Goal: Task Accomplishment & Management: Manage account settings

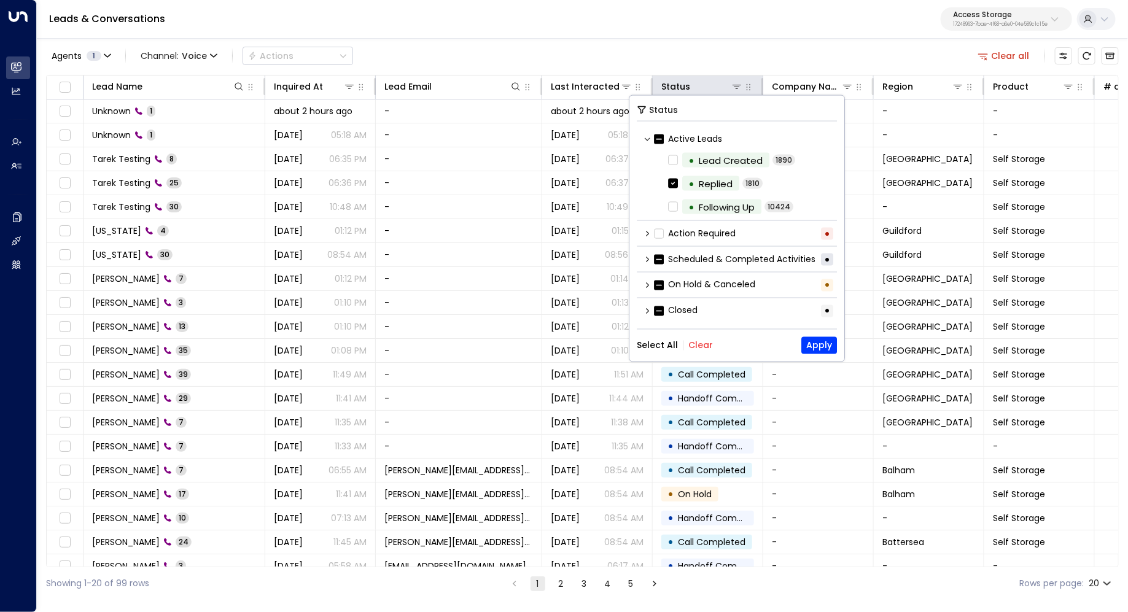
scroll to position [1, 0]
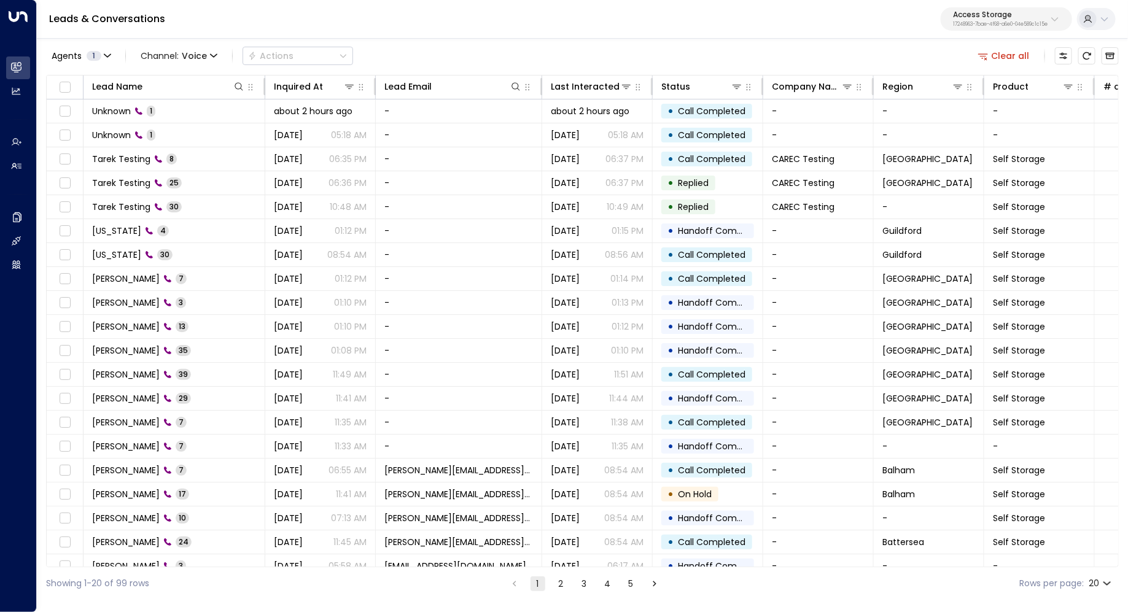
click at [731, 45] on div "Agents 1 Channel: Voice Actions Clear all" at bounding box center [582, 56] width 1072 height 26
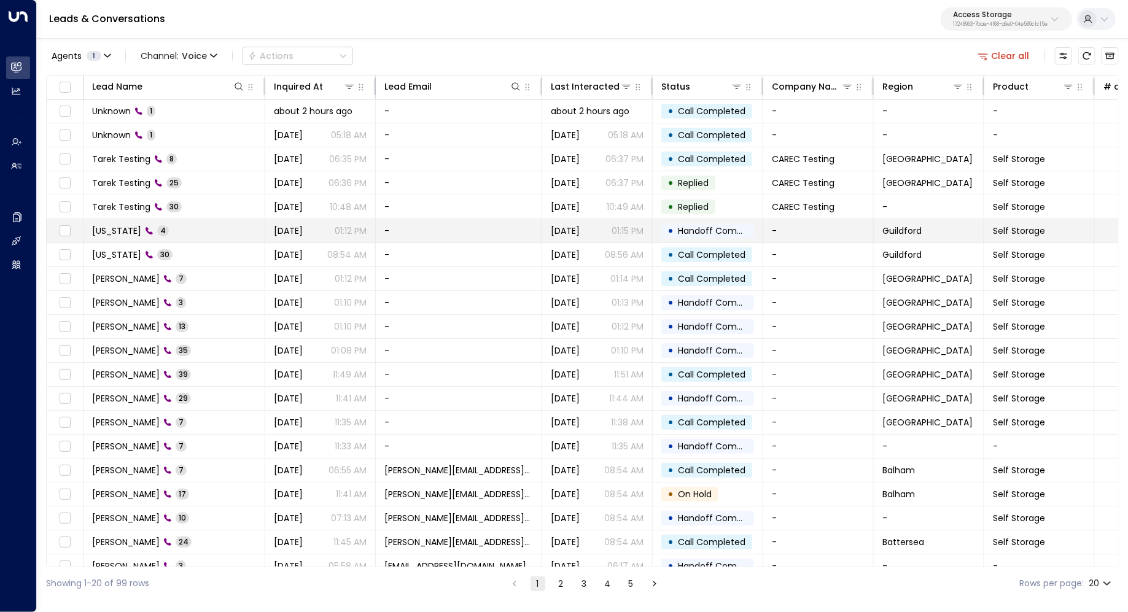
click at [192, 232] on td "[US_STATE] 4" at bounding box center [174, 230] width 182 height 23
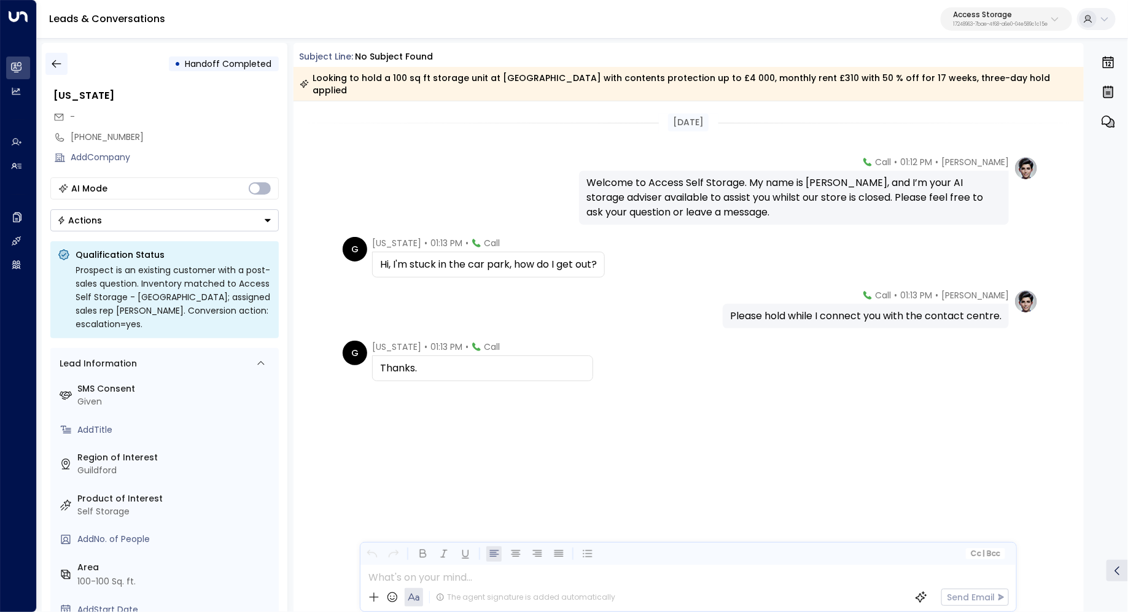
click at [59, 58] on icon "button" at bounding box center [56, 64] width 12 height 12
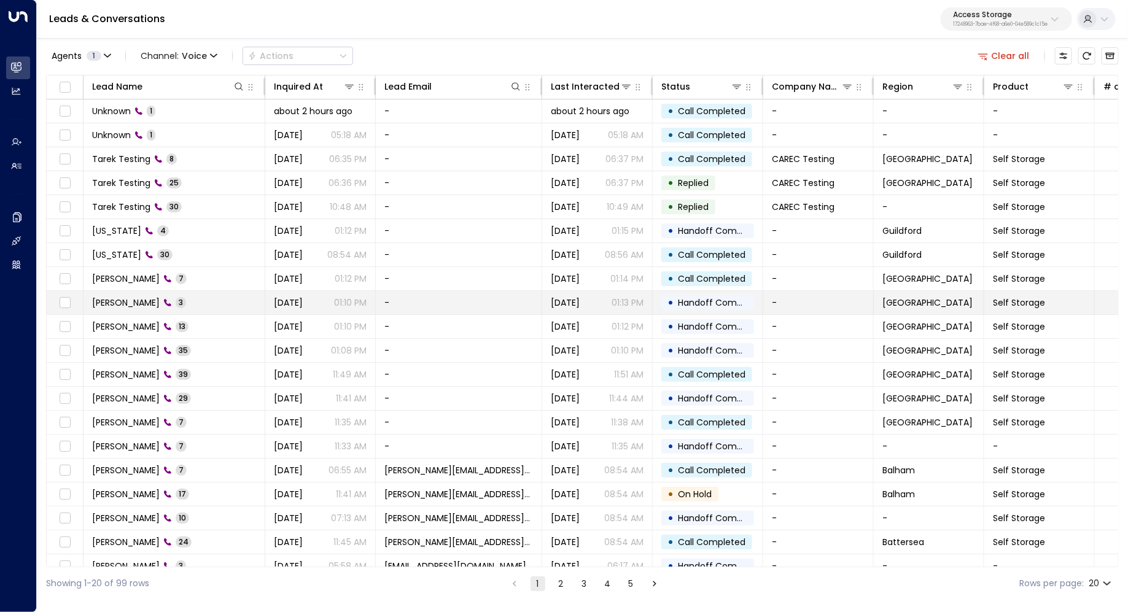
click at [514, 300] on td "-" at bounding box center [459, 302] width 166 height 23
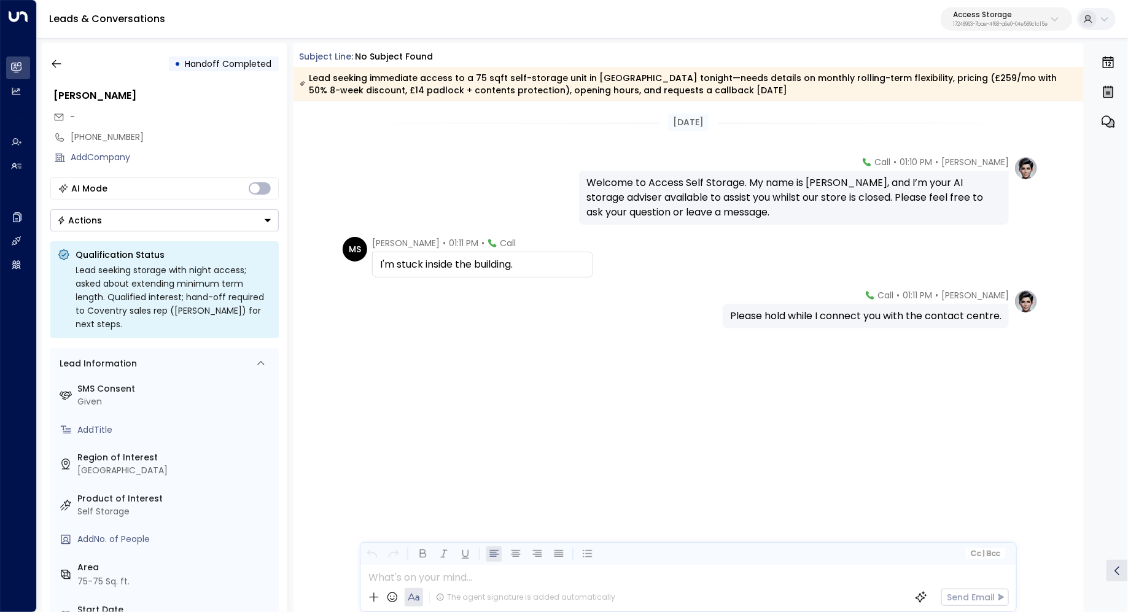
click at [659, 200] on div "Welcome to Access Self Storage. My name is [PERSON_NAME], and I’m your AI stora…" at bounding box center [793, 198] width 415 height 44
click at [659, 201] on div "Welcome to Access Self Storage. My name is [PERSON_NAME], and I’m your AI stora…" at bounding box center [793, 198] width 415 height 44
click at [669, 192] on div "Welcome to Access Self Storage. My name is [PERSON_NAME], and I’m your AI stora…" at bounding box center [793, 198] width 415 height 44
click at [60, 66] on icon "button" at bounding box center [56, 64] width 12 height 12
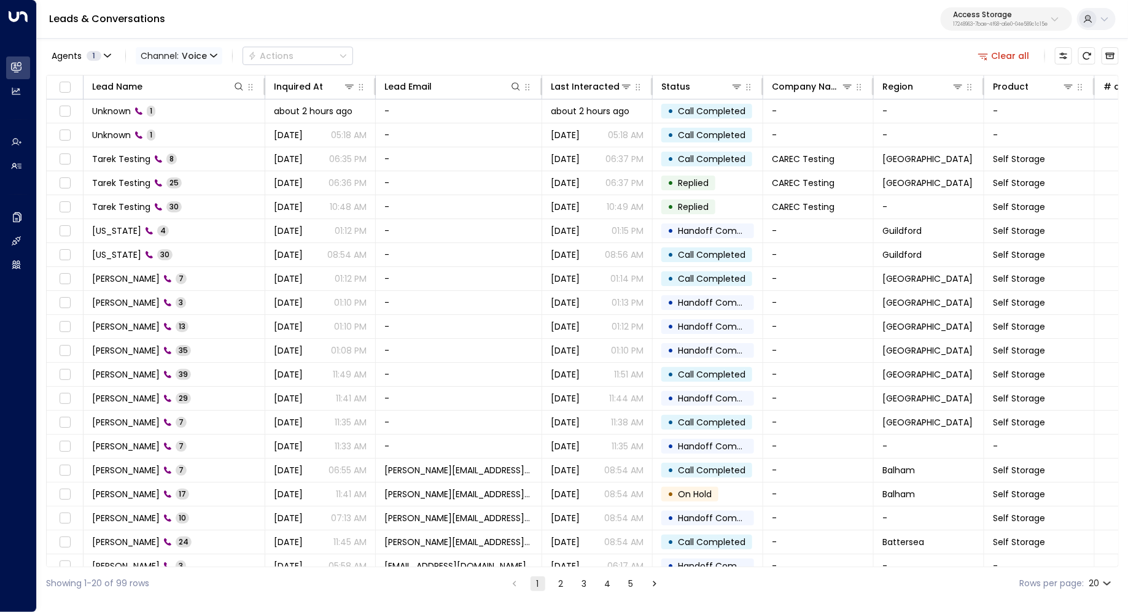
click at [210, 52] on icon "button" at bounding box center [213, 55] width 7 height 7
click at [189, 118] on li "Email" at bounding box center [178, 127] width 79 height 20
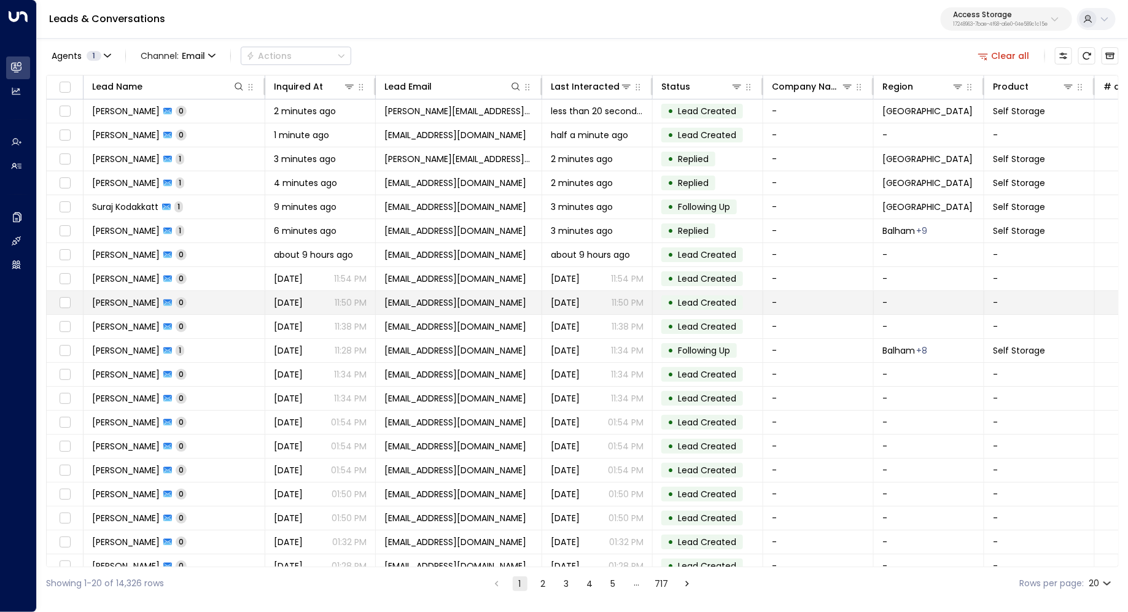
scroll to position [9, 0]
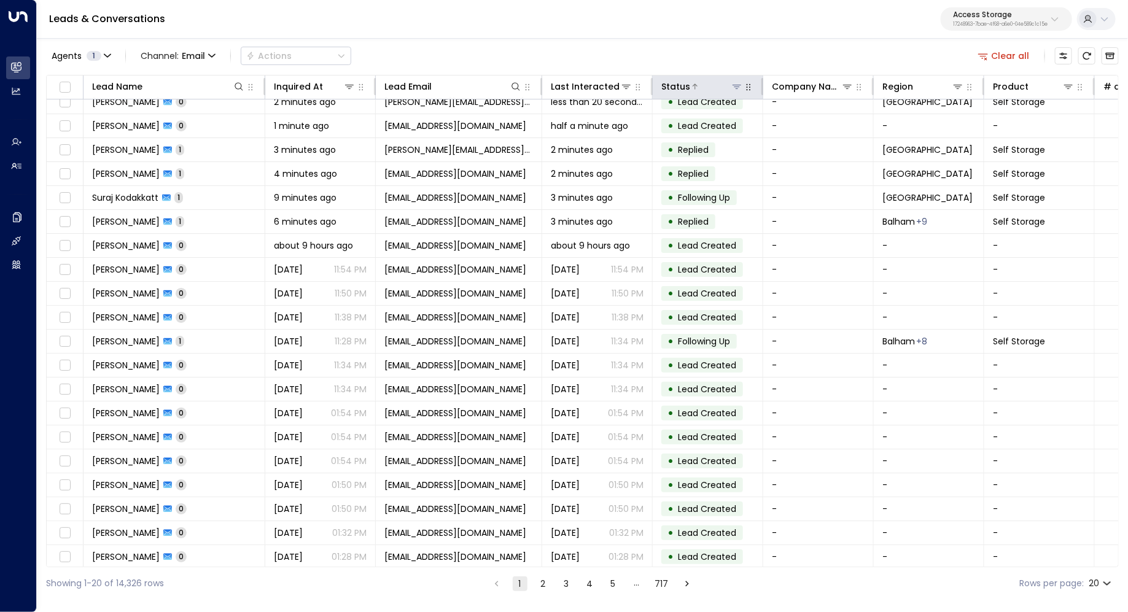
click at [740, 90] on icon at bounding box center [737, 87] width 10 height 10
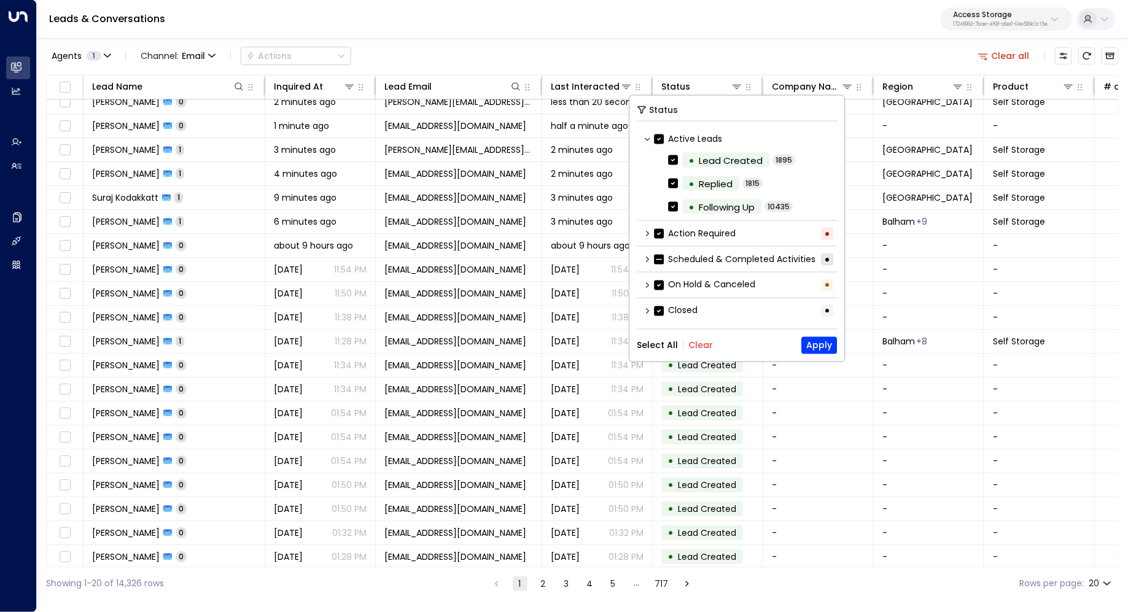
scroll to position [1, 0]
click at [648, 257] on icon at bounding box center [647, 258] width 3 height 6
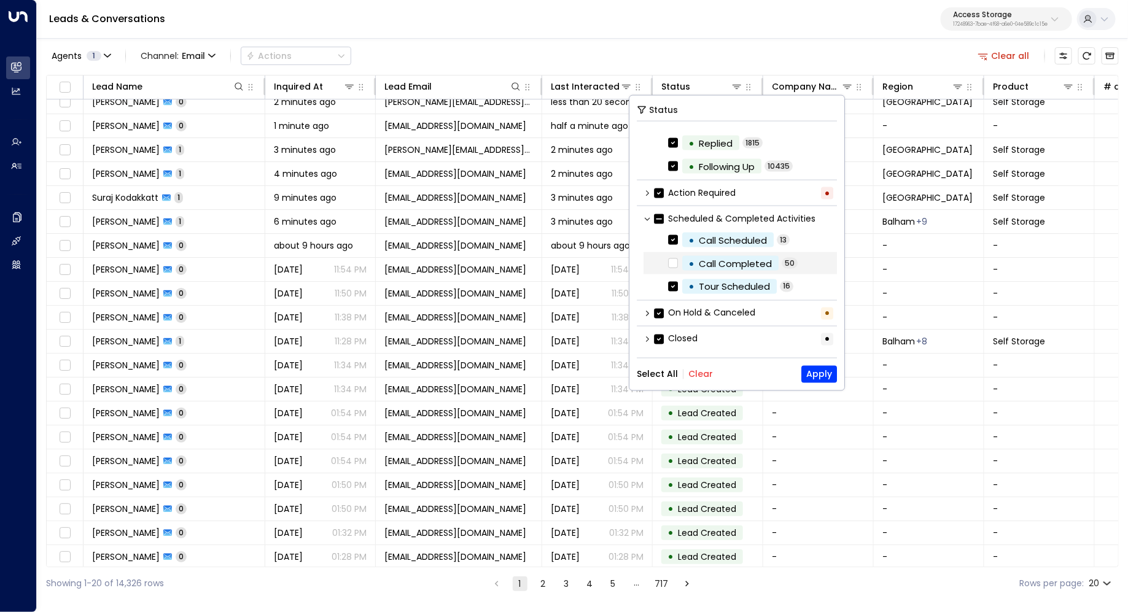
scroll to position [0, 0]
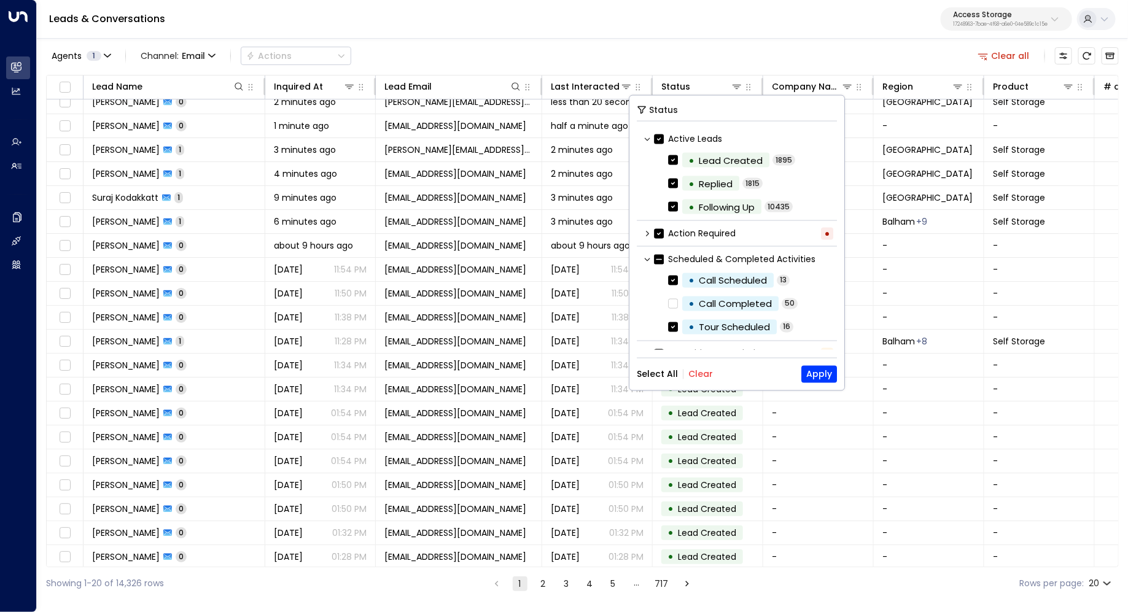
click at [643, 231] on icon at bounding box center [646, 233] width 7 height 7
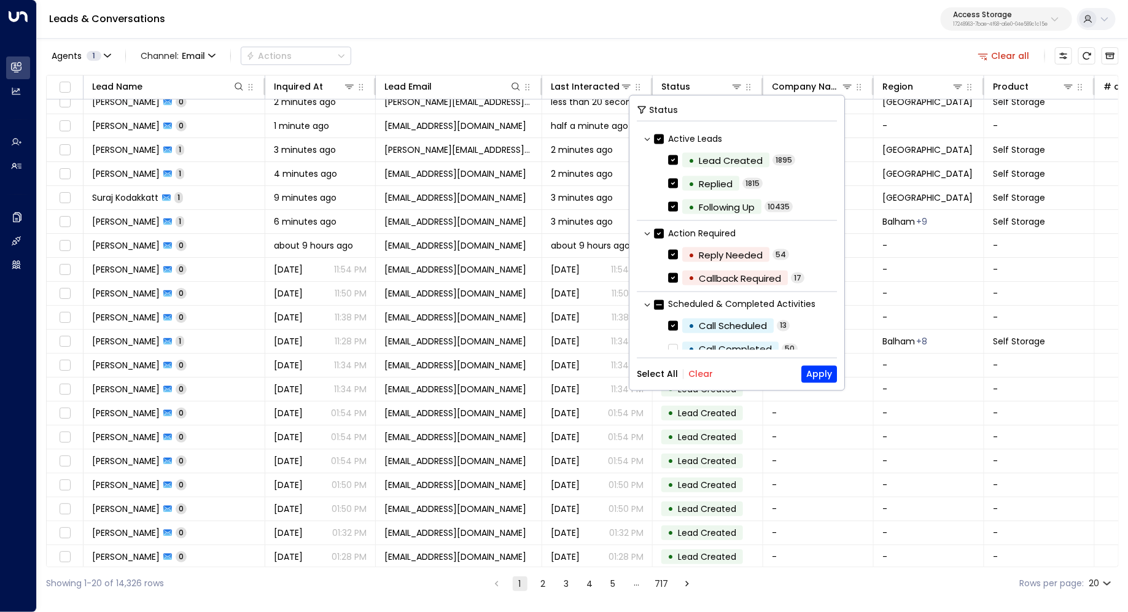
click at [643, 231] on icon at bounding box center [646, 233] width 7 height 7
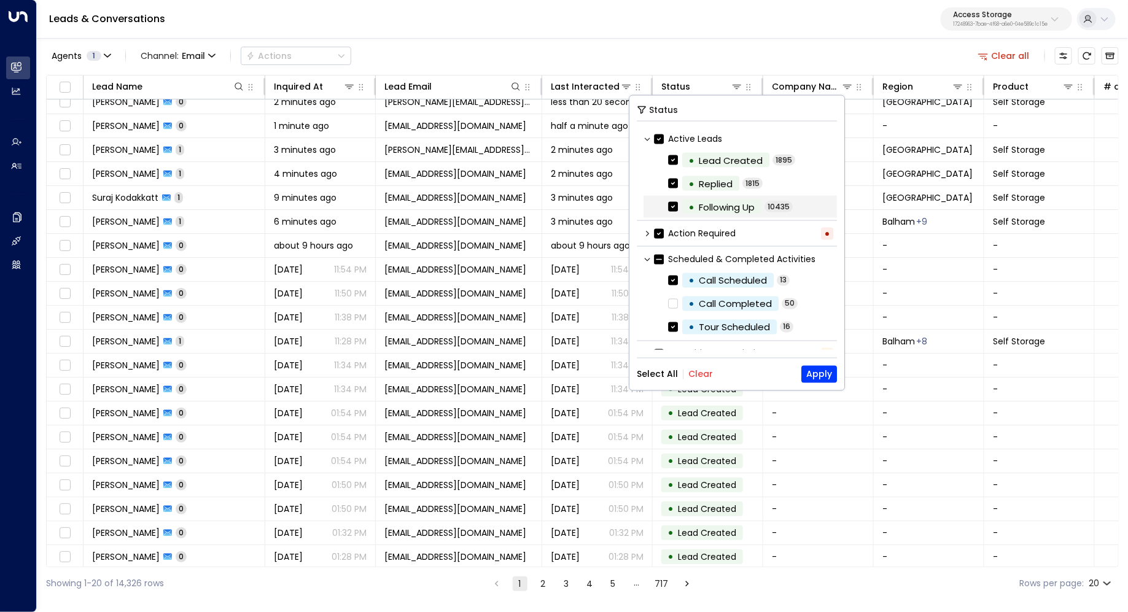
scroll to position [41, 0]
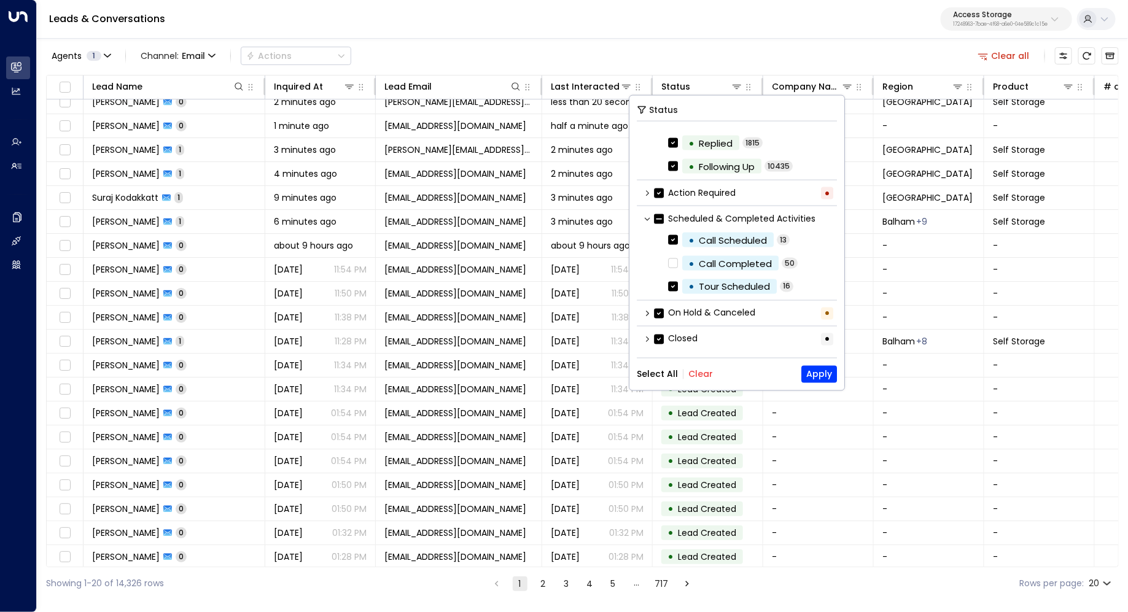
click at [648, 313] on icon at bounding box center [646, 312] width 7 height 7
click at [648, 336] on icon at bounding box center [646, 338] width 7 height 7
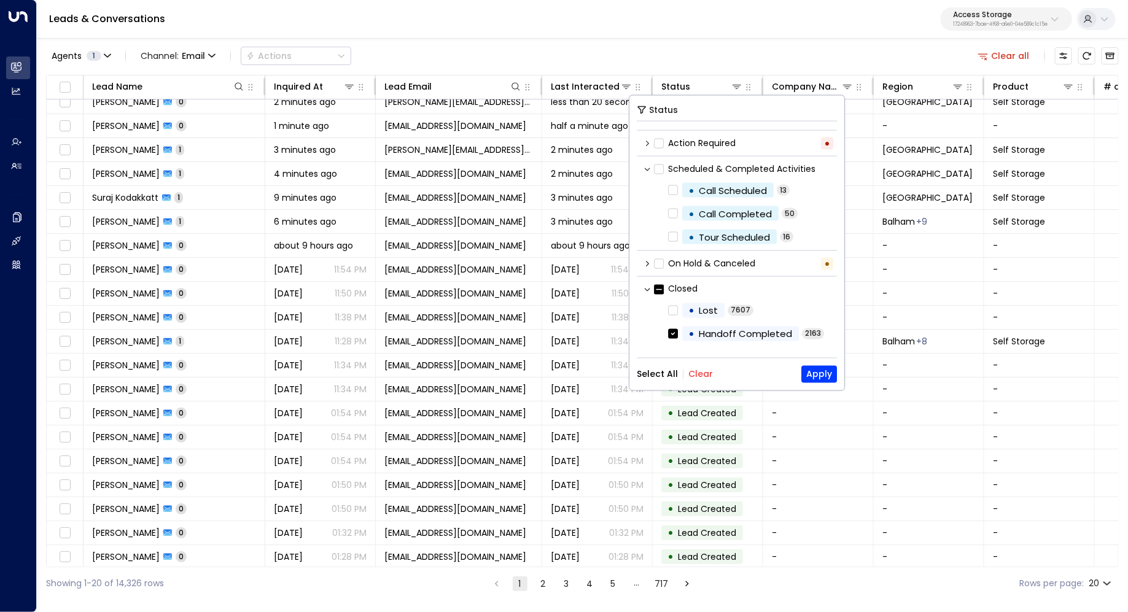
scroll to position [108, 0]
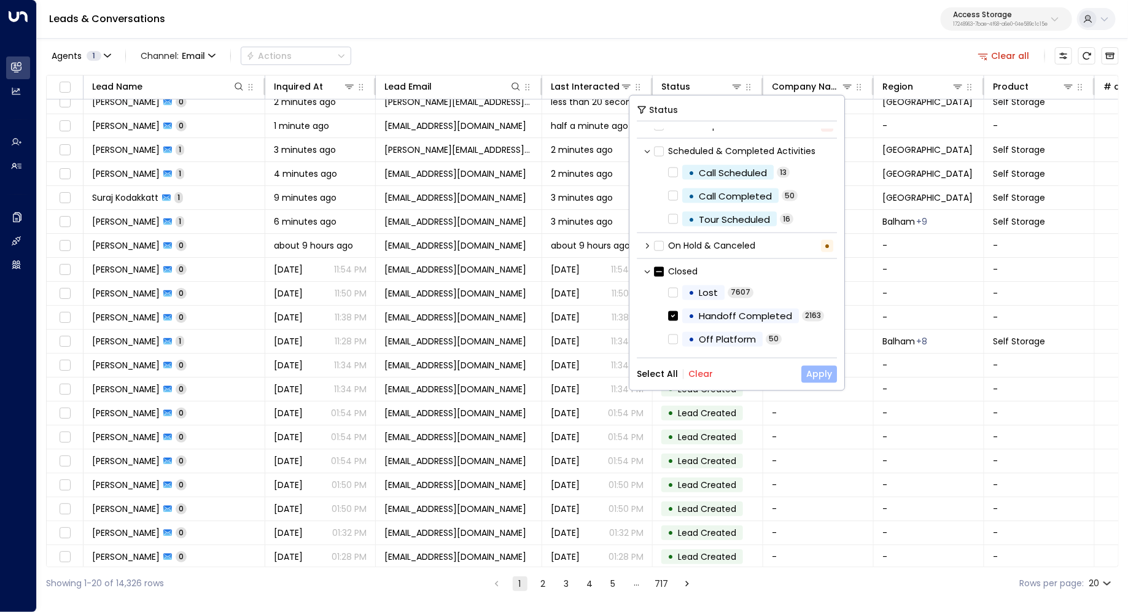
click at [817, 371] on button "Apply" at bounding box center [819, 374] width 36 height 17
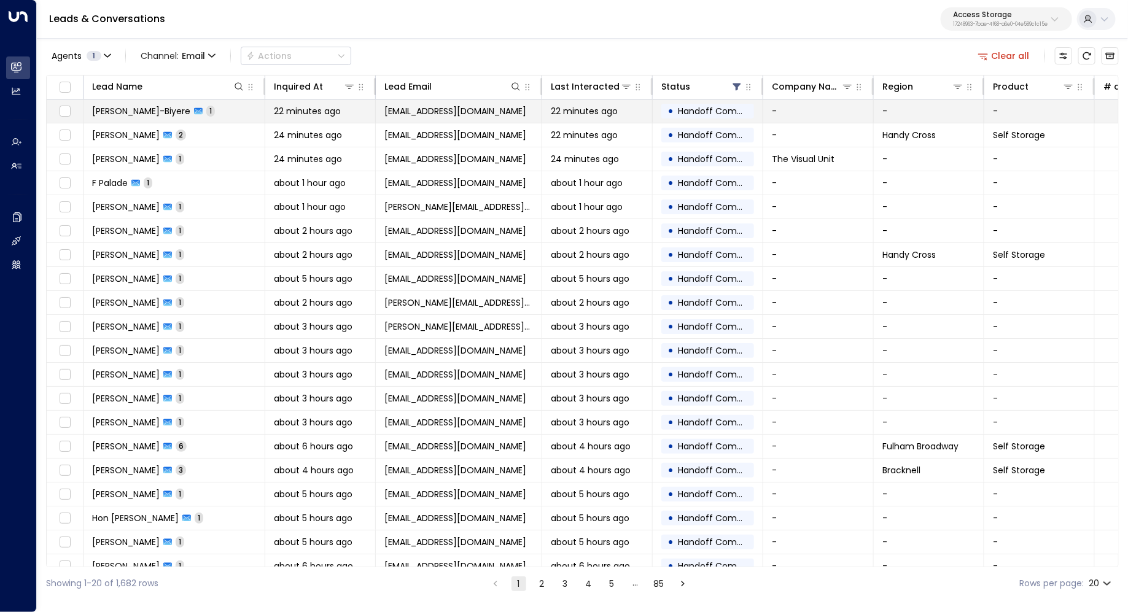
click at [213, 104] on td "[PERSON_NAME]-Biyere 1" at bounding box center [174, 110] width 182 height 23
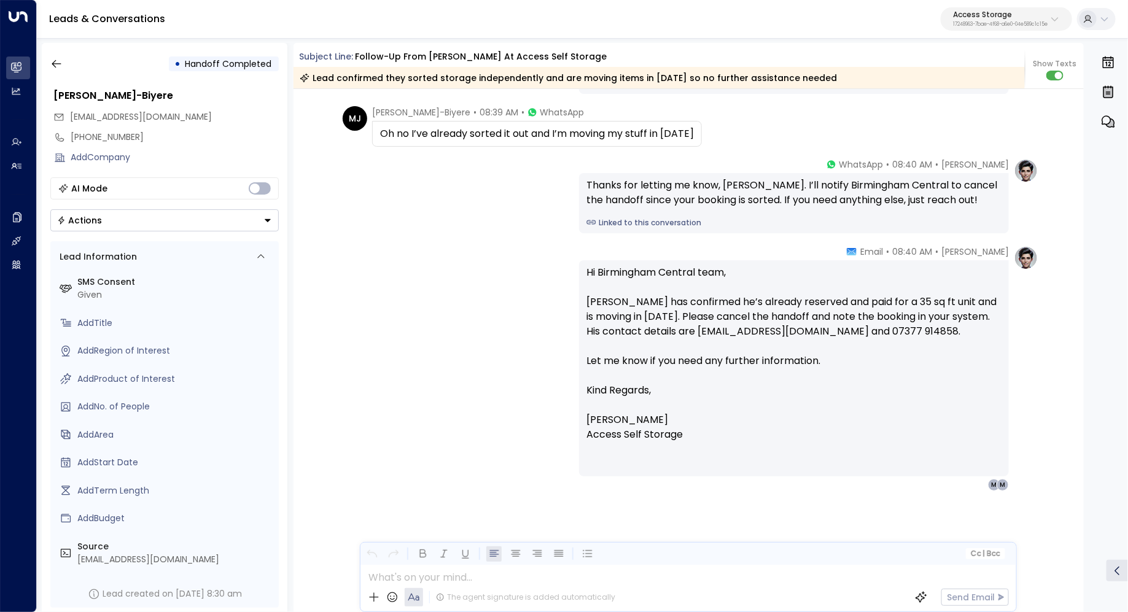
scroll to position [605, 0]
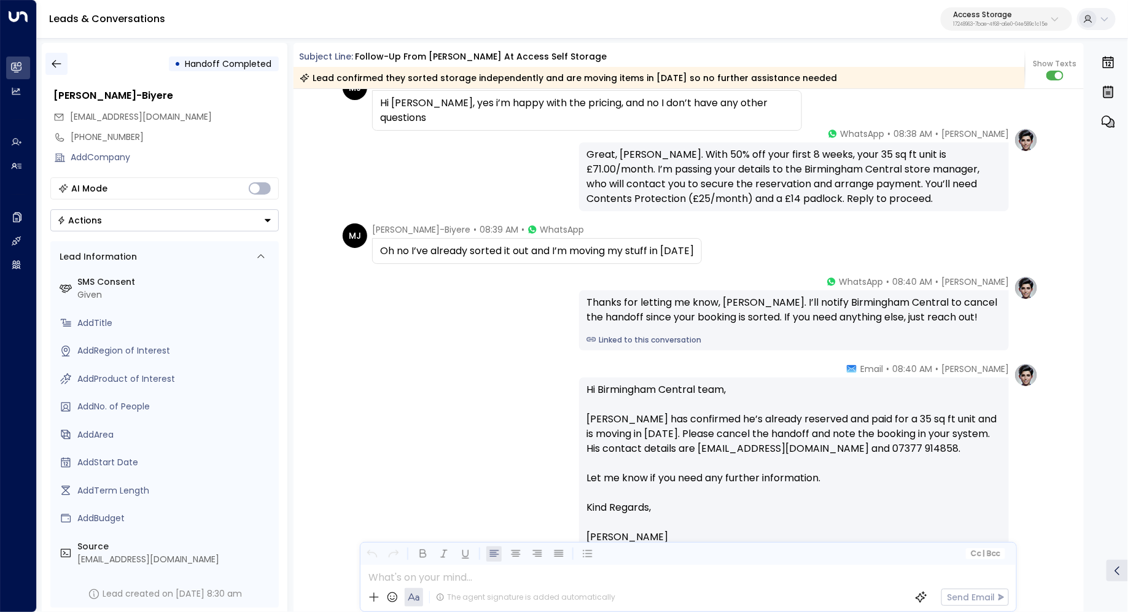
click at [56, 56] on button "button" at bounding box center [56, 64] width 22 height 22
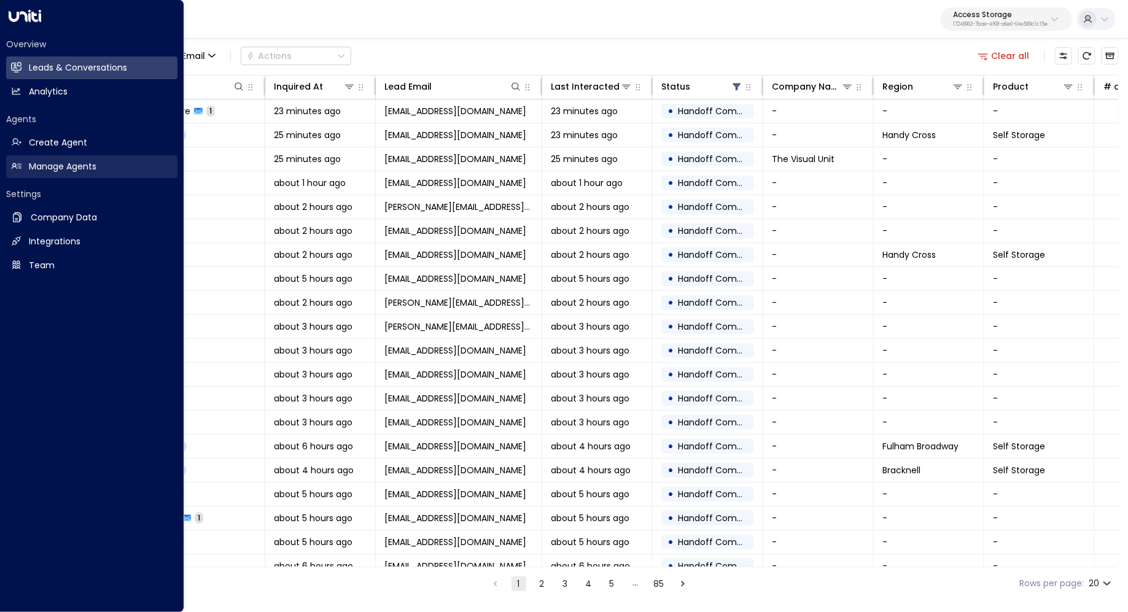
click at [53, 160] on link "Manage Agents Manage Agents" at bounding box center [91, 166] width 171 height 23
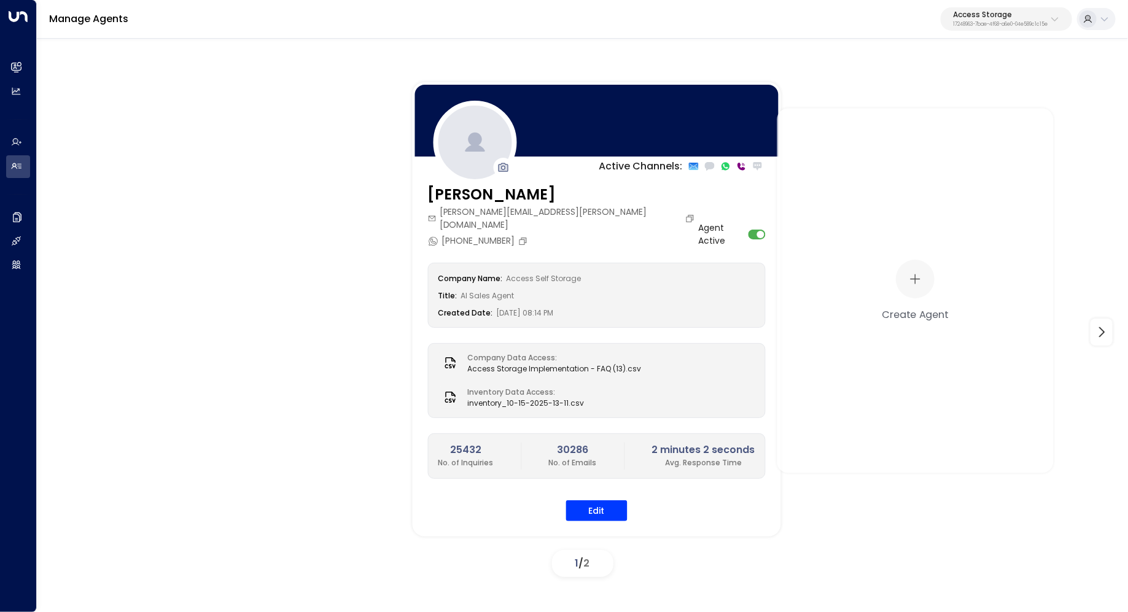
click at [1047, 2] on div "Manage Agents Access Storage 17248963-7bae-4f68-a6e0-04e589c1c15e" at bounding box center [582, 19] width 1091 height 39
click at [1035, 16] on p "Access Storage" at bounding box center [1000, 14] width 95 height 7
type input "*****"
click at [970, 99] on span "ID: 58c4b32c-92b1-4356-be9b-1247e2c02228" at bounding box center [969, 104] width 171 height 11
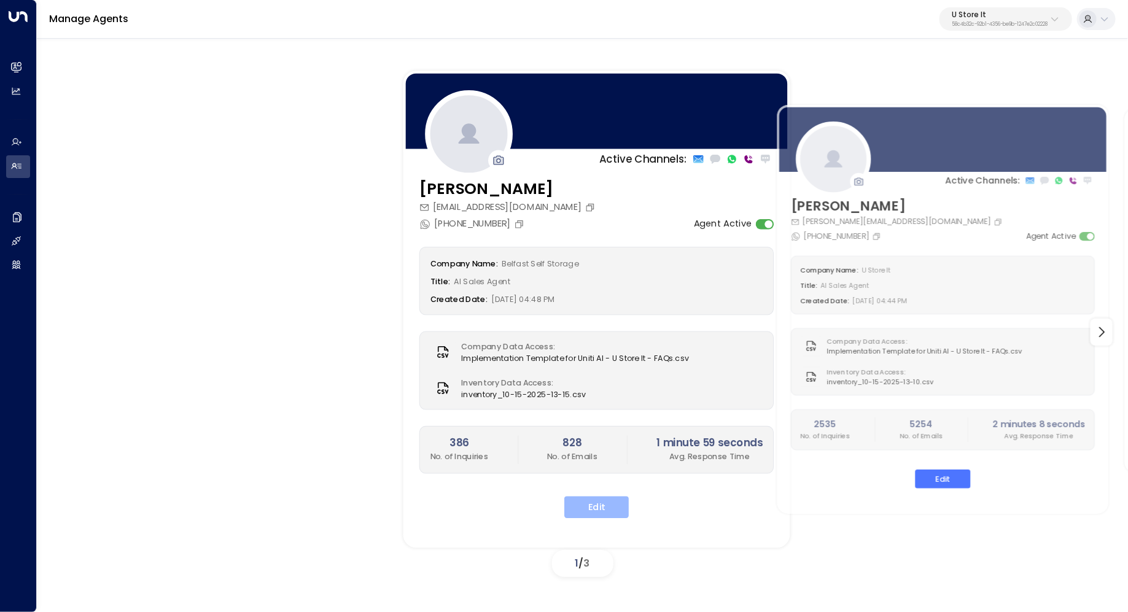
click at [598, 500] on button "Edit" at bounding box center [596, 508] width 64 height 22
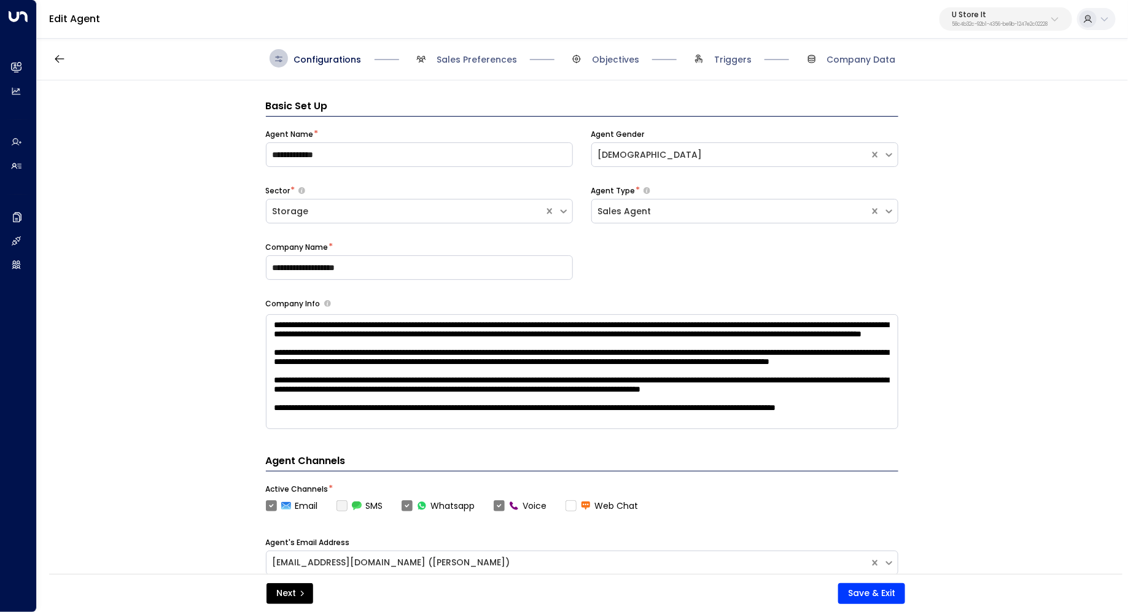
scroll to position [18, 0]
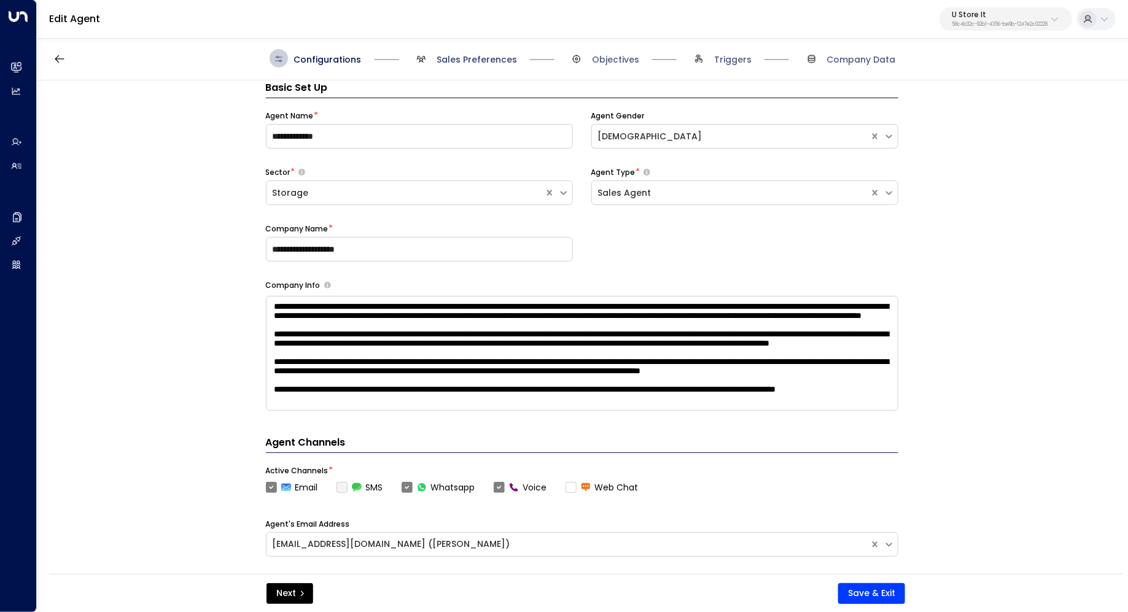
click at [448, 56] on span "Sales Preferences" at bounding box center [476, 59] width 80 height 12
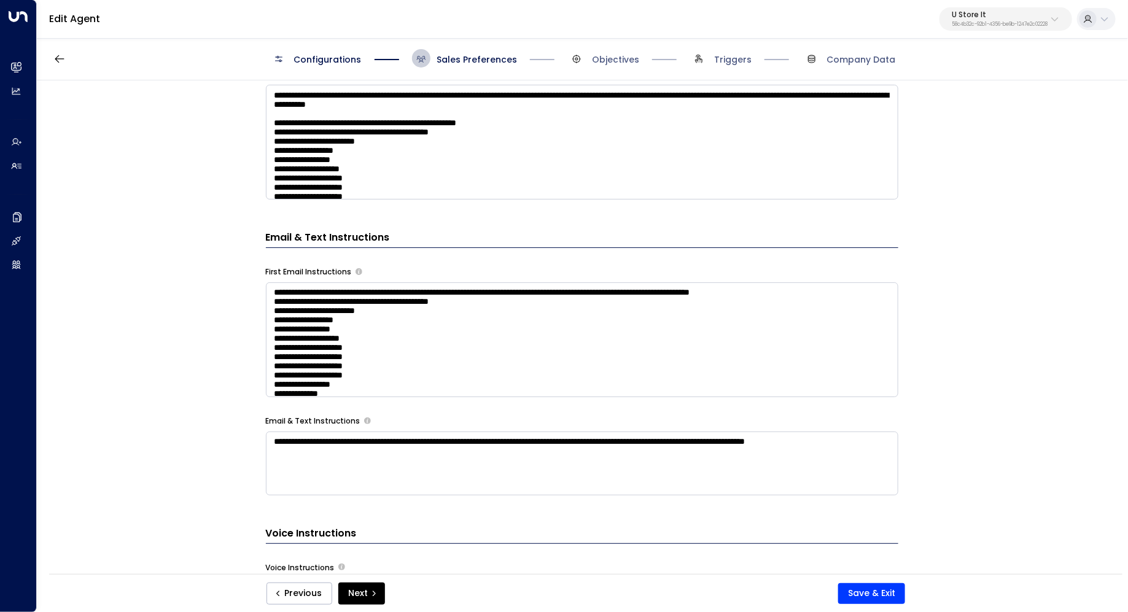
scroll to position [568, 0]
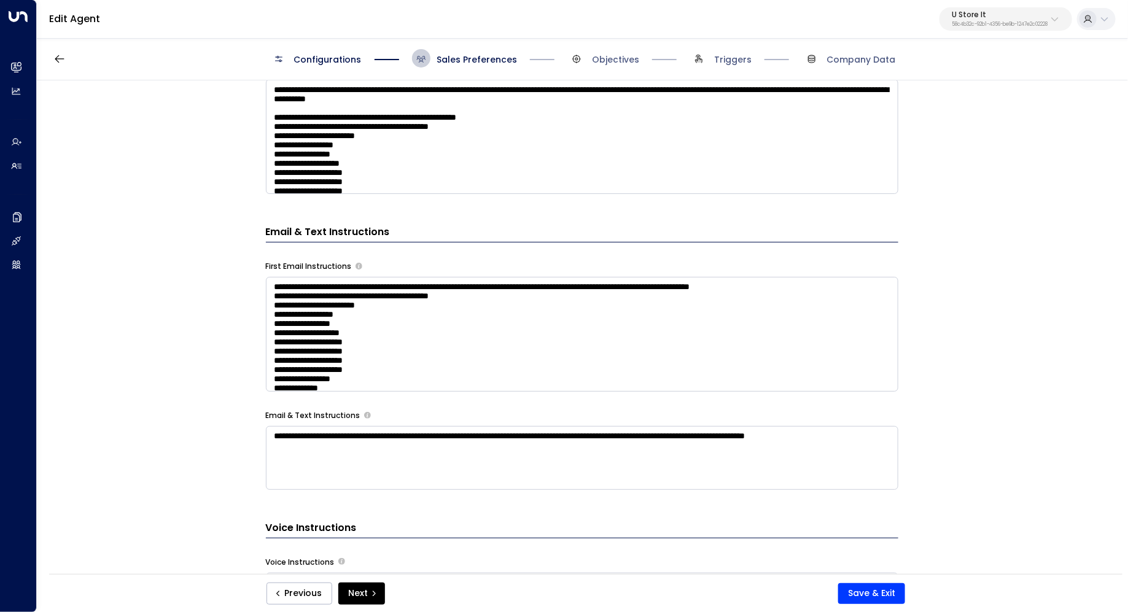
click at [319, 60] on span "Configurations" at bounding box center [328, 59] width 68 height 12
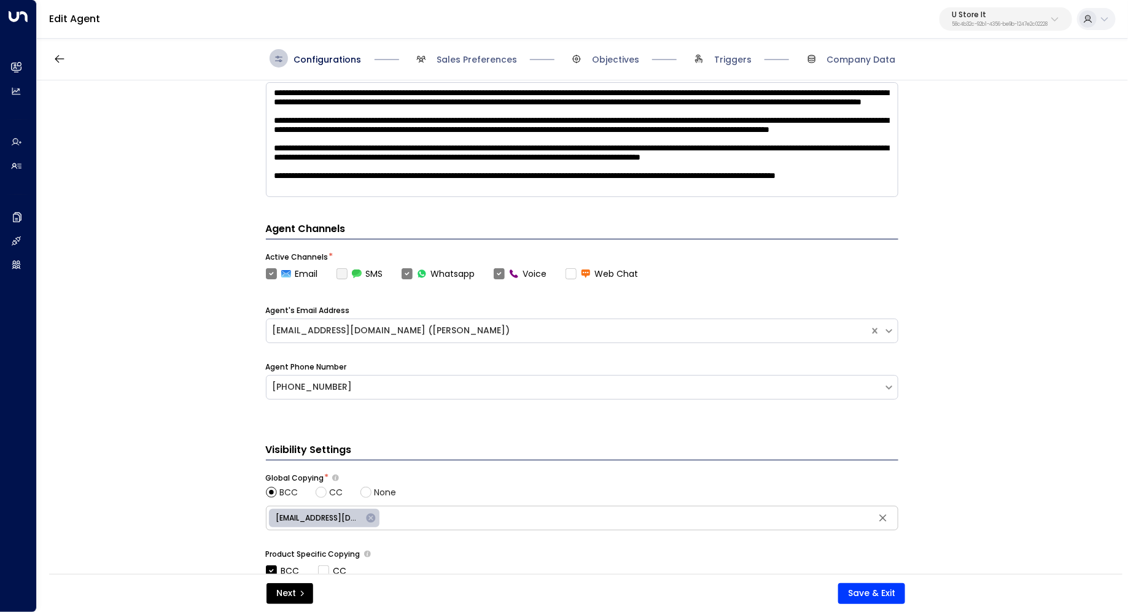
scroll to position [426, 0]
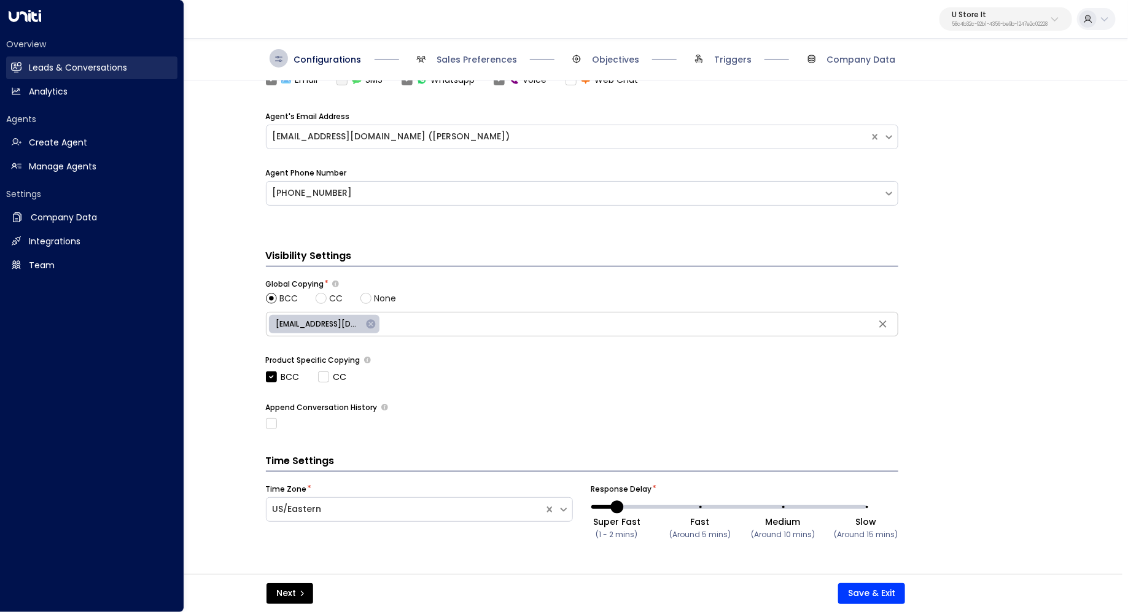
click at [96, 71] on h2 "Leads & Conversations" at bounding box center [78, 67] width 98 height 13
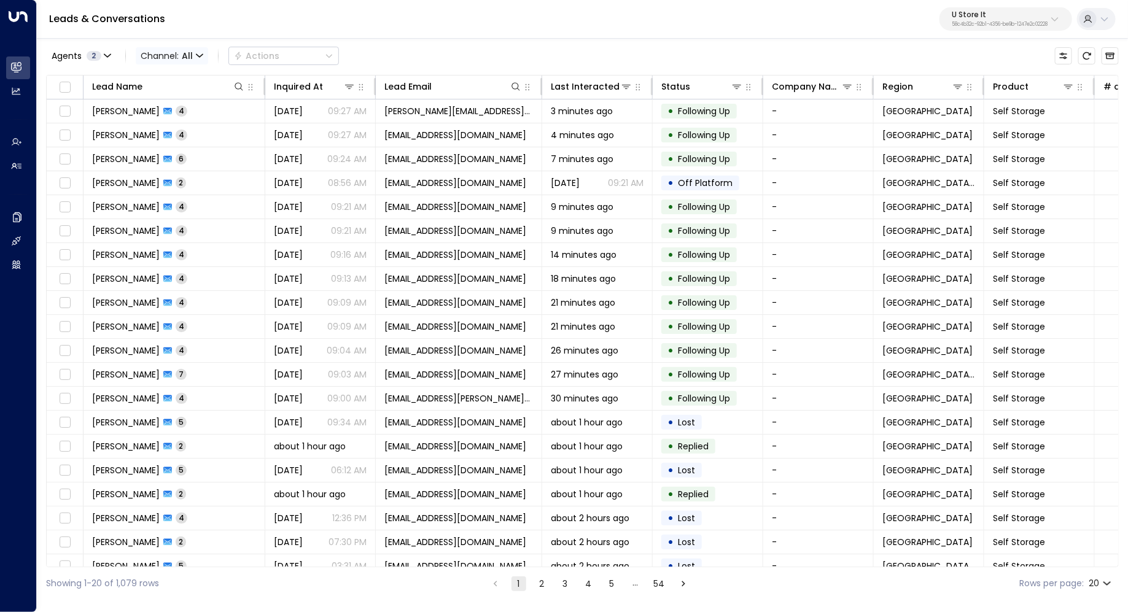
click at [193, 55] on span "Channel: All" at bounding box center [172, 55] width 72 height 17
click at [174, 170] on p "Voice" at bounding box center [178, 172] width 59 height 13
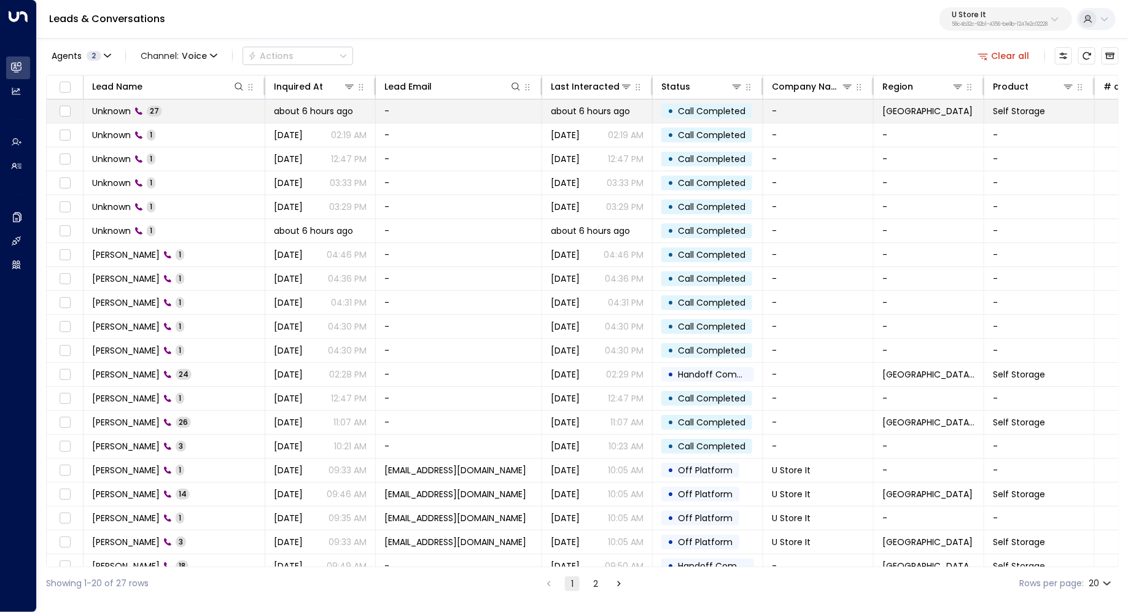
click at [239, 115] on td "Unknown 27" at bounding box center [174, 110] width 182 height 23
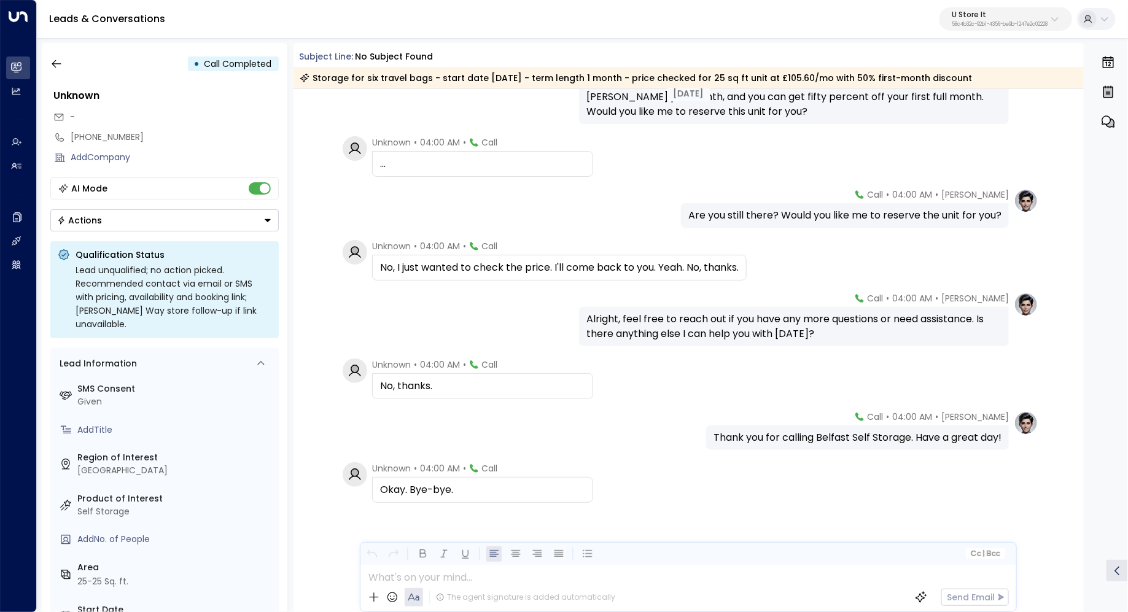
scroll to position [1204, 0]
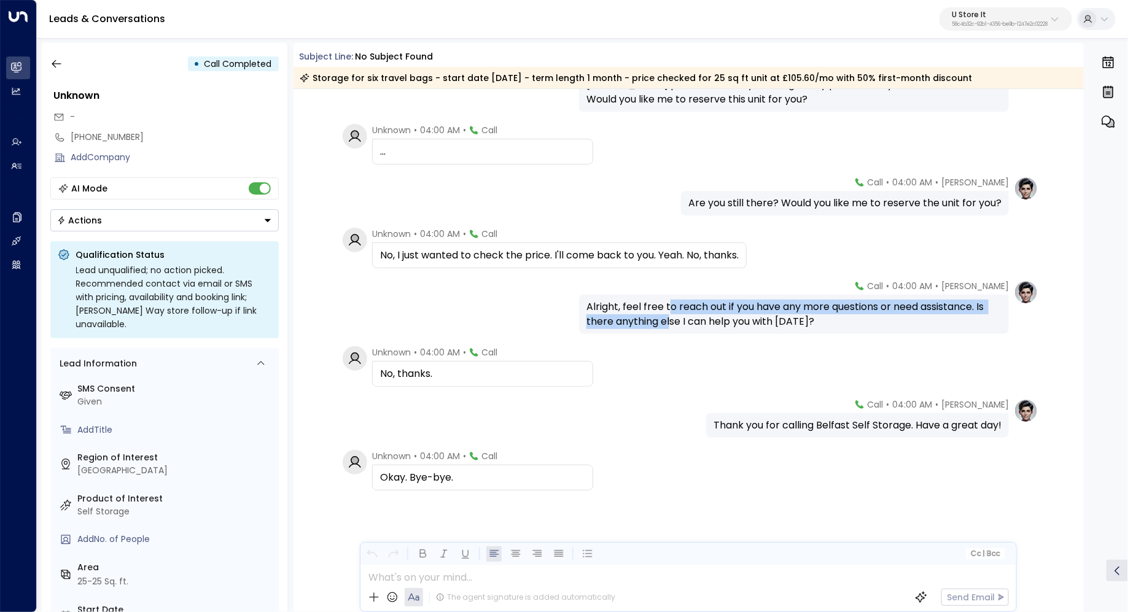
click at [668, 315] on div "Alright, feel free to reach out if you have any more questions or need assistan…" at bounding box center [793, 314] width 415 height 29
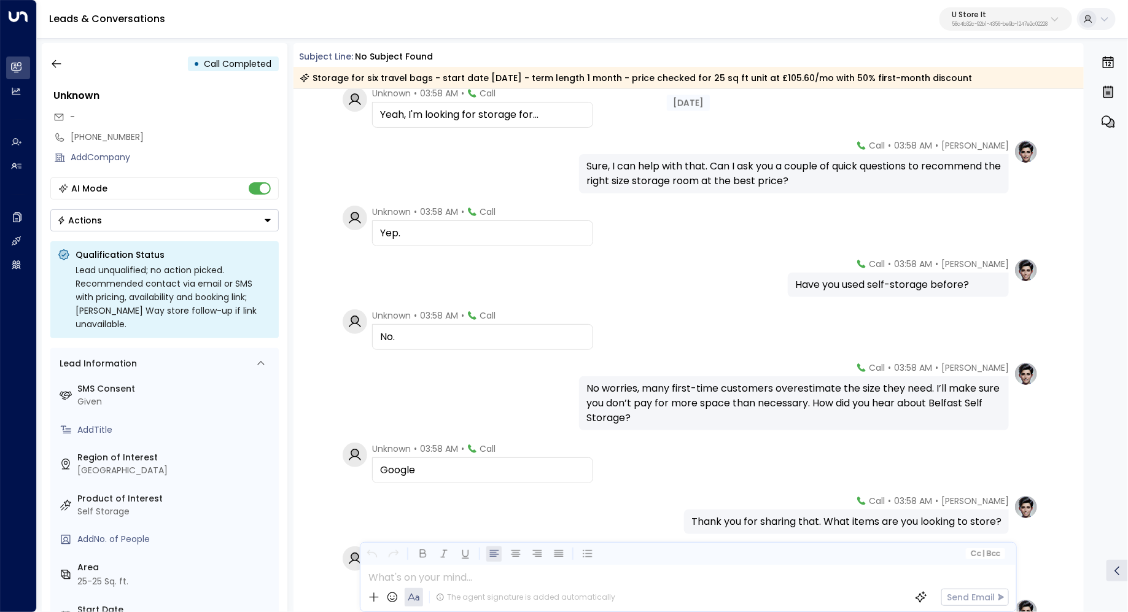
scroll to position [0, 0]
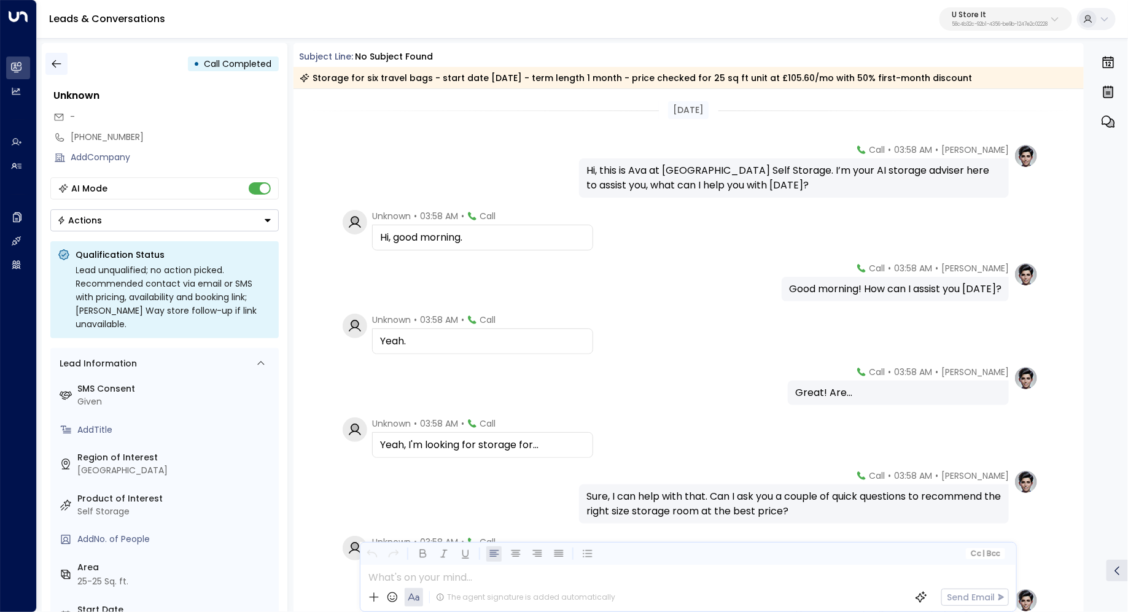
click at [61, 60] on icon "button" at bounding box center [56, 64] width 12 height 12
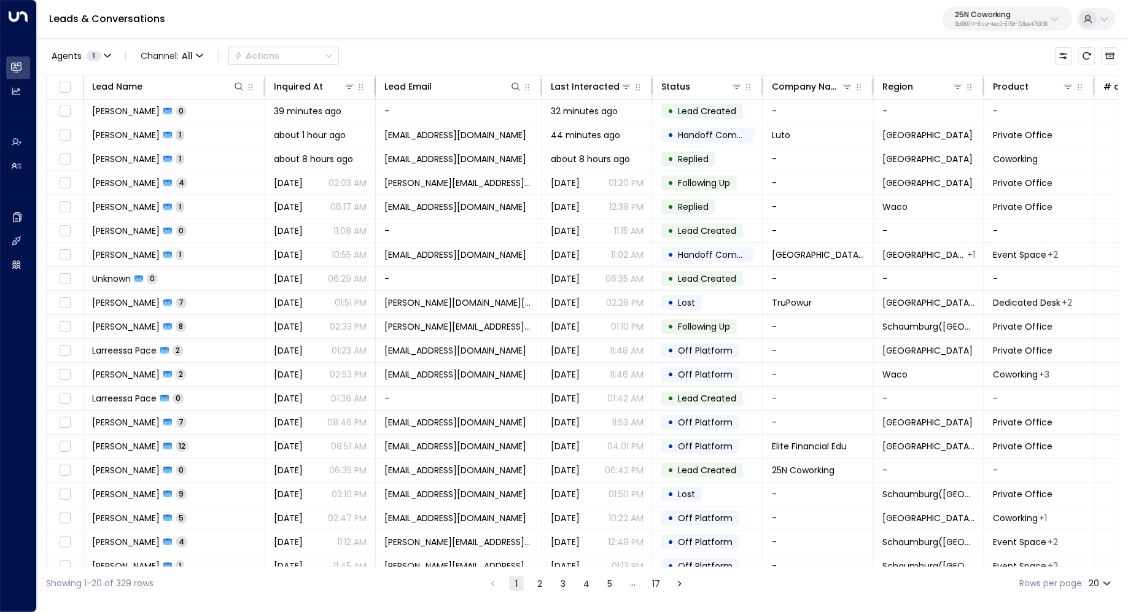
click at [1012, 20] on div "25N Coworking 3b9800f4-81ca-4ec0-8758-72fbe4763f36" at bounding box center [1000, 19] width 93 height 16
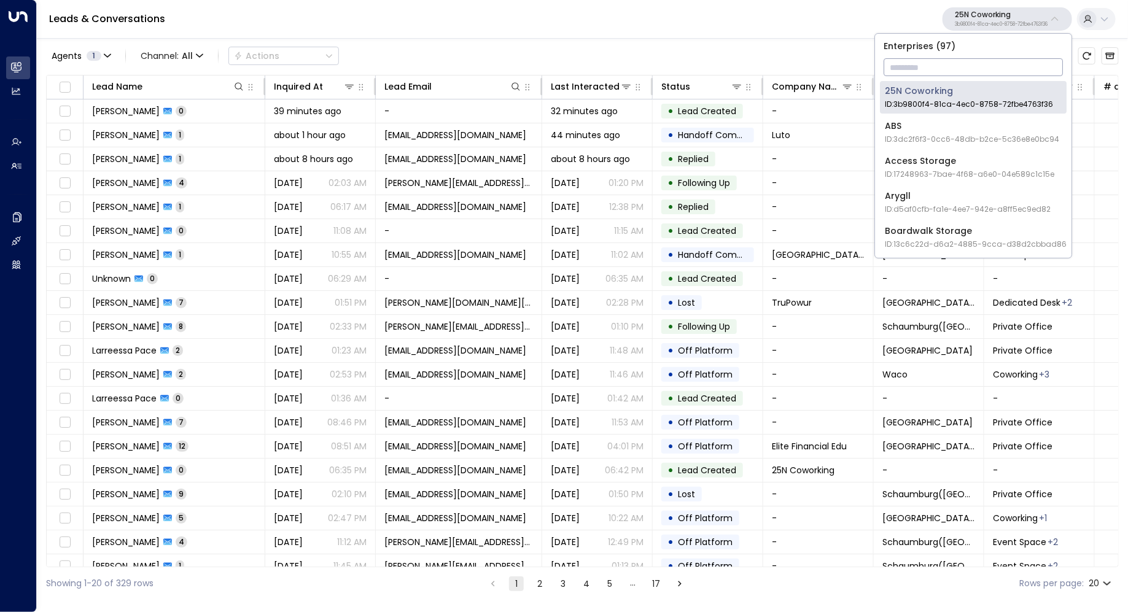
click at [915, 69] on input "text" at bounding box center [972, 67] width 179 height 23
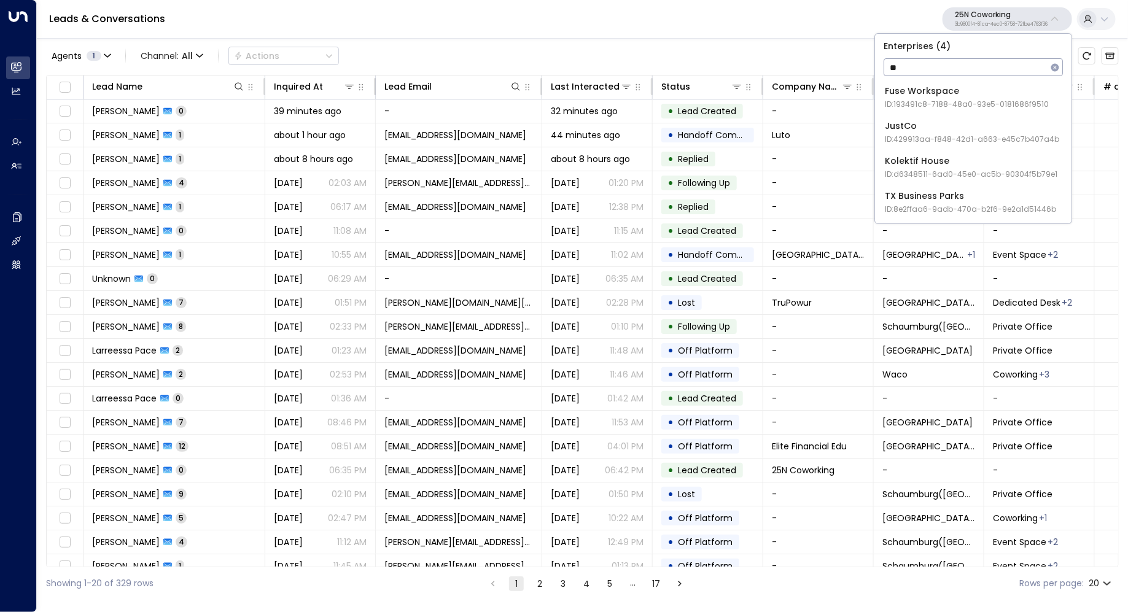
type input "*"
type input "*******"
click at [926, 95] on div "U Store It ID: 58c4b32c-92b1-4356-be9b-1247e2c02228" at bounding box center [969, 97] width 171 height 25
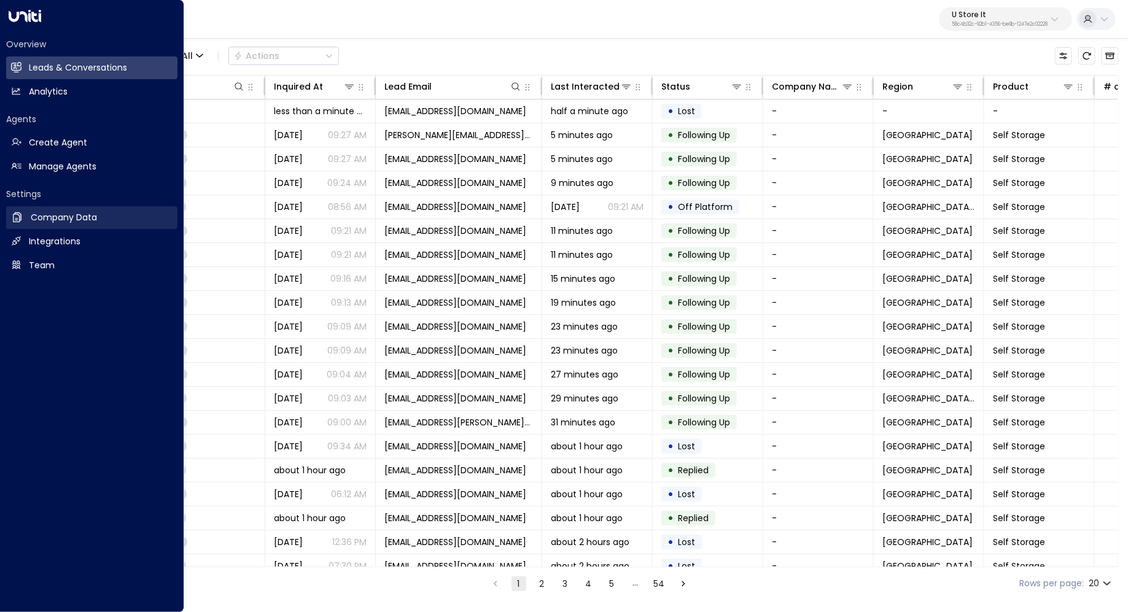
click at [55, 213] on h2 "Company Data" at bounding box center [64, 217] width 66 height 13
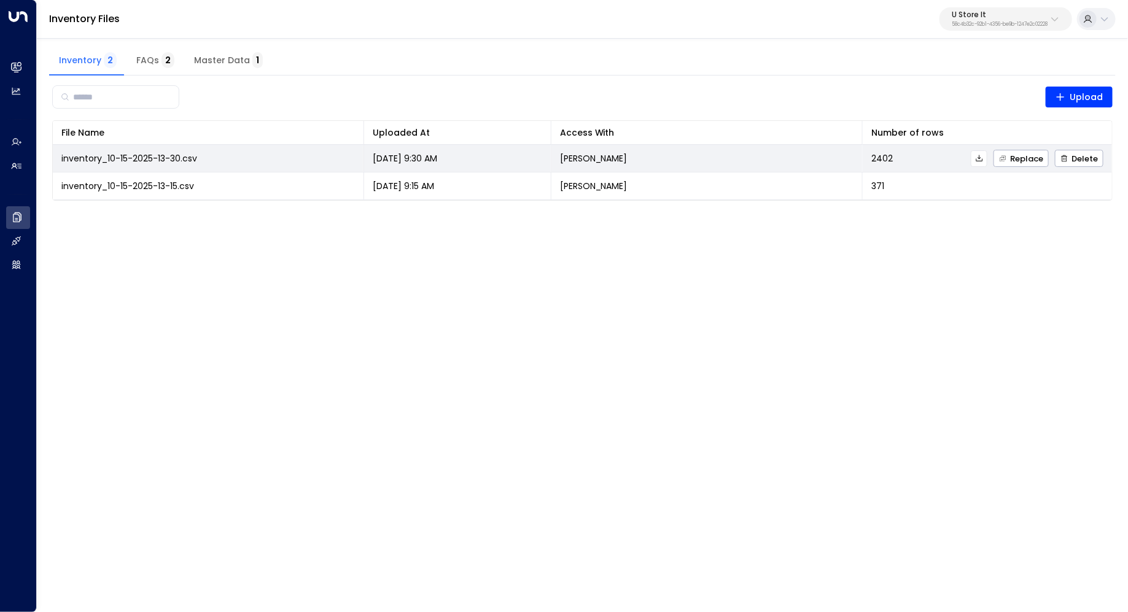
click at [983, 158] on icon at bounding box center [979, 158] width 9 height 9
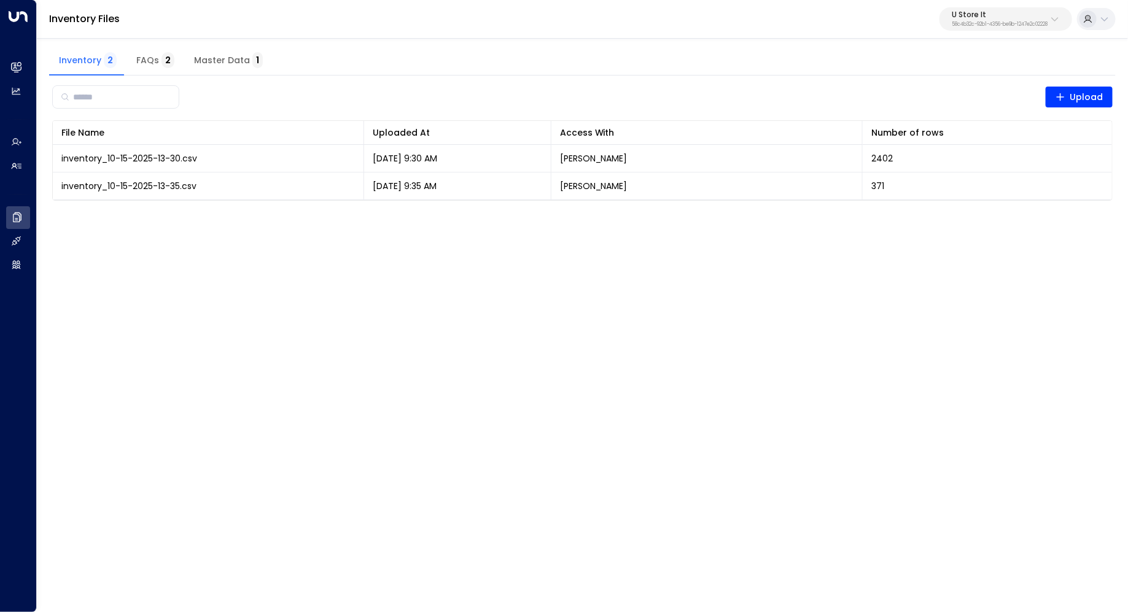
click at [217, 55] on span "Master Data 1" at bounding box center [228, 60] width 69 height 11
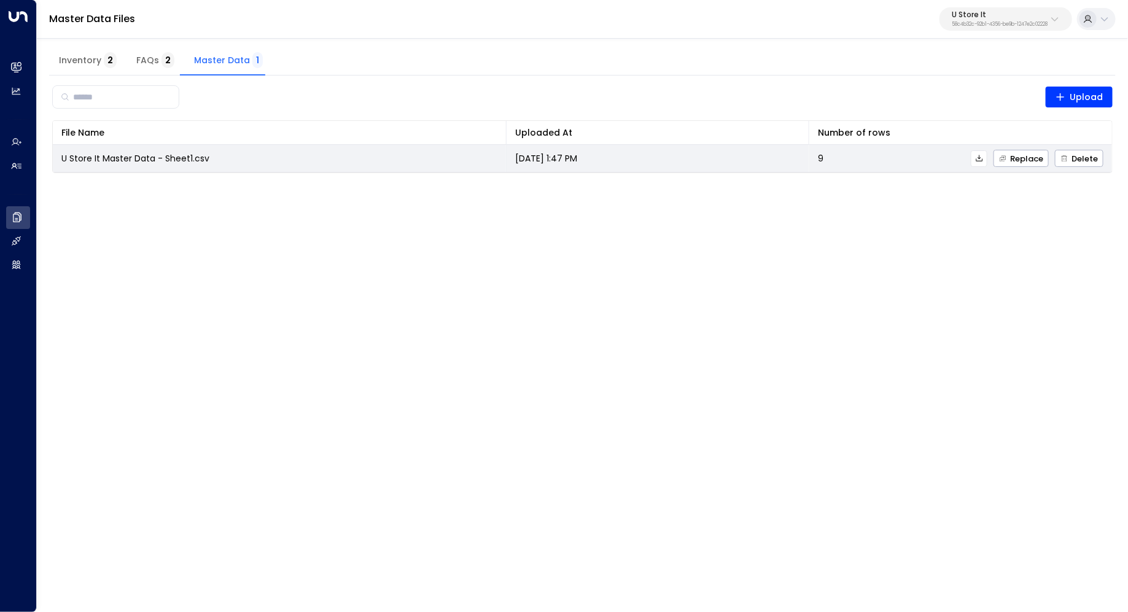
click at [983, 158] on icon at bounding box center [979, 158] width 9 height 9
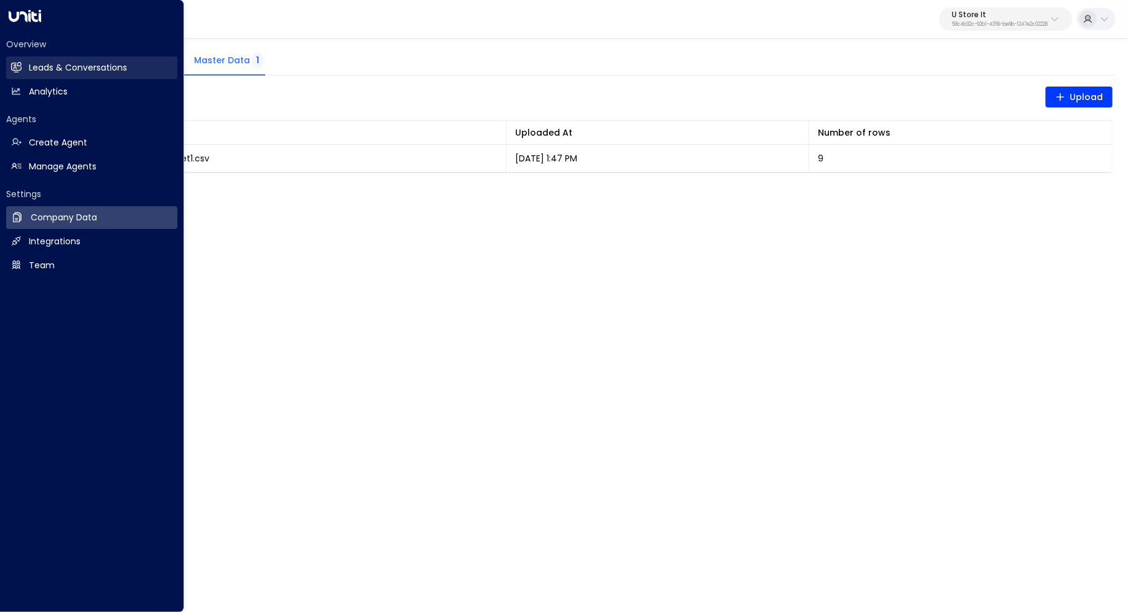
click at [70, 71] on h2 "Leads & Conversations" at bounding box center [78, 67] width 98 height 13
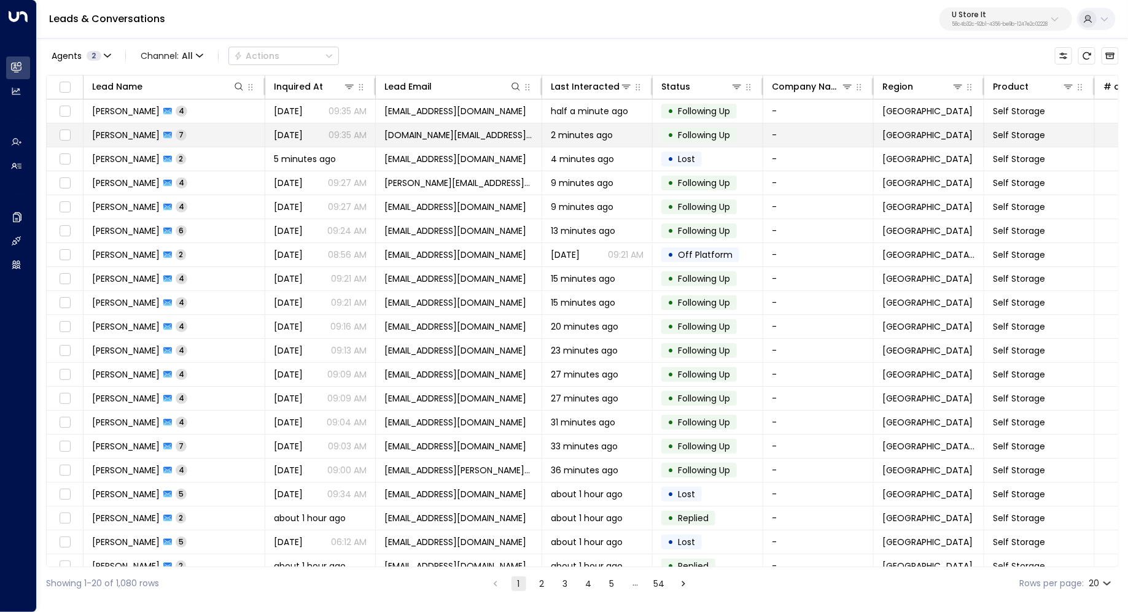
click at [122, 136] on span "magalie beneteau" at bounding box center [126, 135] width 68 height 12
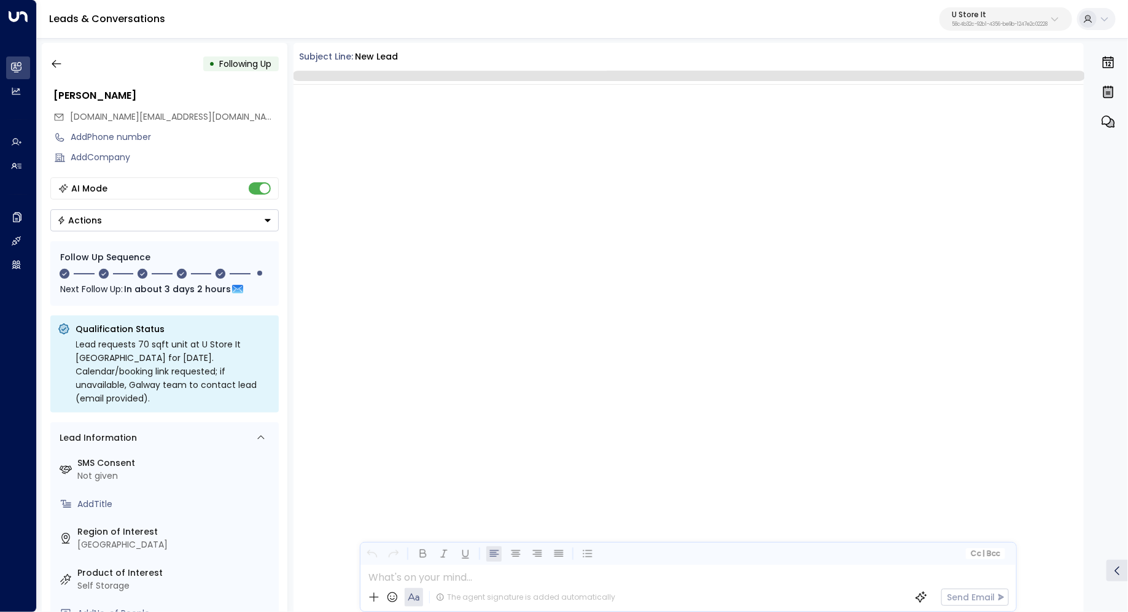
scroll to position [3011, 0]
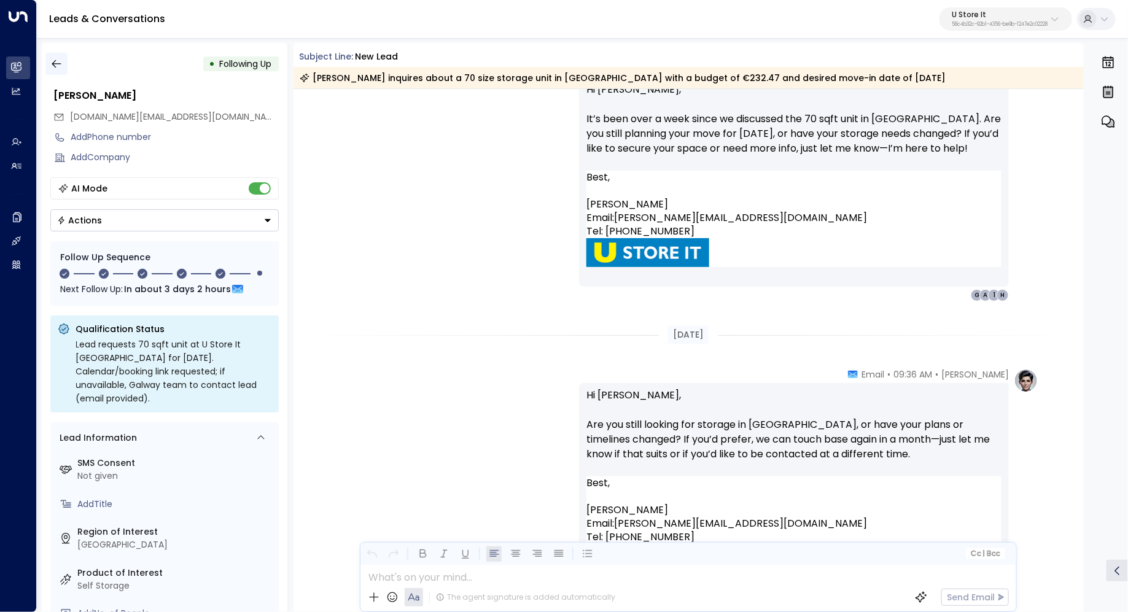
click at [51, 58] on icon "button" at bounding box center [56, 64] width 12 height 12
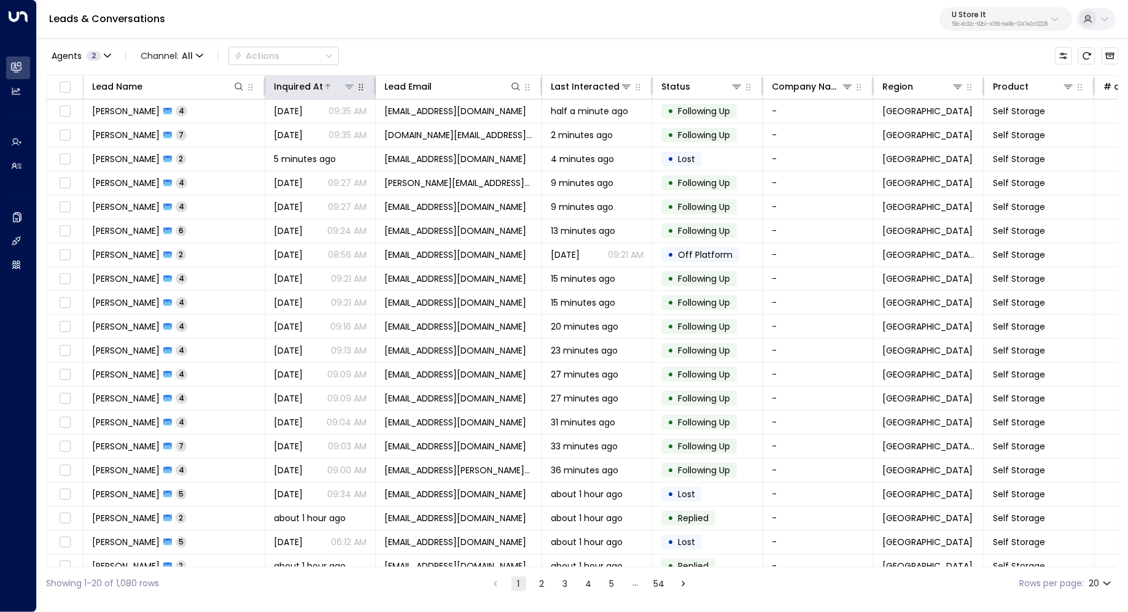
click at [326, 80] on div at bounding box center [339, 86] width 33 height 12
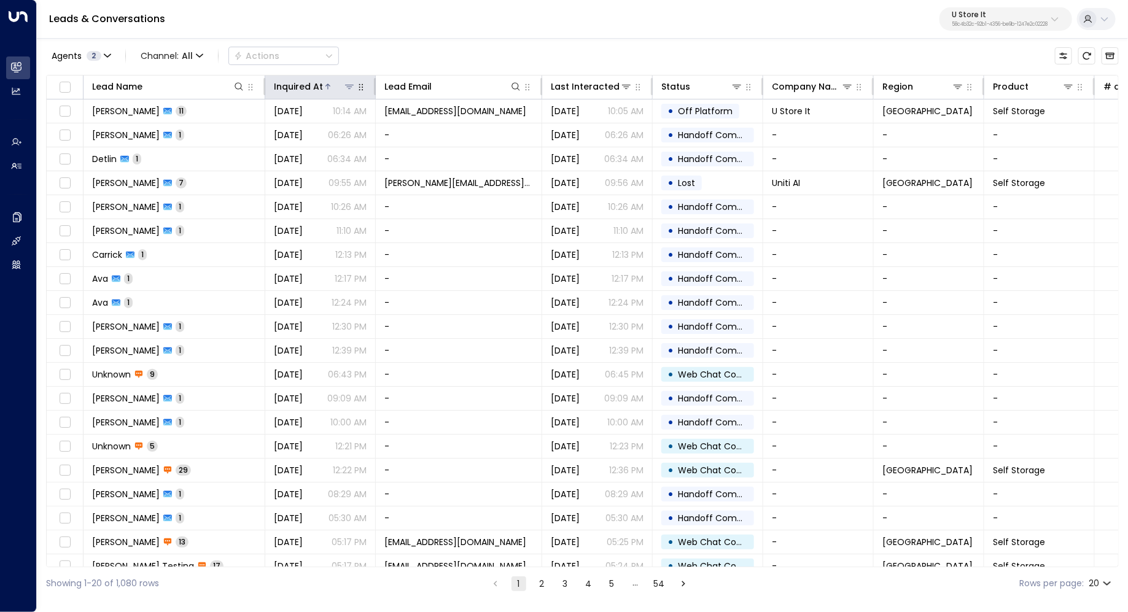
click at [318, 90] on div "Inquired At" at bounding box center [298, 86] width 49 height 15
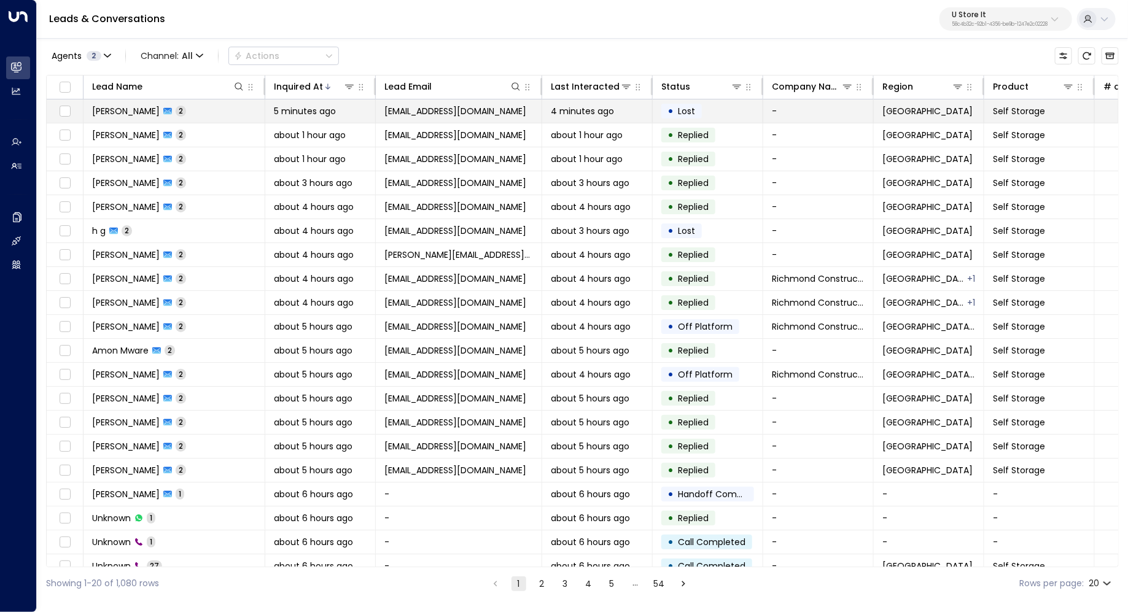
click at [141, 115] on span "Anastasia Vysini" at bounding box center [126, 111] width 68 height 12
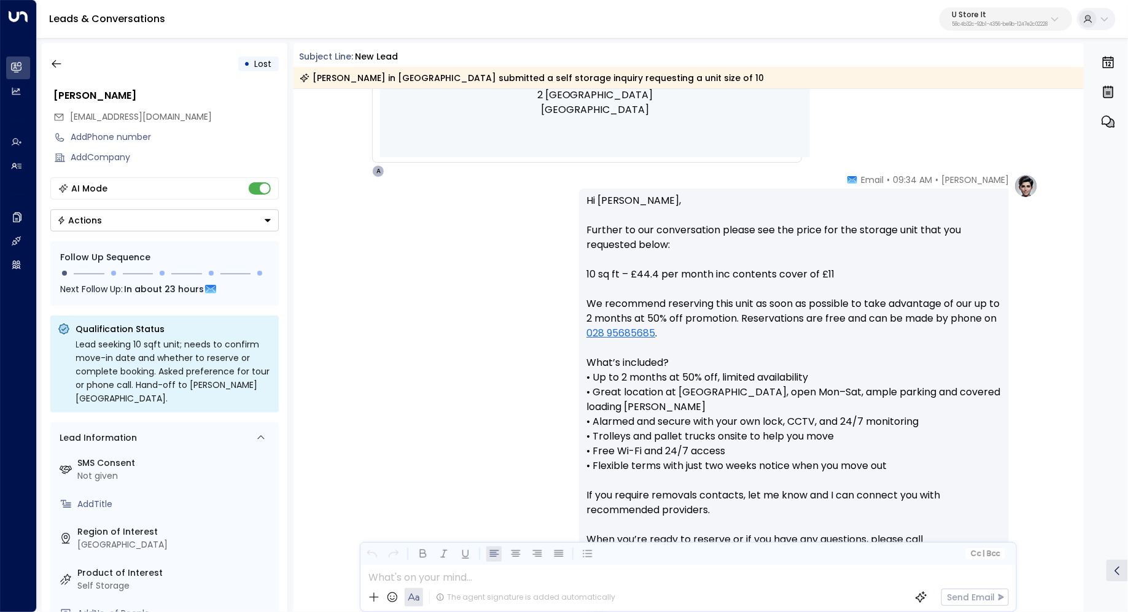
scroll to position [652, 0]
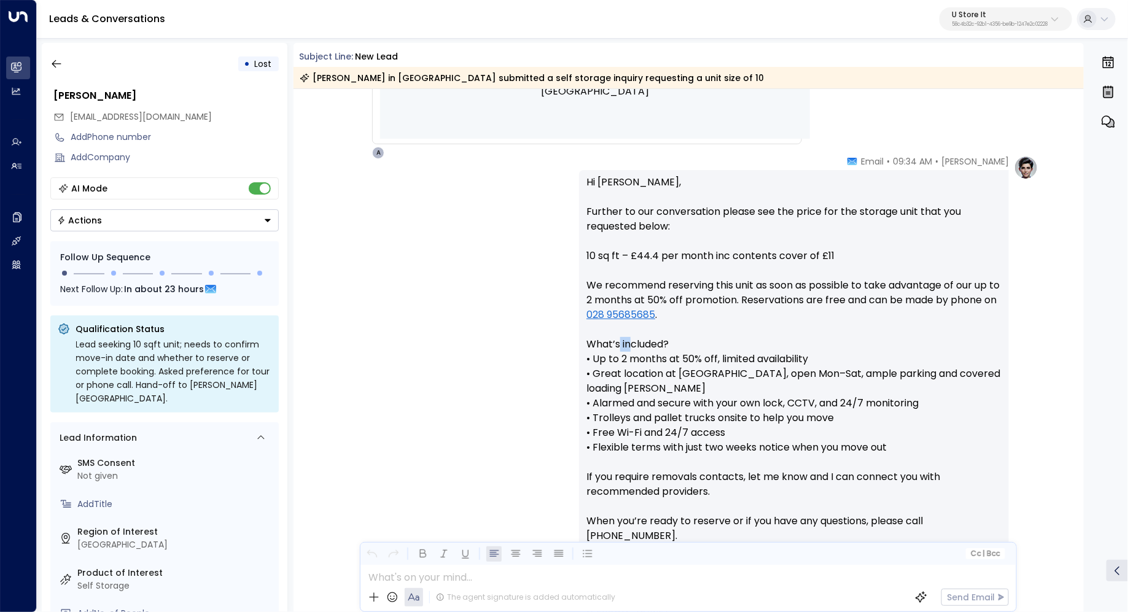
drag, startPoint x: 617, startPoint y: 350, endPoint x: 633, endPoint y: 350, distance: 15.3
click at [633, 350] on p "Hi Anastasia, Further to our conversation please see the price for the storage …" at bounding box center [793, 381] width 415 height 412
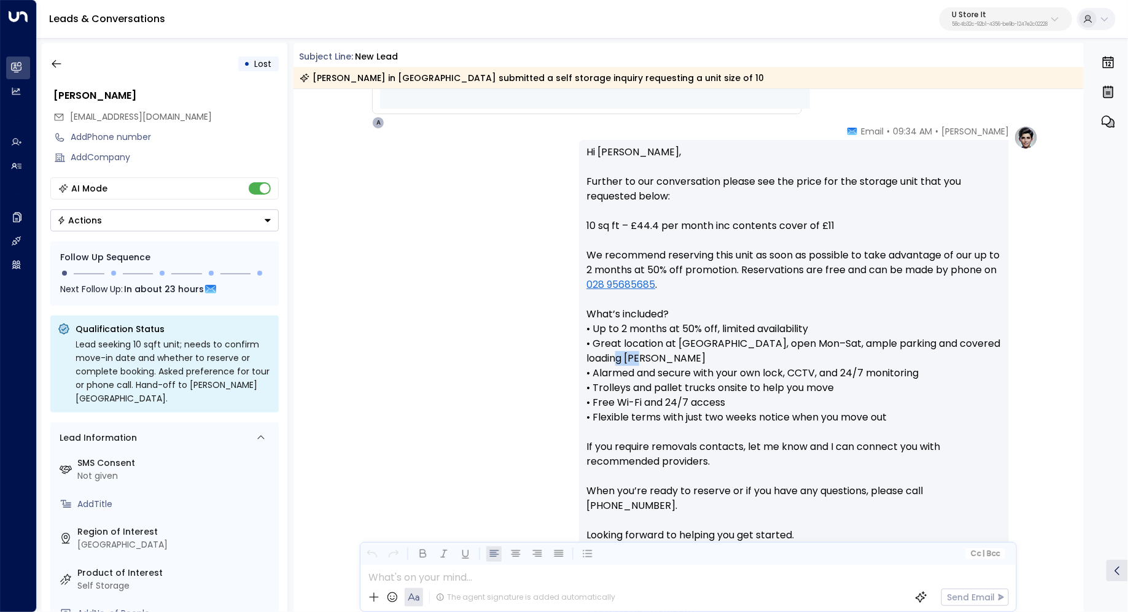
drag, startPoint x: 622, startPoint y: 365, endPoint x: 672, endPoint y: 365, distance: 49.1
click at [672, 365] on p "Hi Anastasia, Further to our conversation please see the price for the storage …" at bounding box center [793, 351] width 415 height 412
drag, startPoint x: 670, startPoint y: 387, endPoint x: 697, endPoint y: 387, distance: 27.6
click at [697, 387] on p "Hi Anastasia, Further to our conversation please see the price for the storage …" at bounding box center [793, 351] width 415 height 412
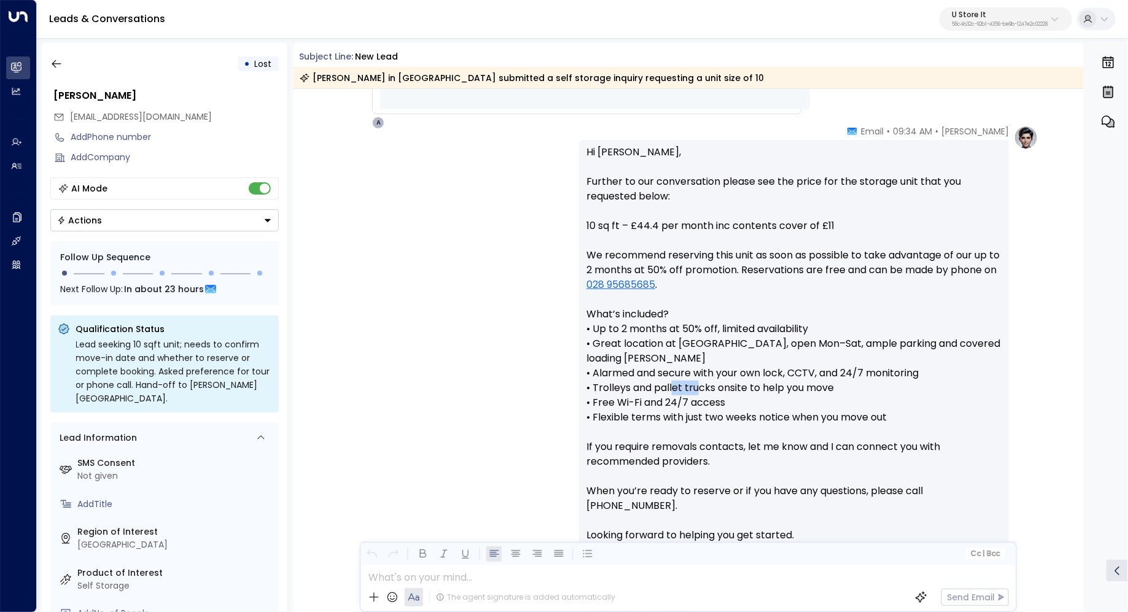
click at [697, 387] on p "Hi Anastasia, Further to our conversation please see the price for the storage …" at bounding box center [793, 351] width 415 height 412
drag, startPoint x: 733, startPoint y: 395, endPoint x: 670, endPoint y: 395, distance: 62.6
click at [670, 395] on p "Hi Anastasia, Further to our conversation please see the price for the storage …" at bounding box center [793, 351] width 415 height 412
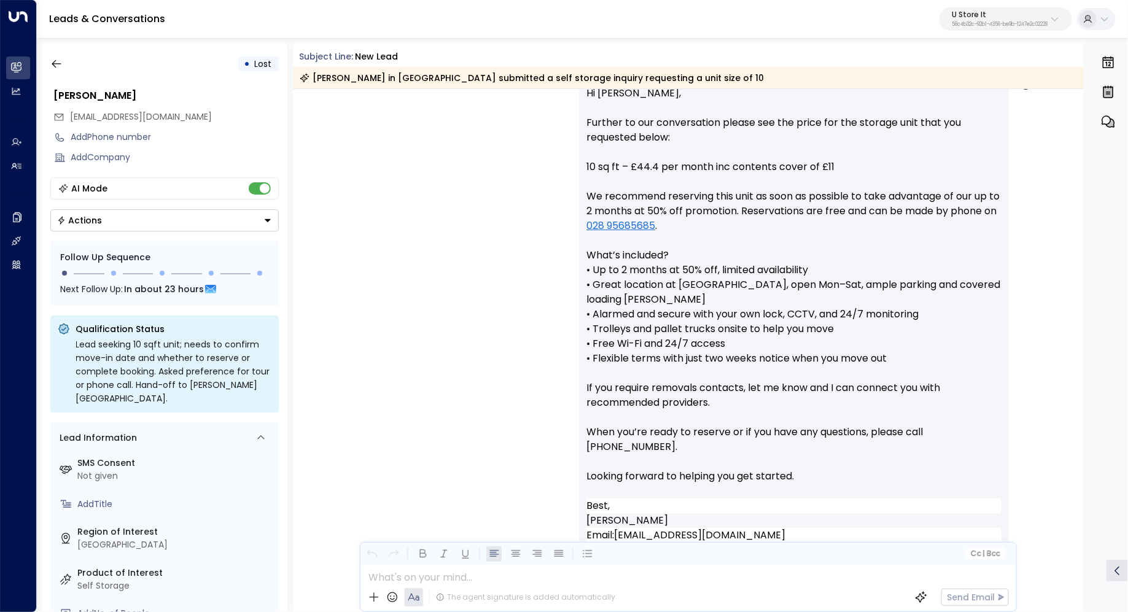
click at [708, 320] on p "Hi Anastasia, Further to our conversation please see the price for the storage …" at bounding box center [793, 292] width 415 height 412
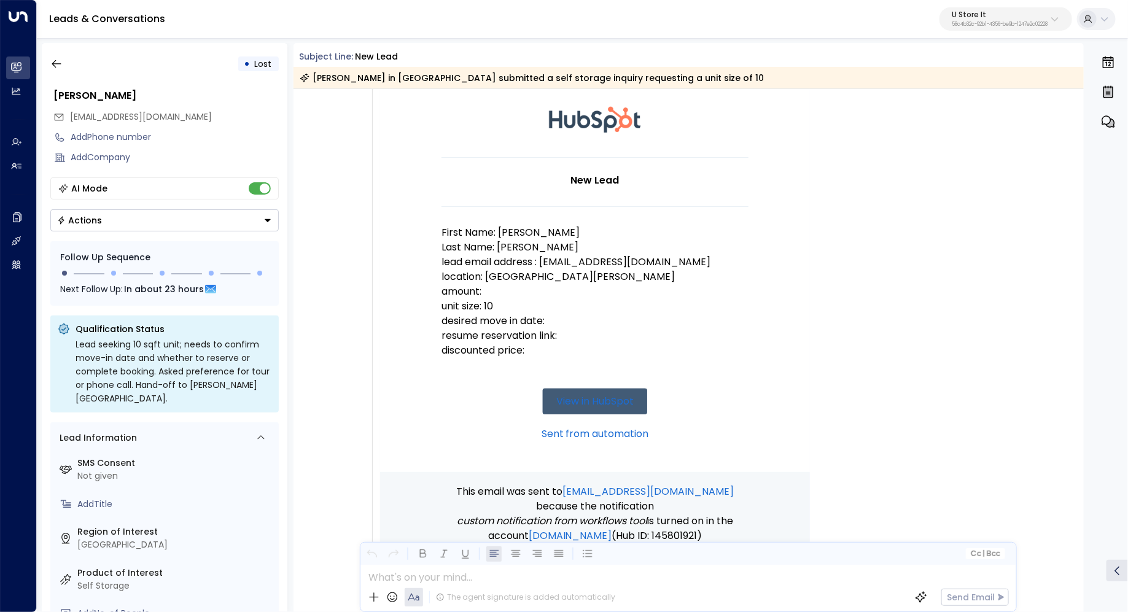
scroll to position [78, 0]
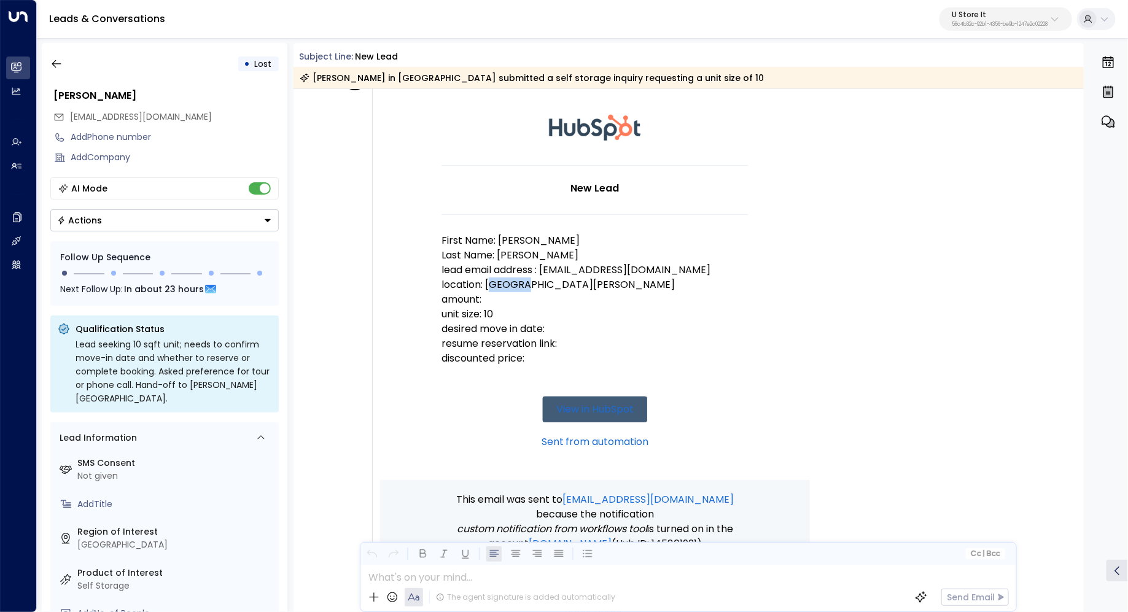
drag, startPoint x: 489, startPoint y: 279, endPoint x: 528, endPoint y: 279, distance: 38.7
click at [528, 279] on p "location: Belfast Kennedy Way" at bounding box center [594, 284] width 307 height 15
drag, startPoint x: 610, startPoint y: 280, endPoint x: 513, endPoint y: 280, distance: 96.4
click at [513, 280] on p "location: Belfast Kennedy Way" at bounding box center [594, 284] width 307 height 15
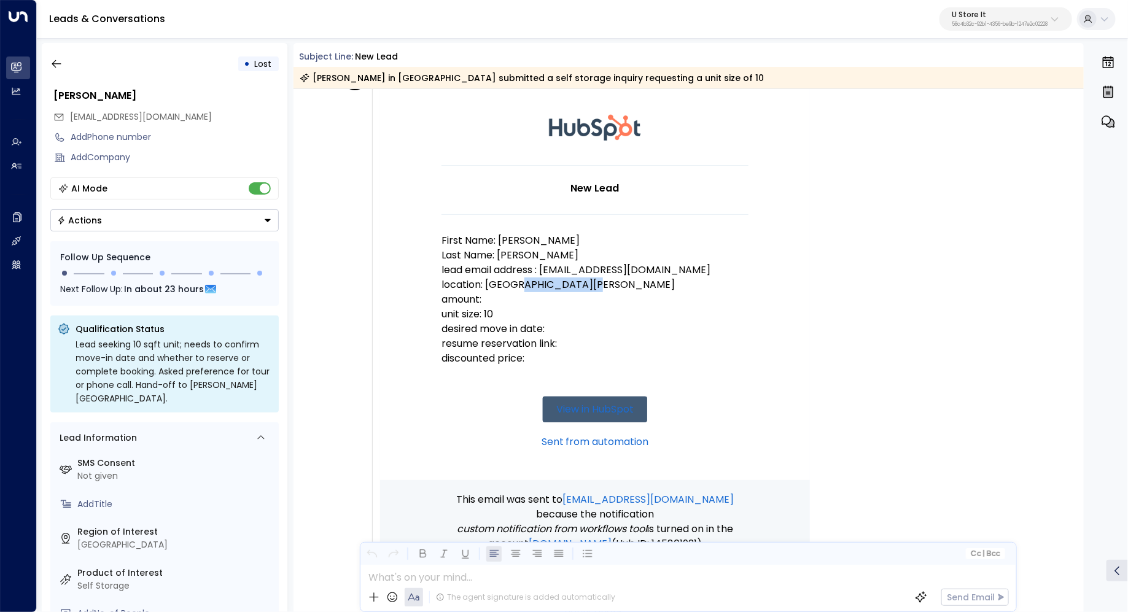
click at [513, 280] on p "location: Belfast Kennedy Way" at bounding box center [594, 284] width 307 height 15
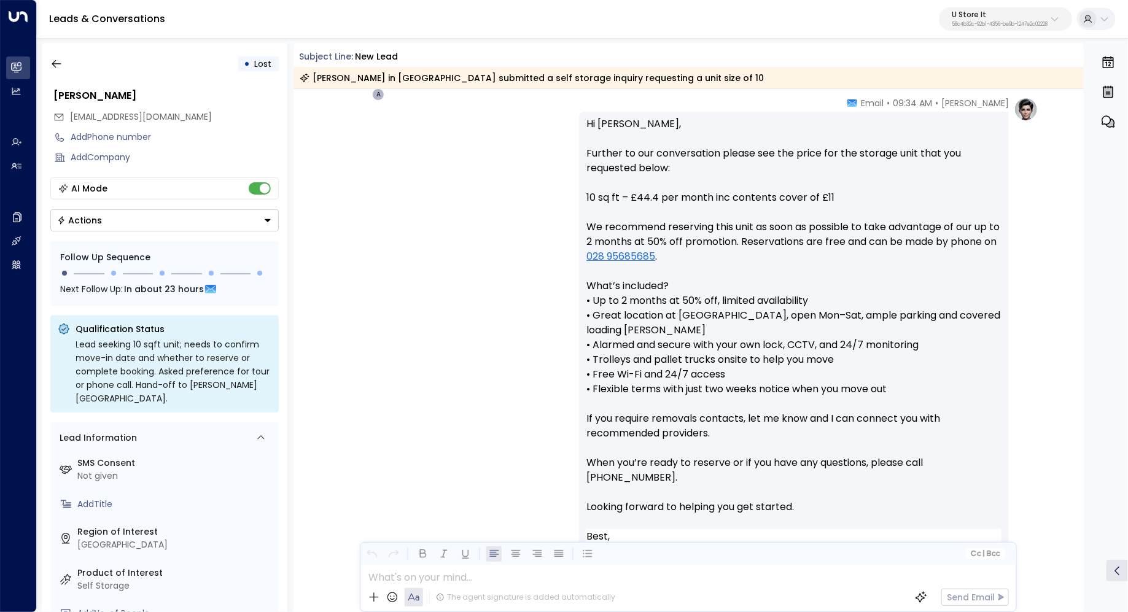
scroll to position [714, 0]
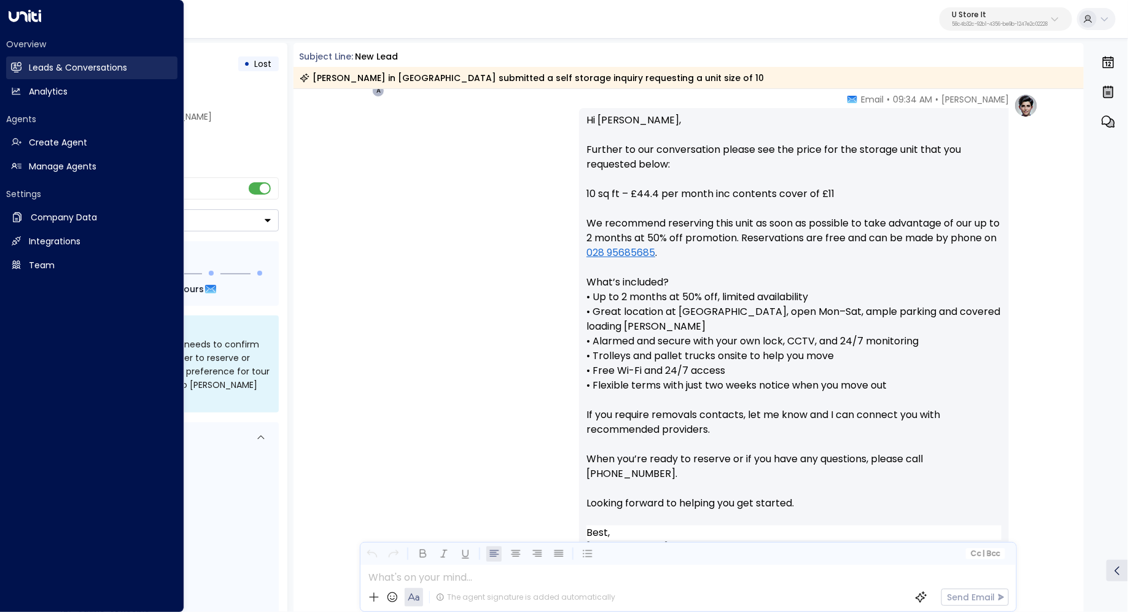
click at [75, 61] on h2 "Leads & Conversations" at bounding box center [78, 67] width 98 height 13
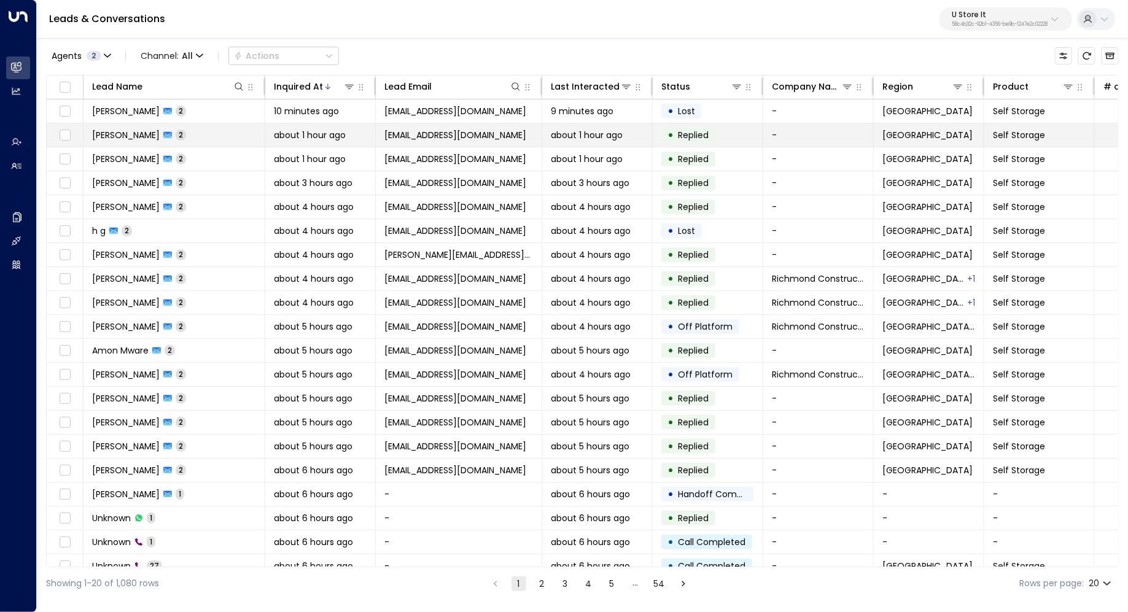
click at [209, 135] on td "Patrick Courtney 2" at bounding box center [174, 134] width 182 height 23
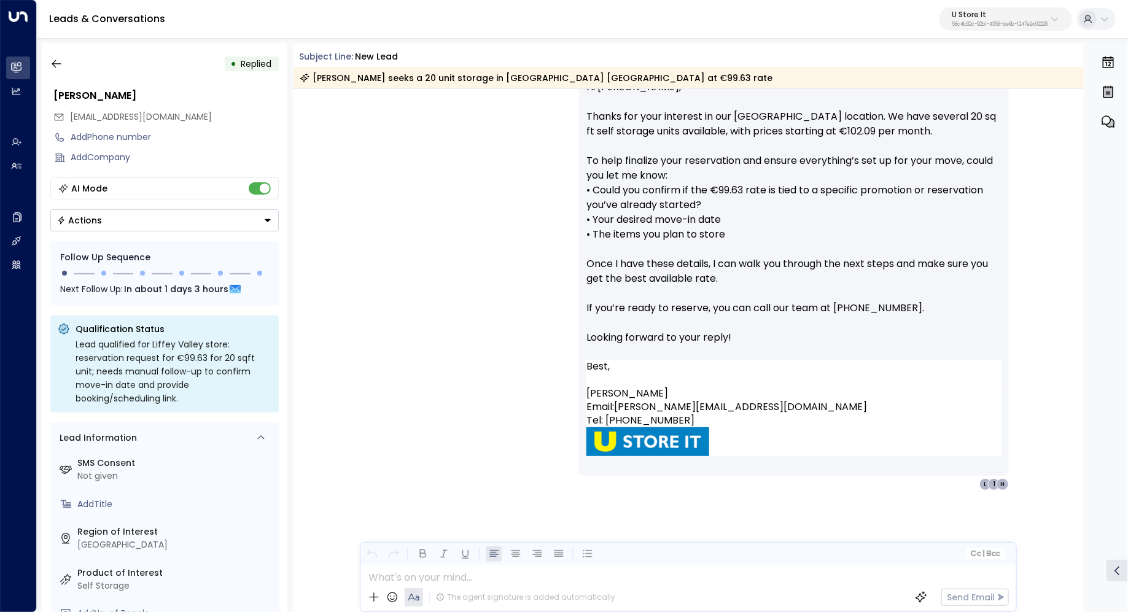
scroll to position [746, 0]
click at [60, 64] on icon "button" at bounding box center [56, 64] width 12 height 12
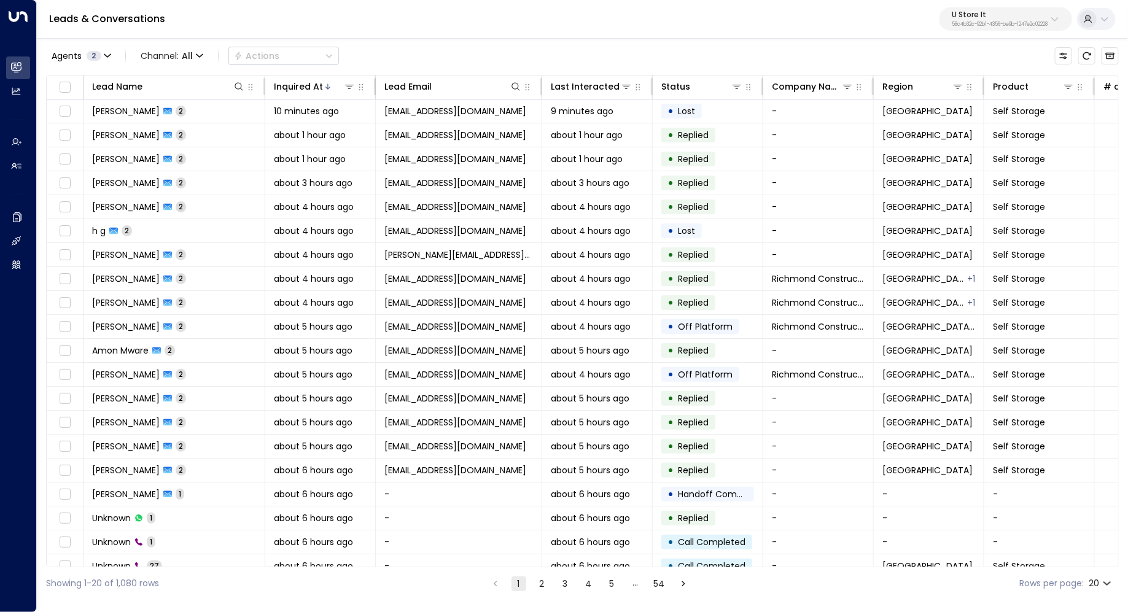
click at [541, 584] on button "2" at bounding box center [542, 583] width 15 height 15
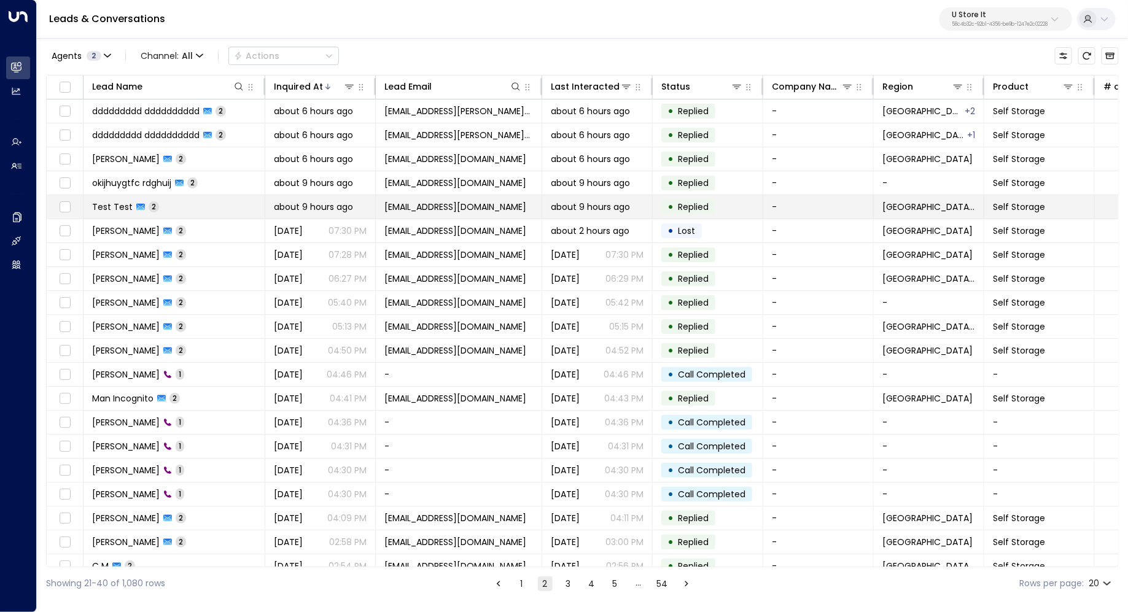
click at [215, 211] on td "Test Test 2" at bounding box center [174, 206] width 182 height 23
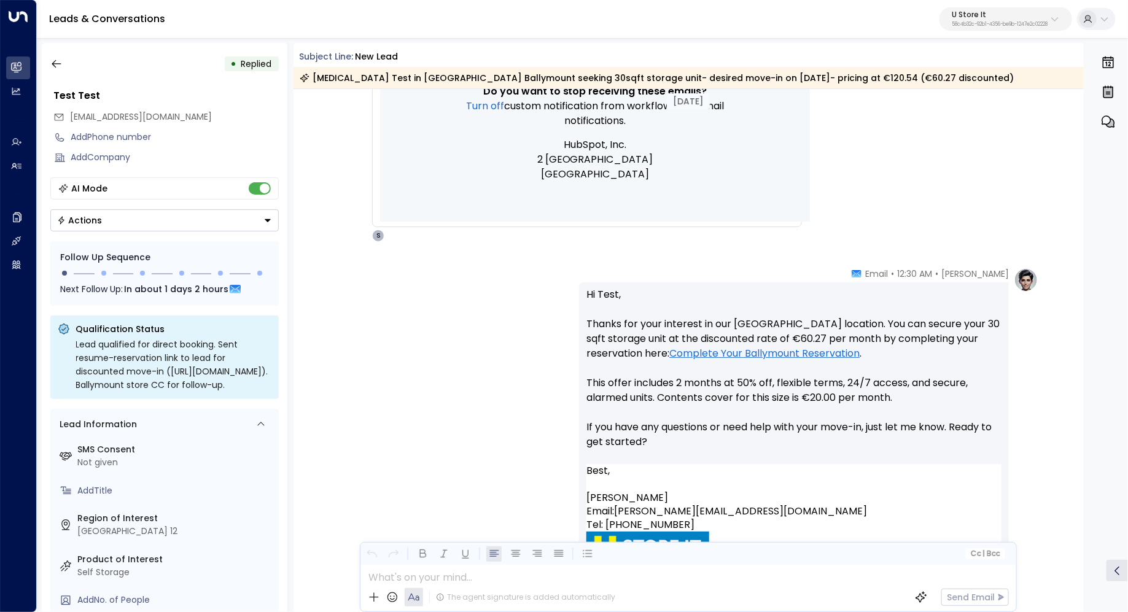
scroll to position [674, 0]
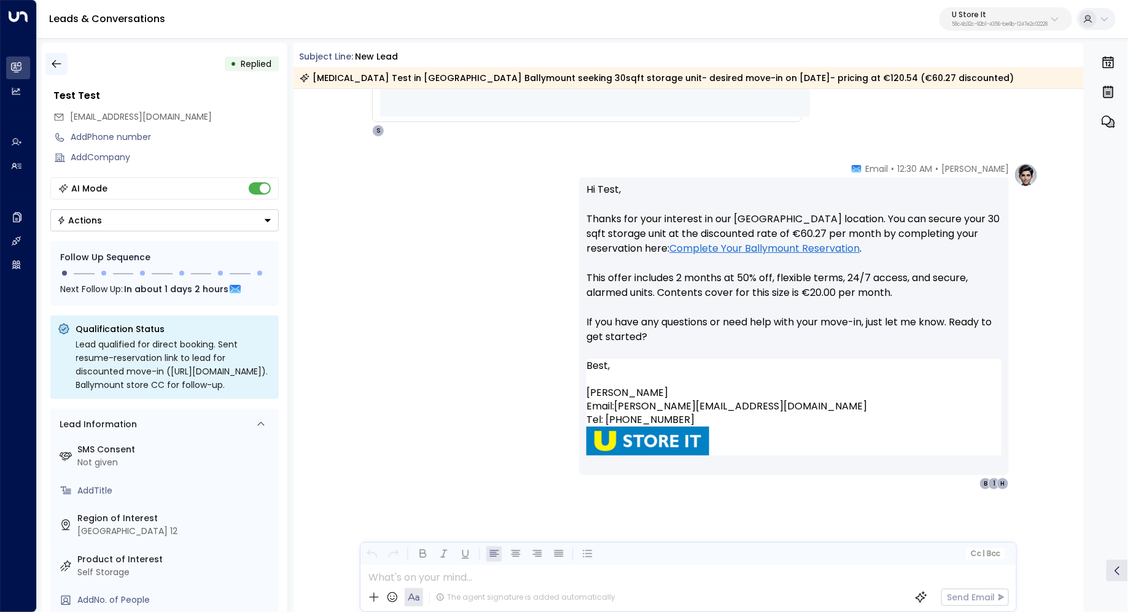
click at [56, 72] on button "button" at bounding box center [56, 64] width 22 height 22
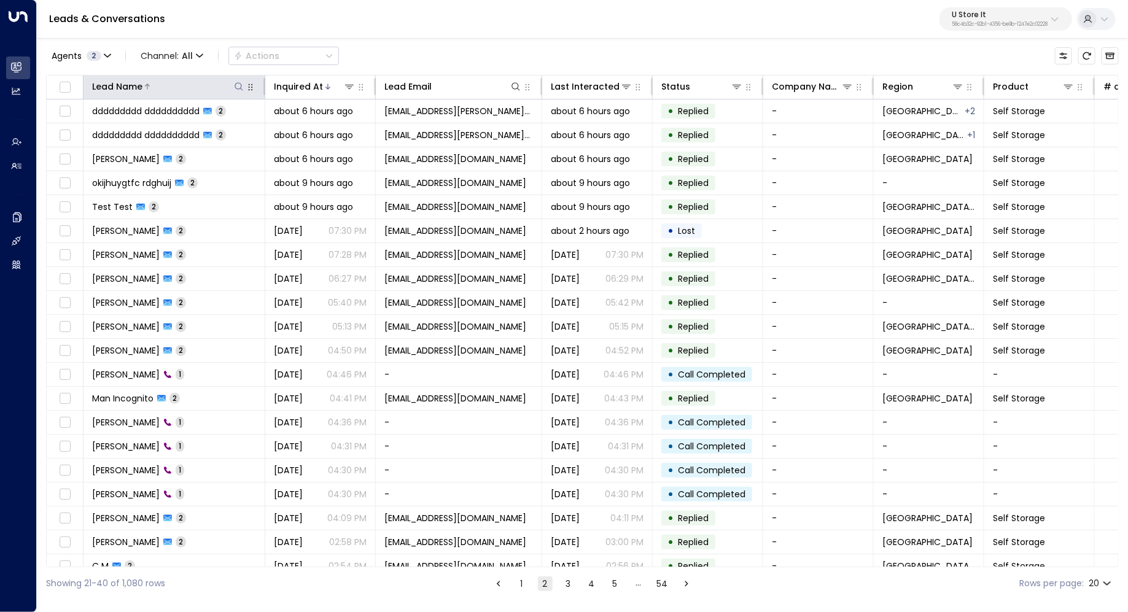
click at [239, 90] on icon at bounding box center [239, 87] width 10 height 10
type input "******"
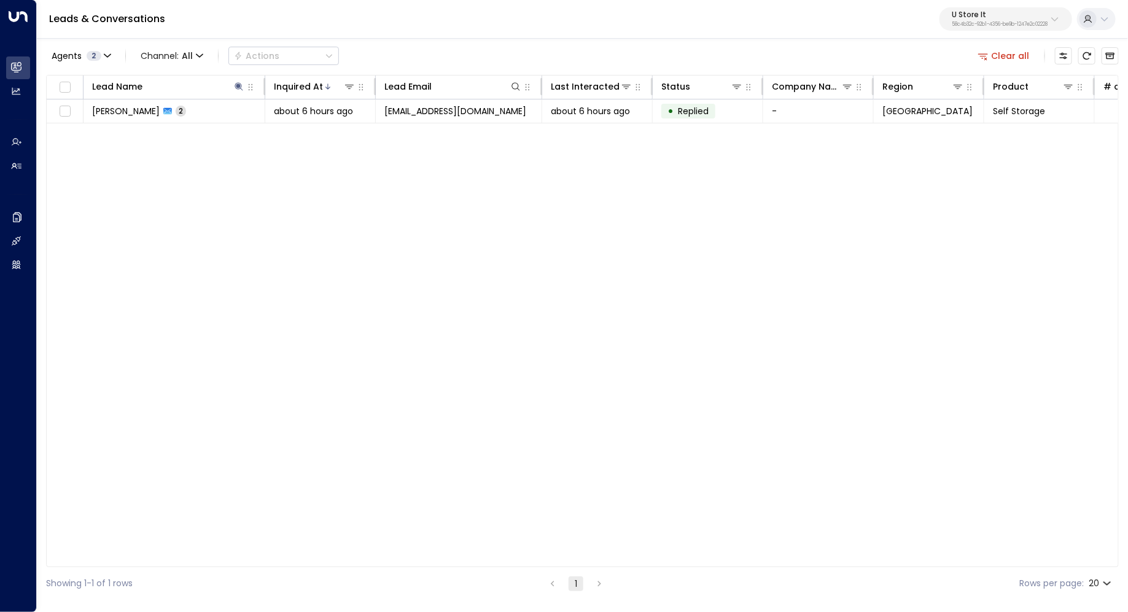
click at [234, 226] on div "Lead Name Inquired At Lead Email Last Interacted Status Company Name Region Pro…" at bounding box center [582, 321] width 1072 height 492
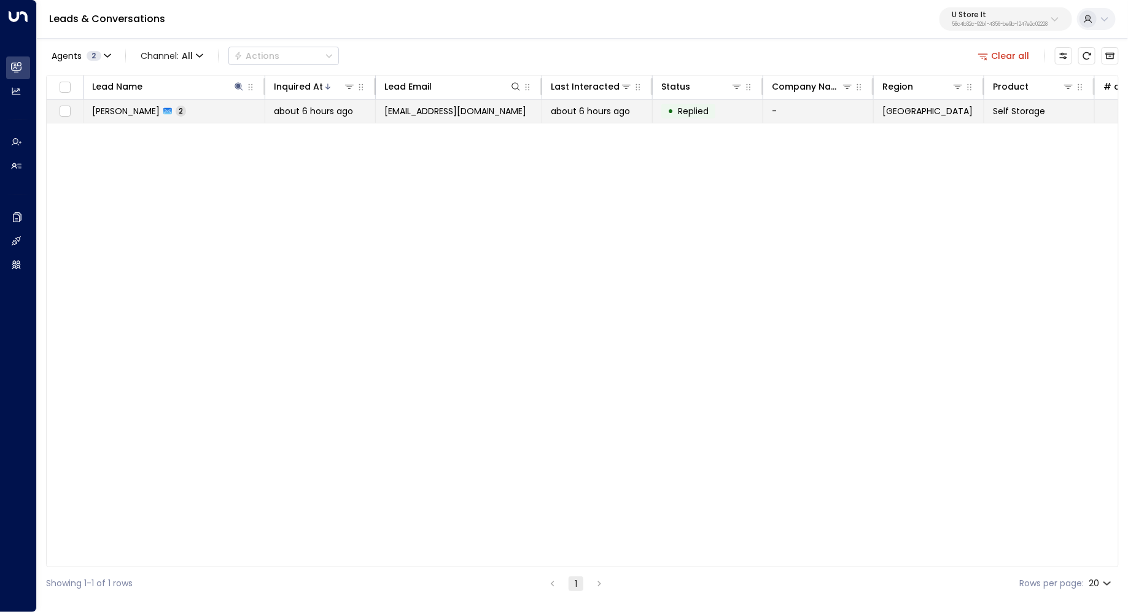
click at [115, 109] on span "Isabel Corfe" at bounding box center [126, 111] width 68 height 12
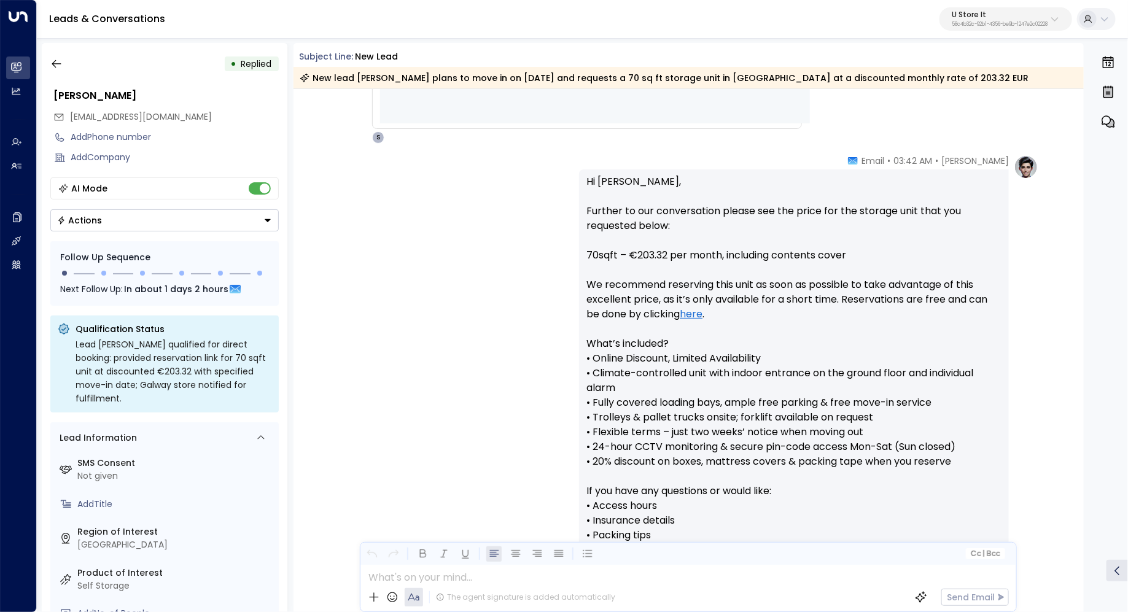
scroll to position [668, 0]
drag, startPoint x: 907, startPoint y: 163, endPoint x: 915, endPoint y: 163, distance: 8.0
click at [915, 163] on span "03:42 AM" at bounding box center [912, 160] width 39 height 12
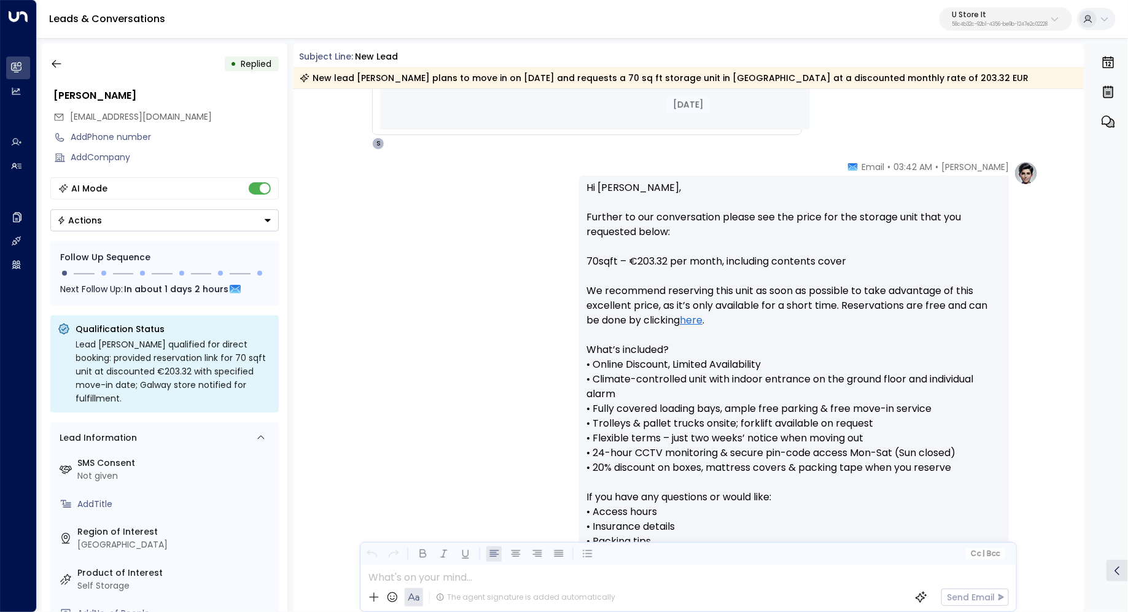
scroll to position [713, 0]
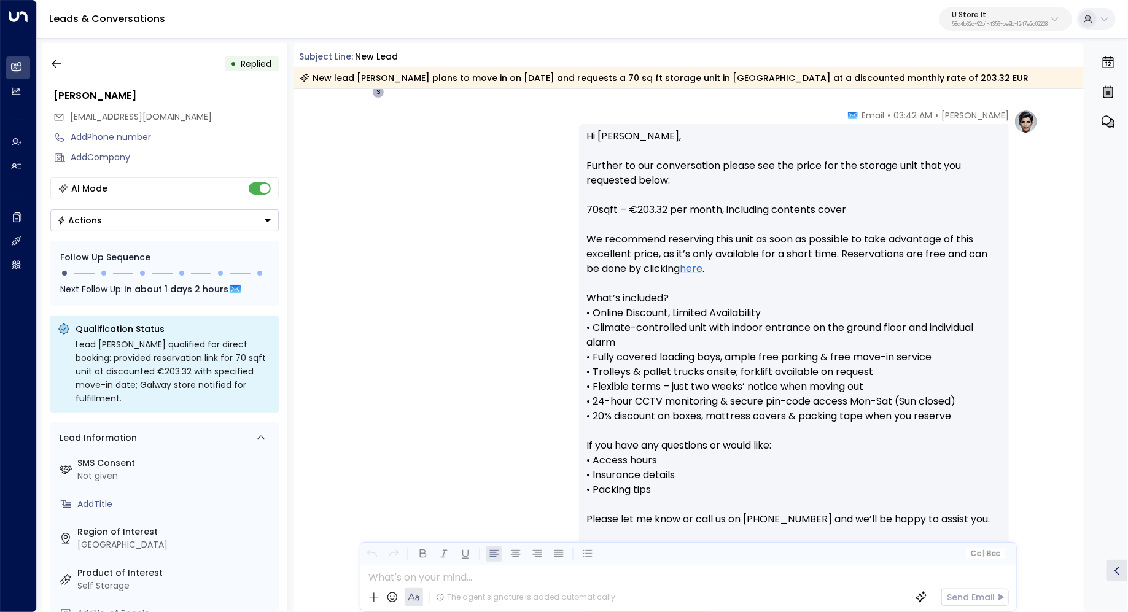
click at [640, 204] on p "Hi Isabel, Further to our conversation please see the price for the storage uni…" at bounding box center [793, 335] width 415 height 412
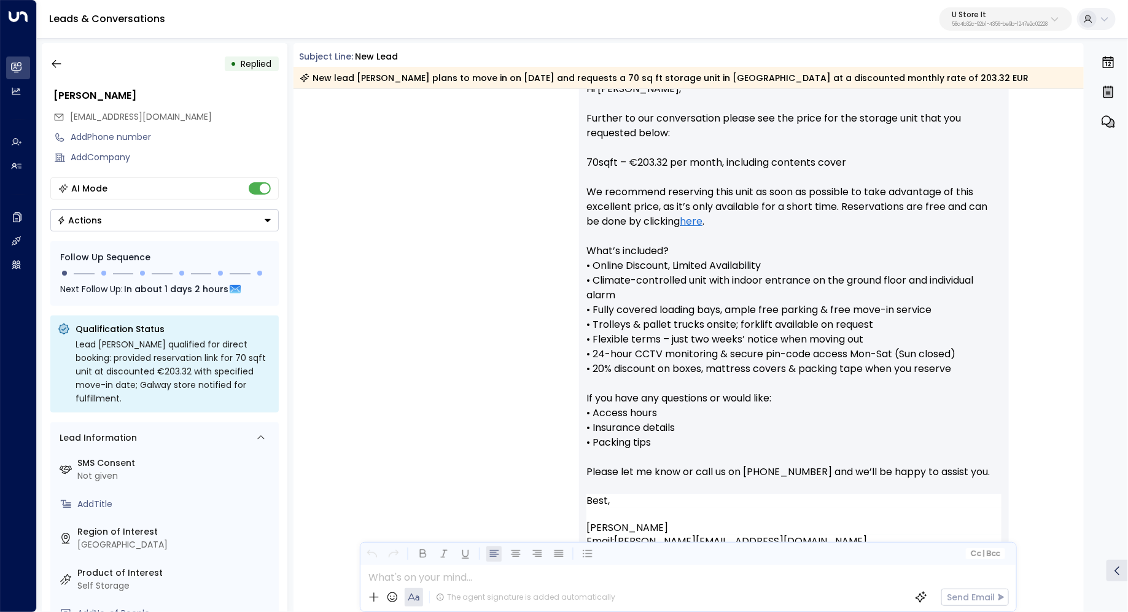
scroll to position [763, 0]
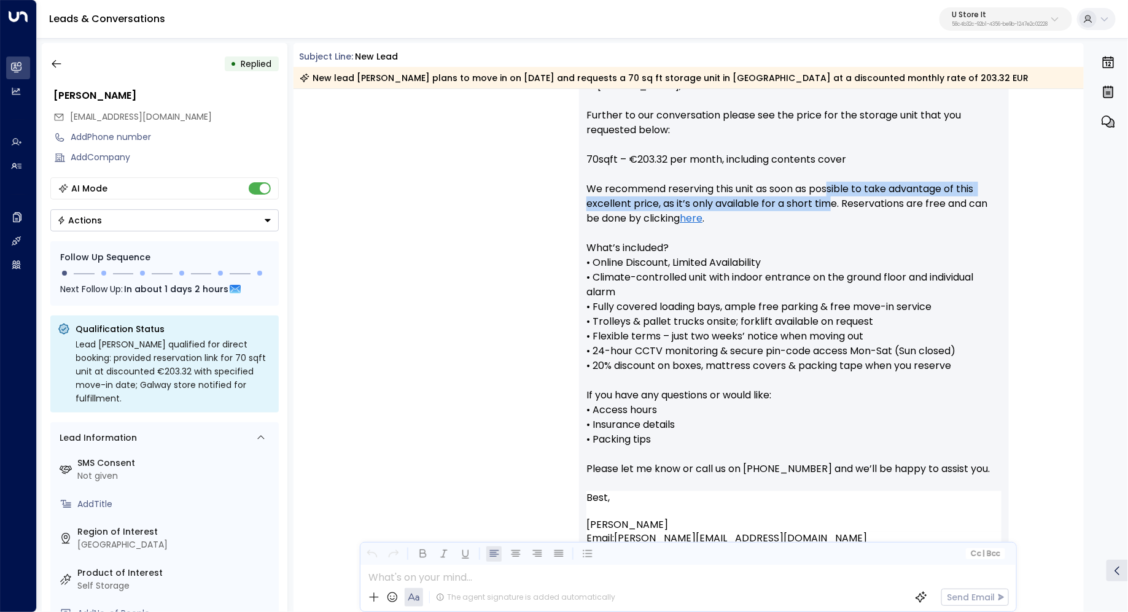
drag, startPoint x: 830, startPoint y: 190, endPoint x: 830, endPoint y: 201, distance: 10.4
click at [830, 201] on p "Hi Isabel, Further to our conversation please see the price for the storage uni…" at bounding box center [793, 285] width 415 height 412
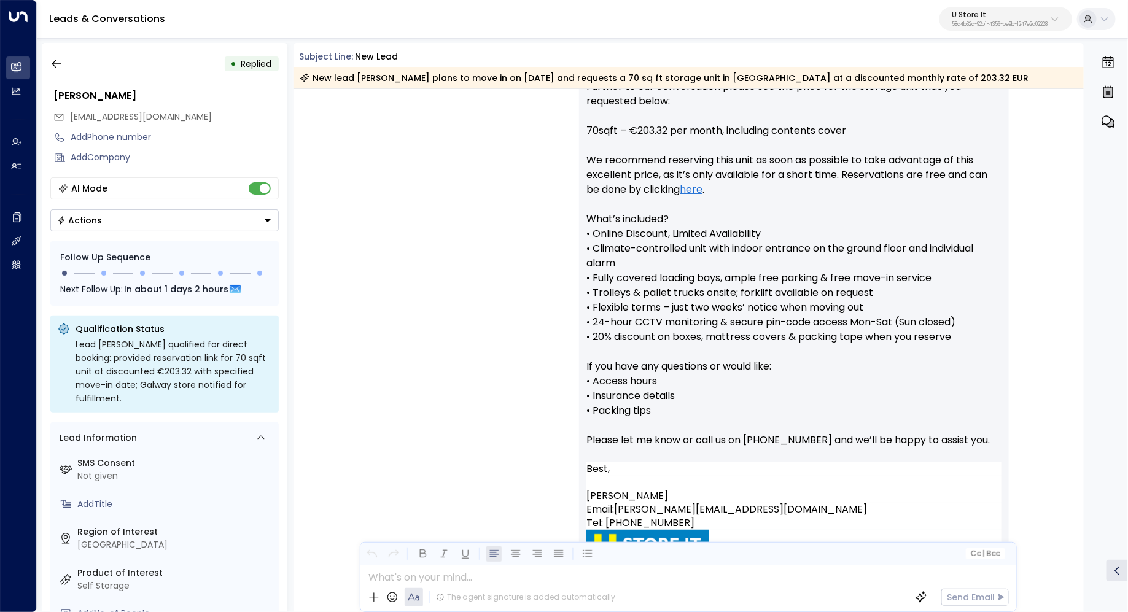
scroll to position [803, 0]
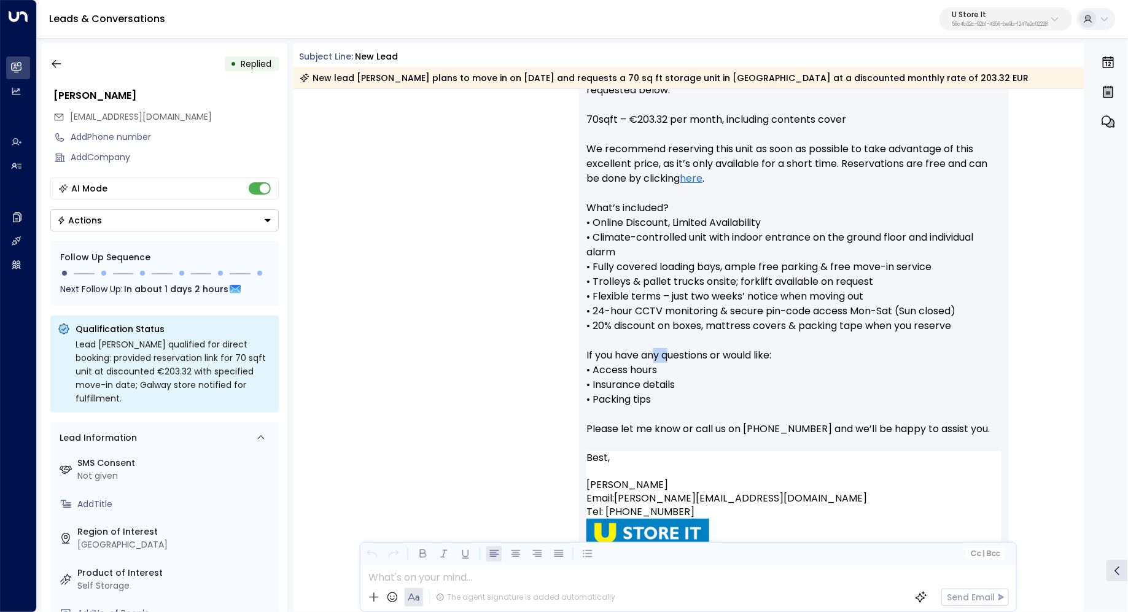
drag, startPoint x: 655, startPoint y: 350, endPoint x: 668, endPoint y: 350, distance: 13.5
click at [668, 350] on p "Hi Isabel, Further to our conversation please see the price for the storage uni…" at bounding box center [793, 245] width 415 height 412
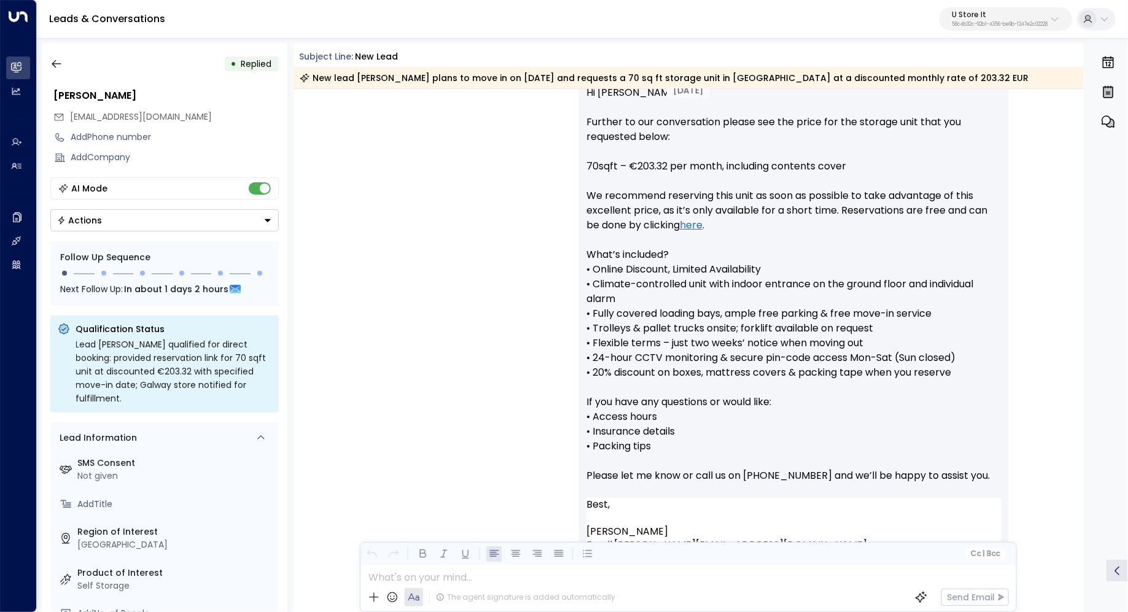
scroll to position [738, 0]
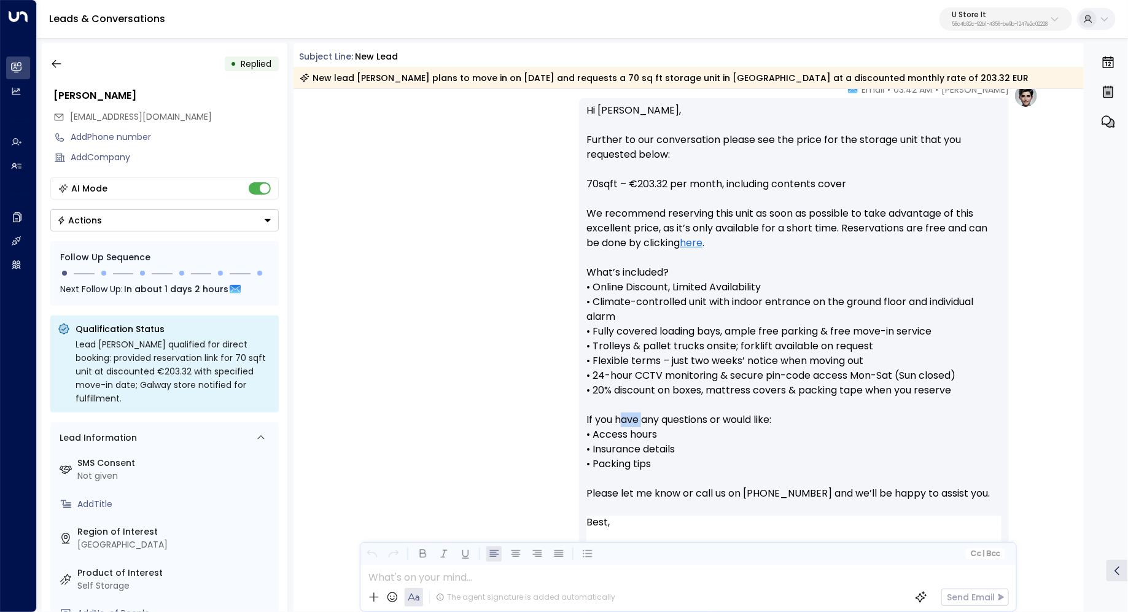
drag, startPoint x: 619, startPoint y: 416, endPoint x: 642, endPoint y: 416, distance: 23.3
click at [642, 416] on p "Hi Isabel, Further to our conversation please see the price for the storage uni…" at bounding box center [793, 309] width 415 height 412
drag, startPoint x: 676, startPoint y: 417, endPoint x: 657, endPoint y: 417, distance: 19.0
click at [657, 417] on p "Hi Isabel, Further to our conversation please see the price for the storage uni…" at bounding box center [793, 309] width 415 height 412
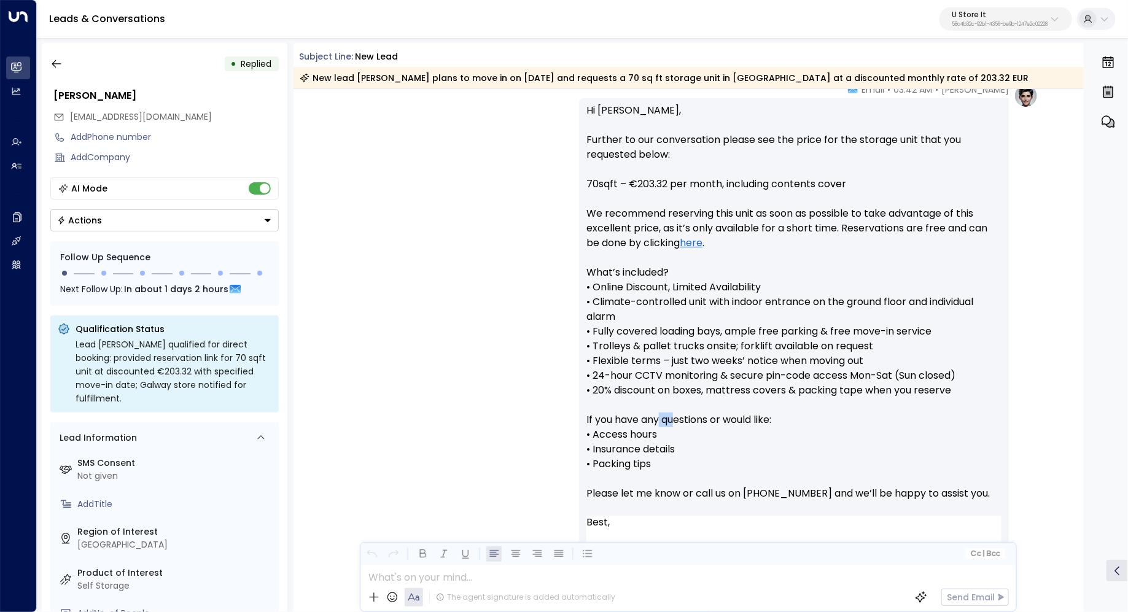
click at [657, 417] on p "Hi Isabel, Further to our conversation please see the price for the storage uni…" at bounding box center [793, 309] width 415 height 412
drag, startPoint x: 681, startPoint y: 417, endPoint x: 663, endPoint y: 417, distance: 18.4
click at [663, 417] on p "Hi Isabel, Further to our conversation please see the price for the storage uni…" at bounding box center [793, 309] width 415 height 412
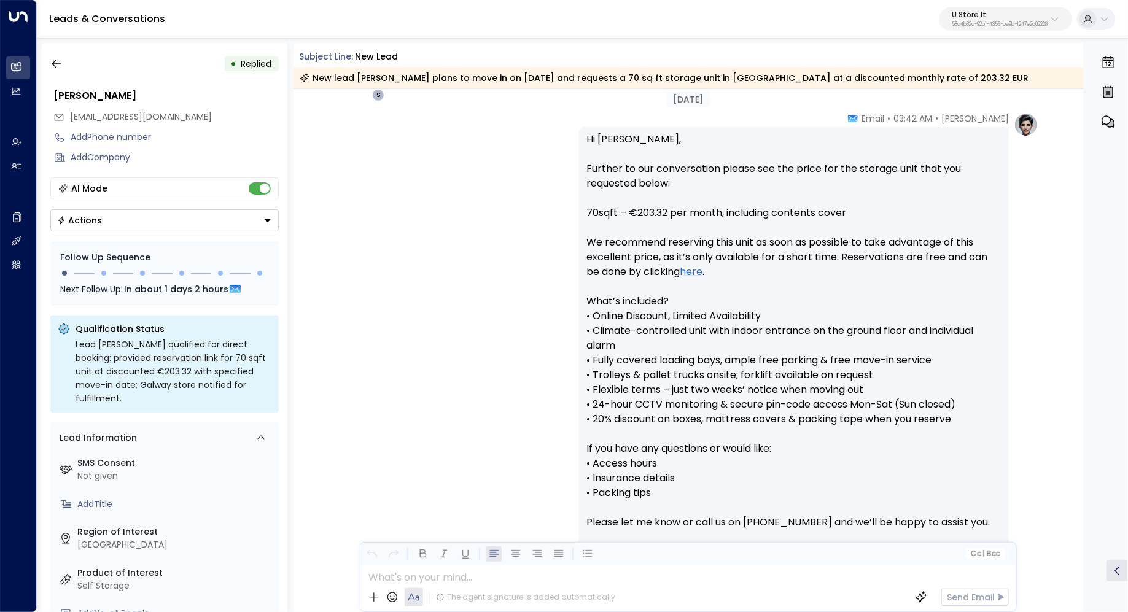
scroll to position [706, 0]
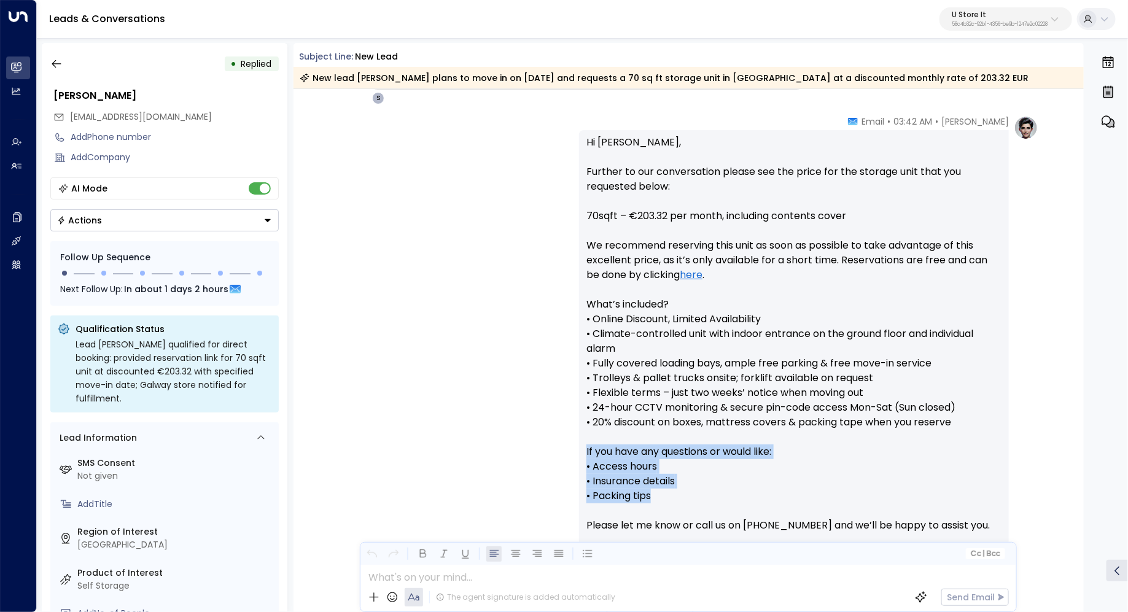
drag, startPoint x: 658, startPoint y: 501, endPoint x: 576, endPoint y: 450, distance: 96.2
click at [576, 450] on div "Sonny Maguire • 03:42 AM • Email Hi Isabel, Further to our conversation please …" at bounding box center [688, 396] width 700 height 563
drag, startPoint x: 660, startPoint y: 493, endPoint x: 578, endPoint y: 451, distance: 92.0
click at [579, 451] on div "Hi Isabel, Further to our conversation please see the price for the storage uni…" at bounding box center [794, 396] width 430 height 533
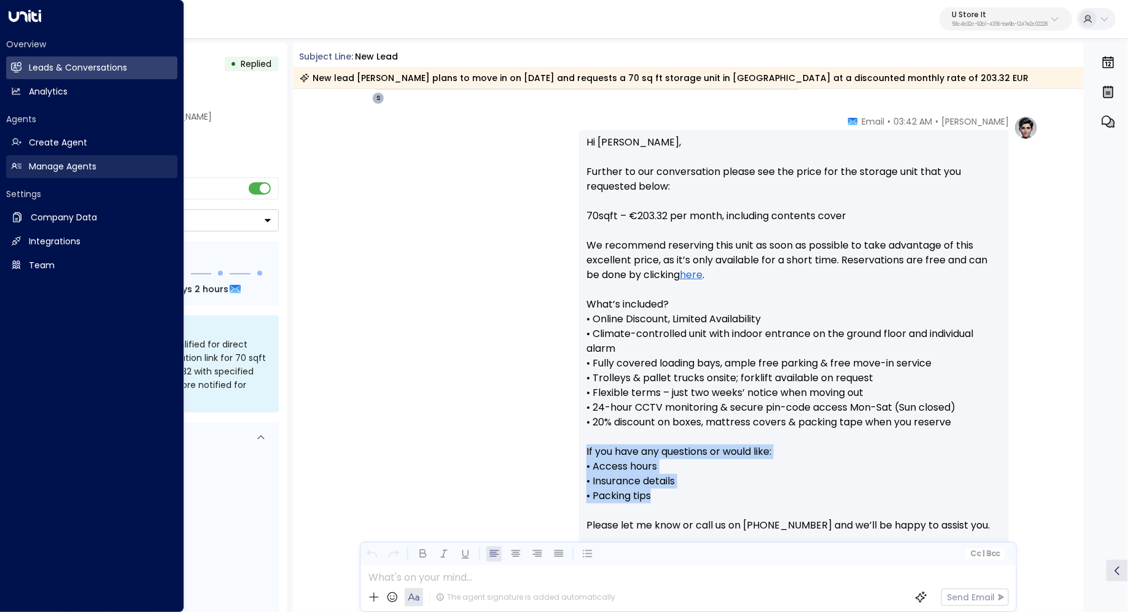
click at [71, 160] on h2 "Manage Agents" at bounding box center [63, 166] width 68 height 13
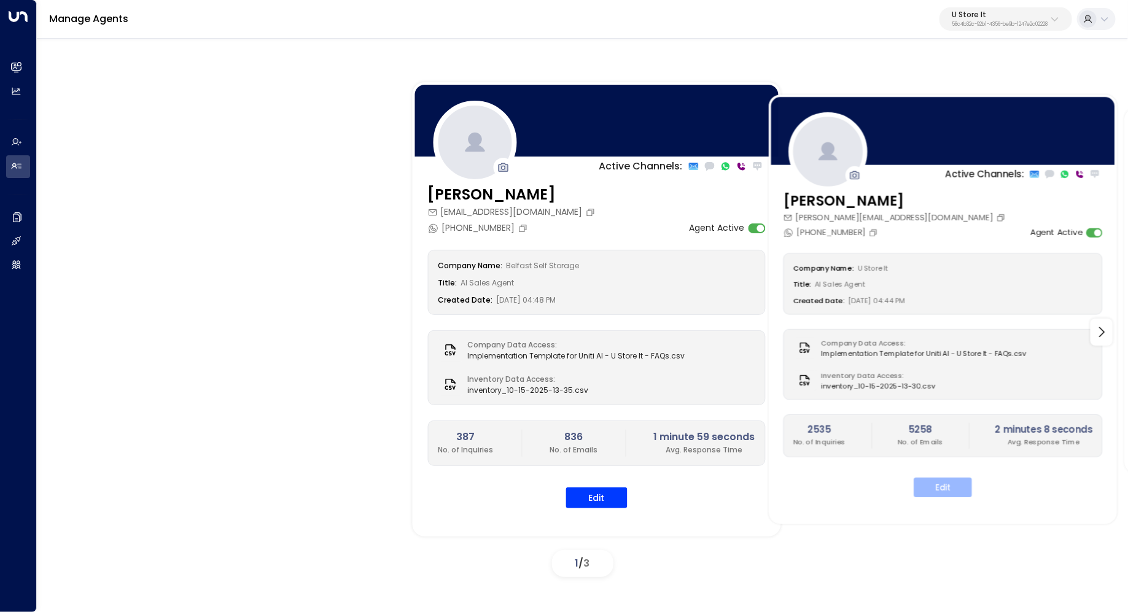
click at [949, 489] on button "Edit" at bounding box center [942, 488] width 58 height 20
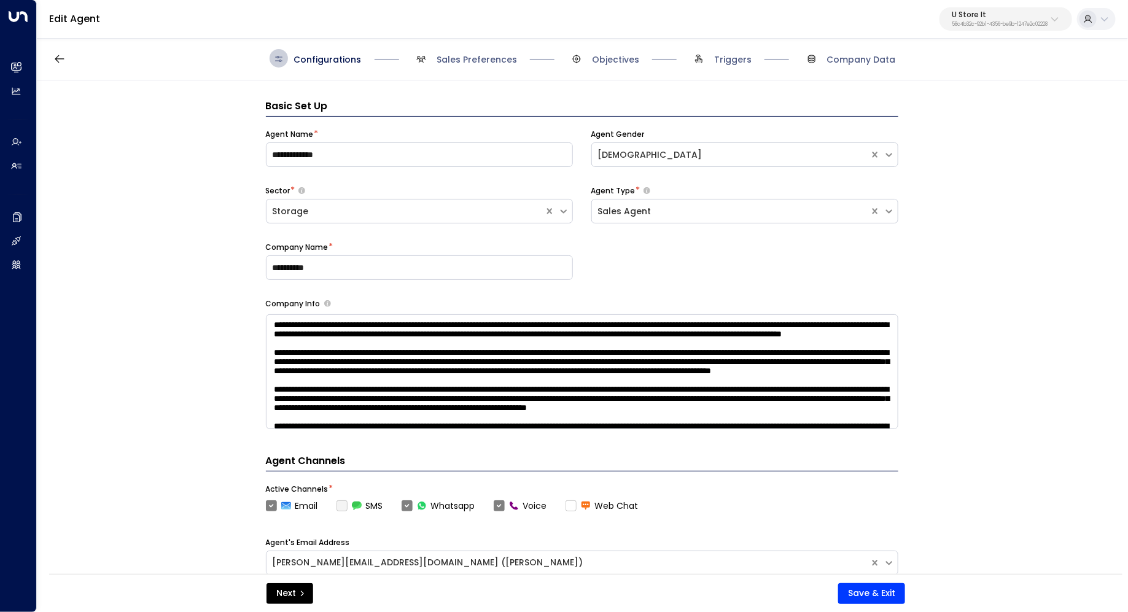
scroll to position [18, 0]
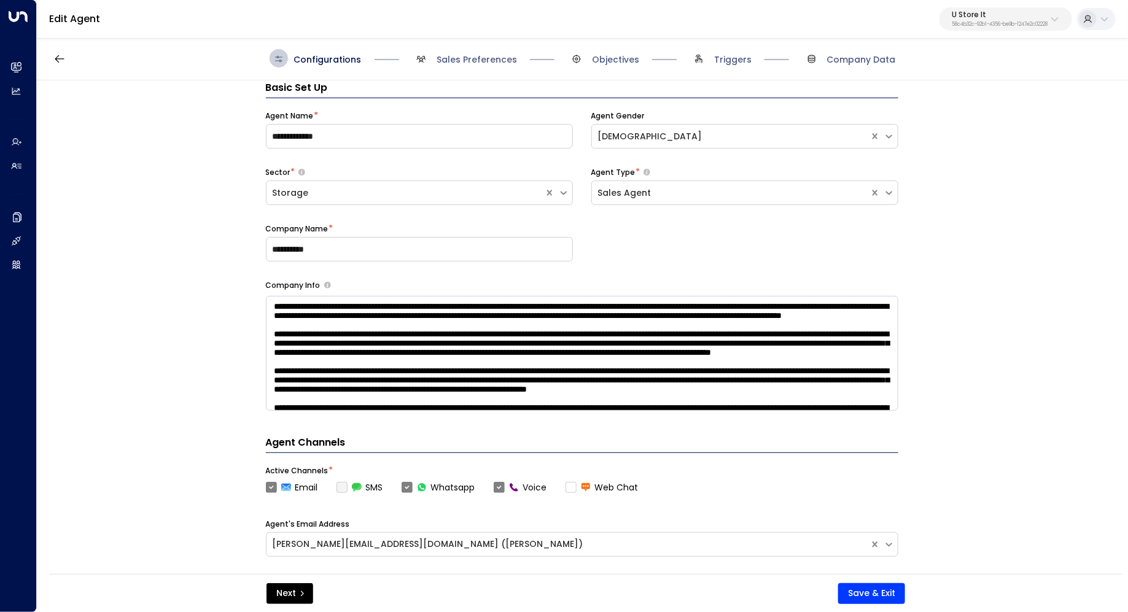
click at [1037, 358] on div "**********" at bounding box center [582, 330] width 1090 height 501
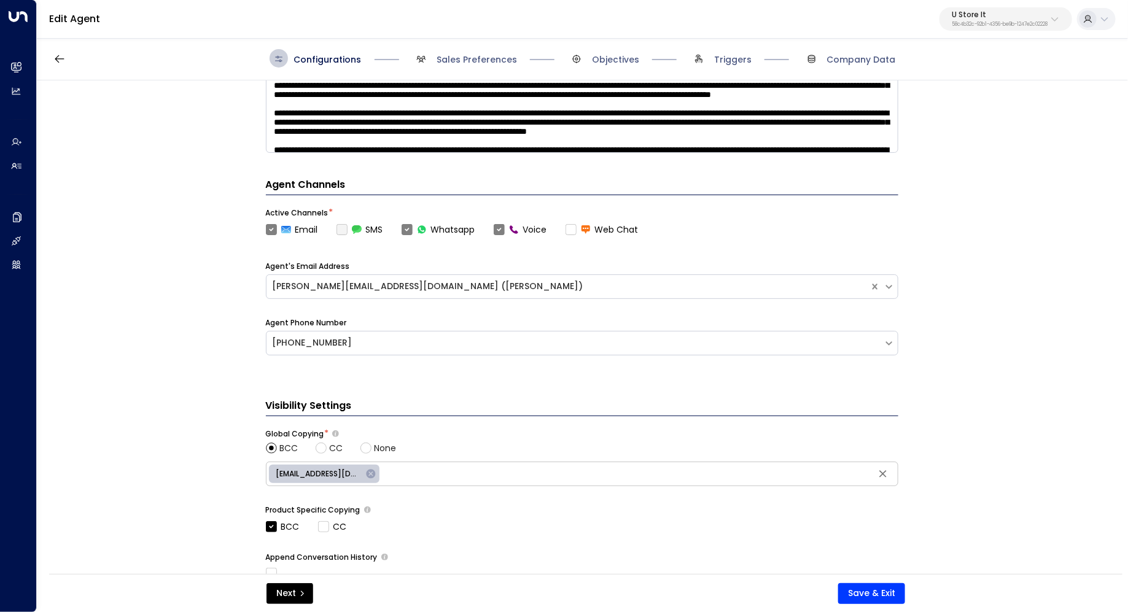
scroll to position [426, 0]
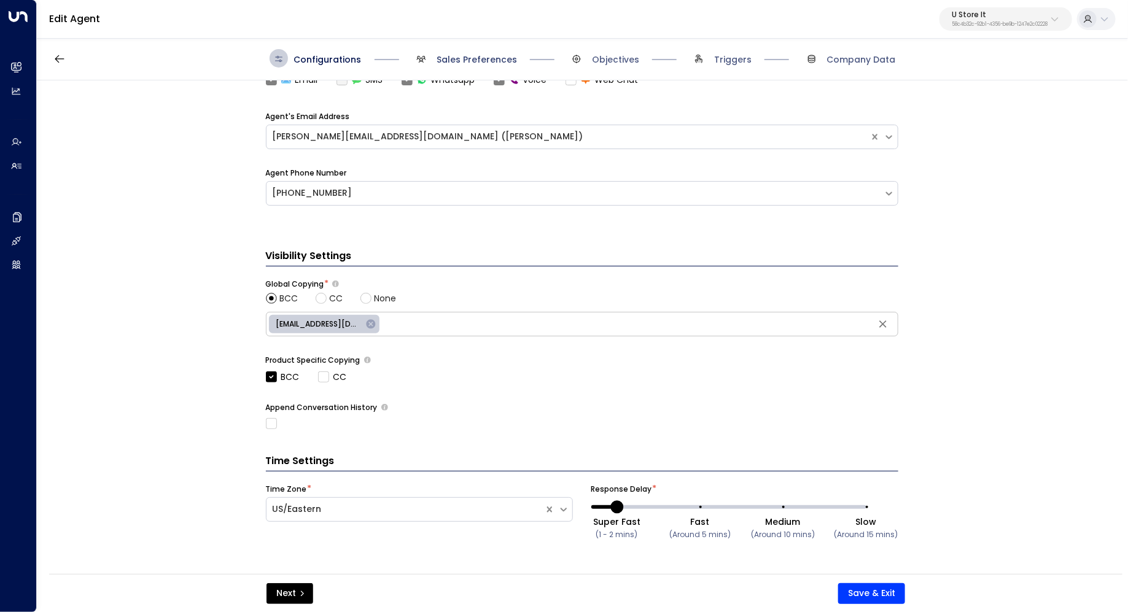
click at [488, 54] on span "Sales Preferences" at bounding box center [476, 59] width 80 height 12
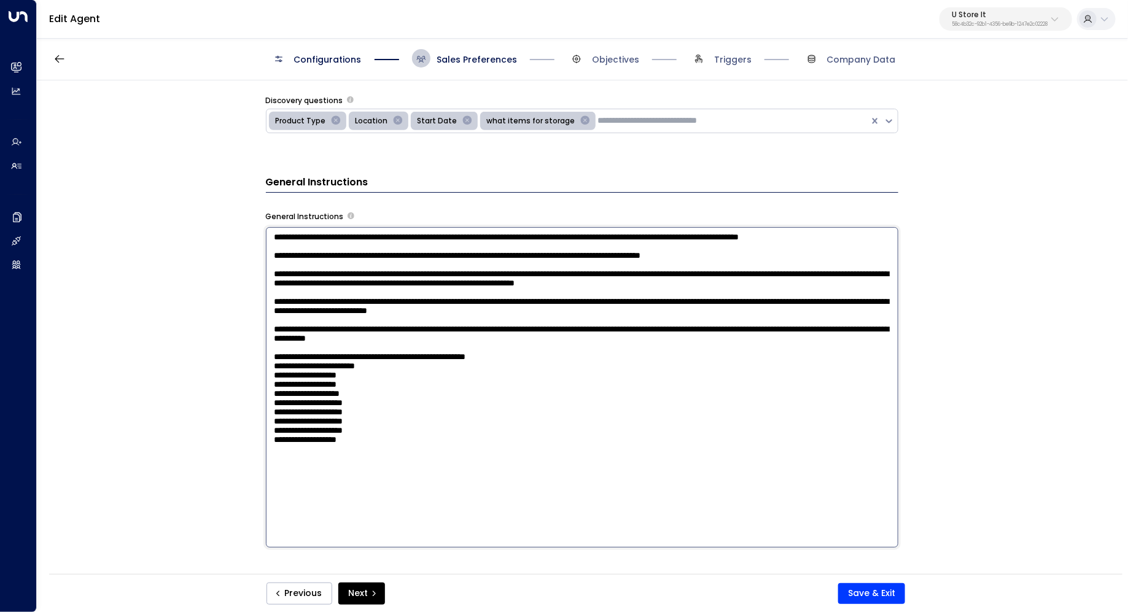
scroll to position [16, 0]
drag, startPoint x: 303, startPoint y: 271, endPoint x: 354, endPoint y: 271, distance: 50.9
click at [354, 271] on textarea at bounding box center [582, 387] width 632 height 321
drag, startPoint x: 288, startPoint y: 403, endPoint x: 368, endPoint y: 403, distance: 79.2
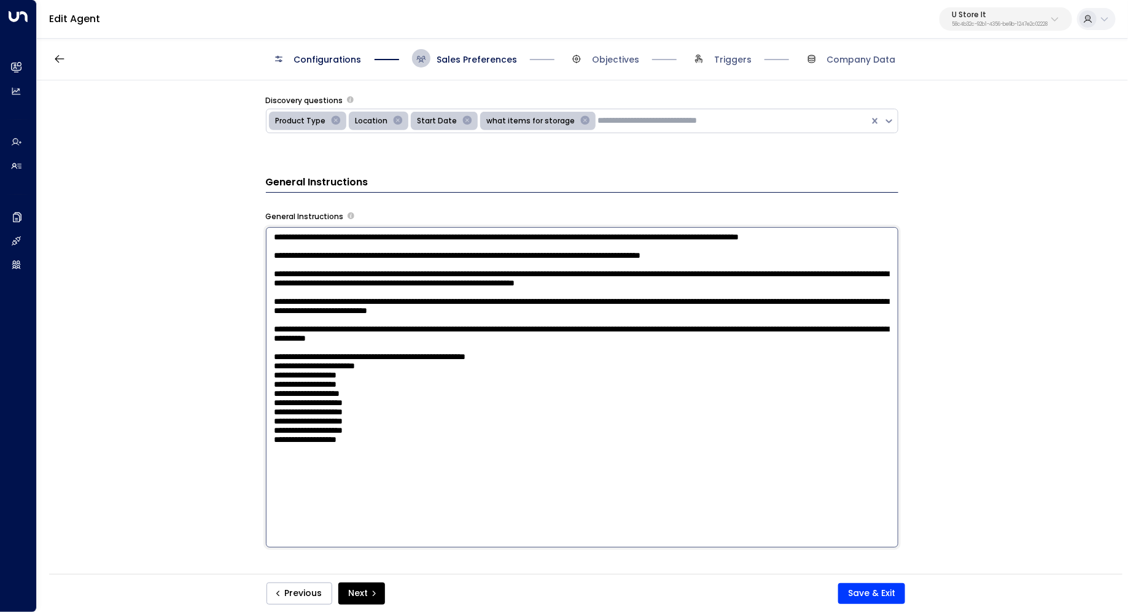
click at [368, 403] on textarea at bounding box center [582, 387] width 632 height 321
drag, startPoint x: 454, startPoint y: 402, endPoint x: 365, endPoint y: 401, distance: 89.0
click at [365, 401] on textarea at bounding box center [582, 387] width 632 height 321
drag, startPoint x: 447, startPoint y: 401, endPoint x: 406, endPoint y: 401, distance: 41.1
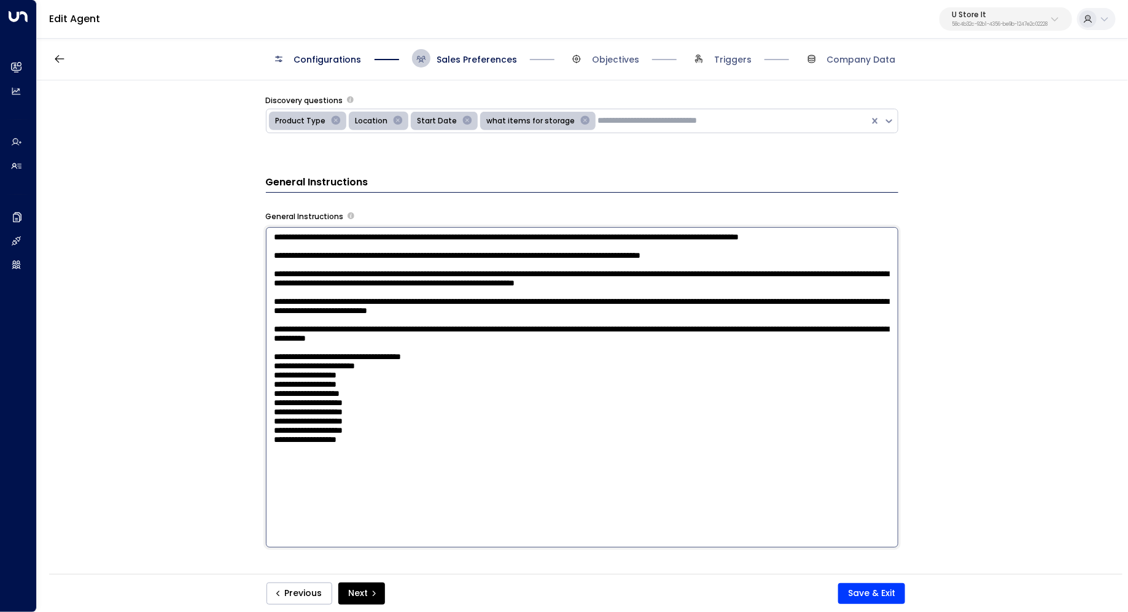
click at [406, 401] on textarea at bounding box center [582, 387] width 632 height 321
click at [521, 428] on textarea at bounding box center [582, 387] width 632 height 321
type textarea "**********"
click at [858, 587] on button "Save & Exit" at bounding box center [871, 593] width 67 height 21
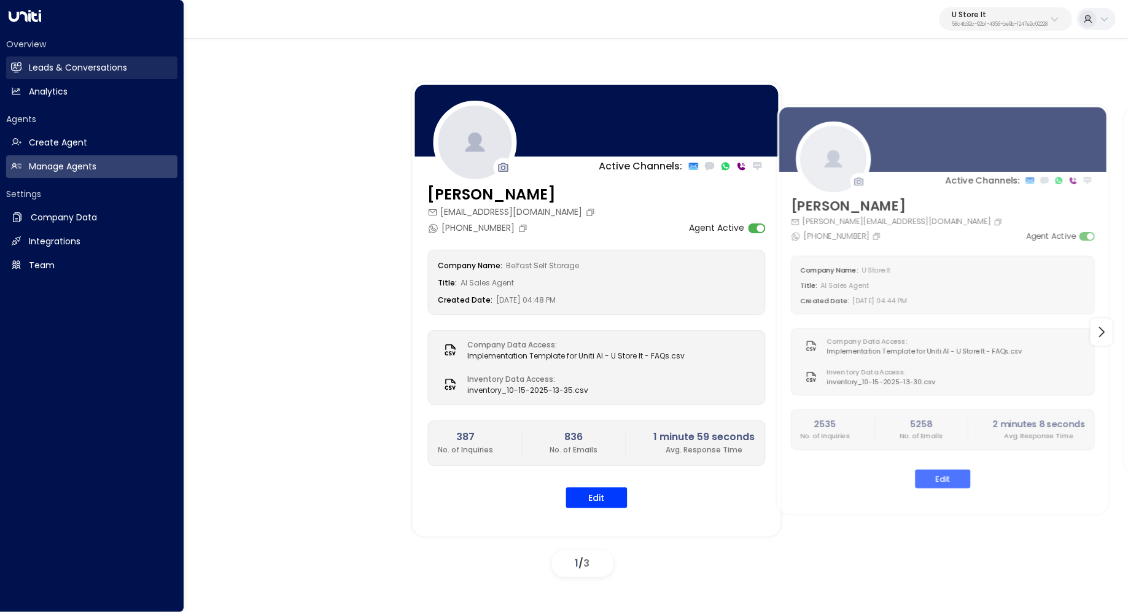
click at [83, 67] on h2 "Leads & Conversations" at bounding box center [78, 67] width 98 height 13
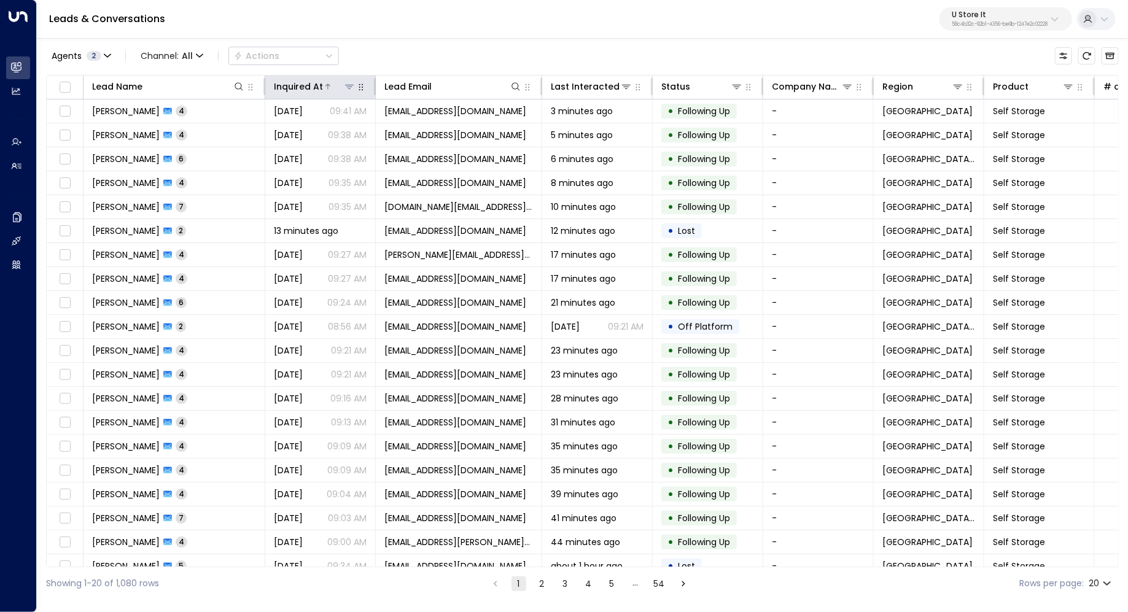
click at [341, 87] on div at bounding box center [339, 86] width 33 height 12
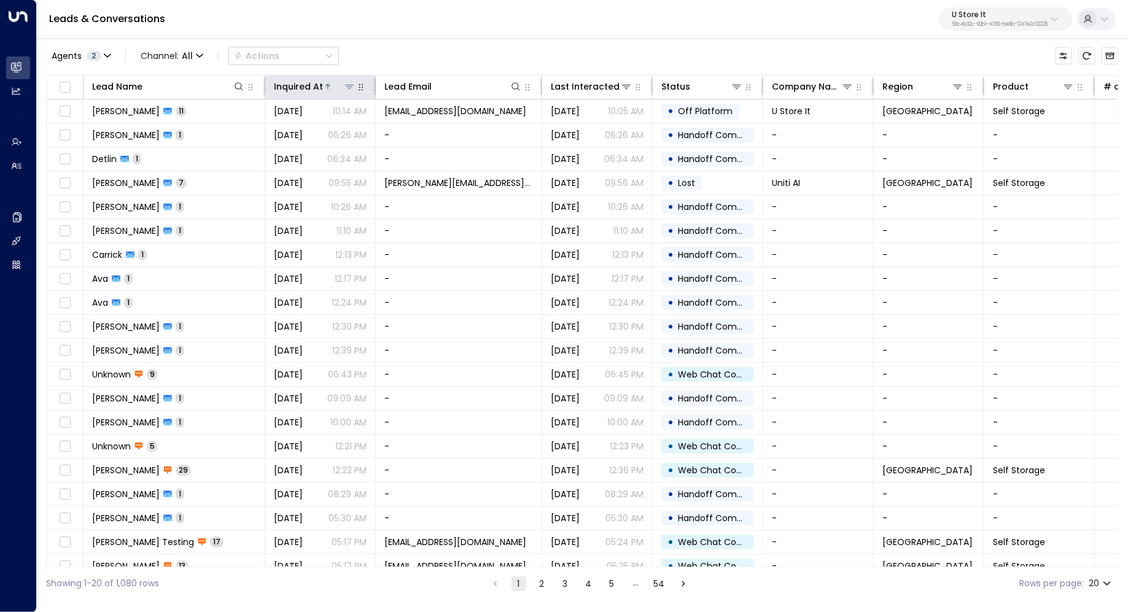
click at [301, 87] on div "Inquired At" at bounding box center [298, 86] width 49 height 15
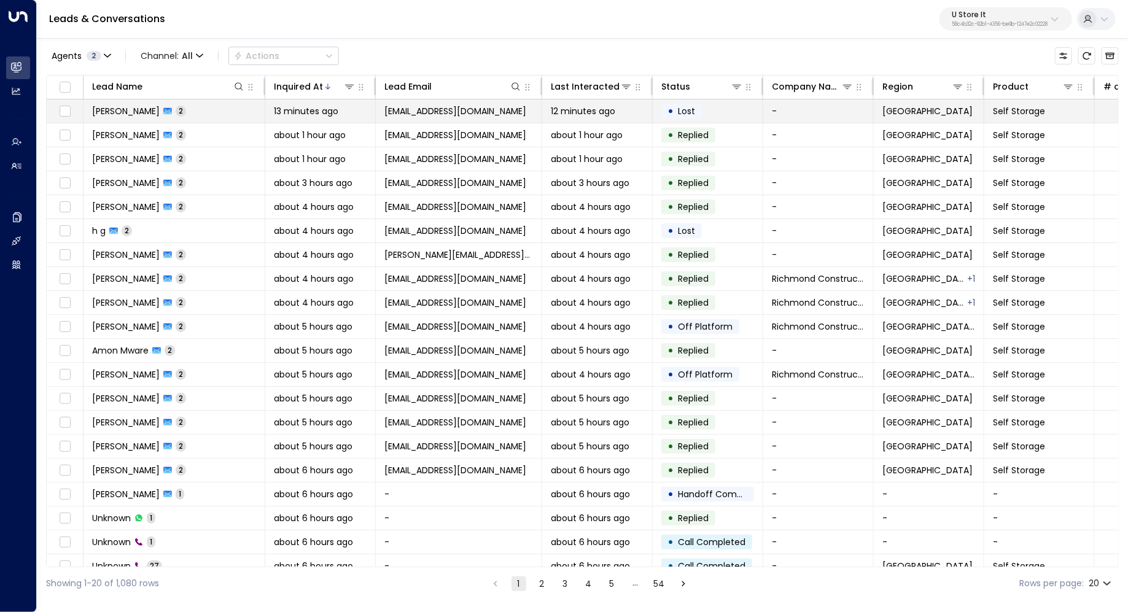
click at [201, 114] on td "Anastasia Vysini 2" at bounding box center [174, 110] width 182 height 23
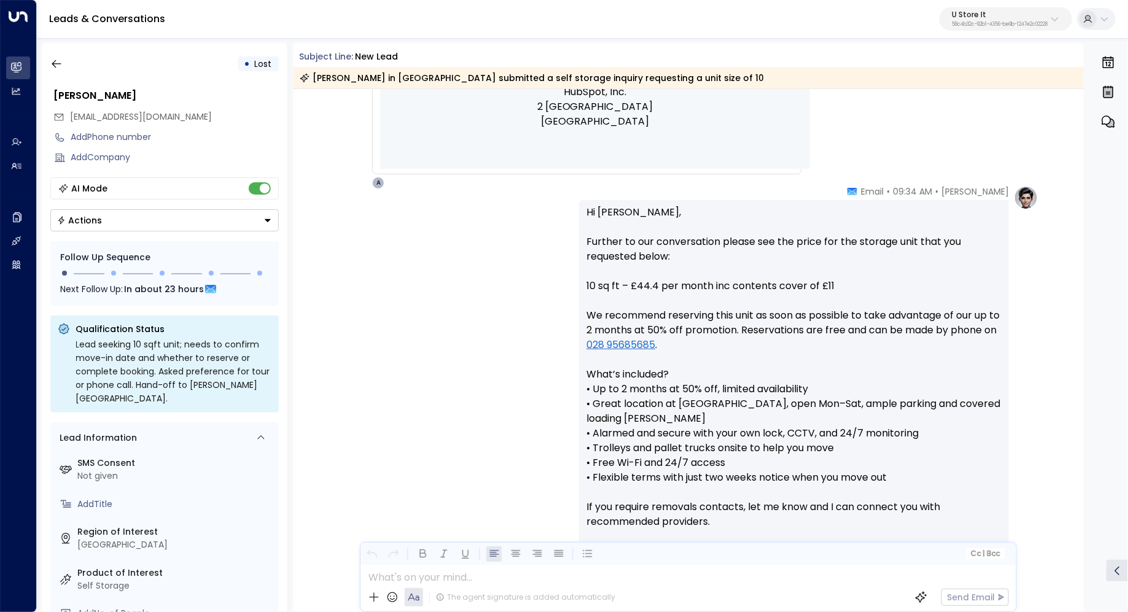
scroll to position [714, 0]
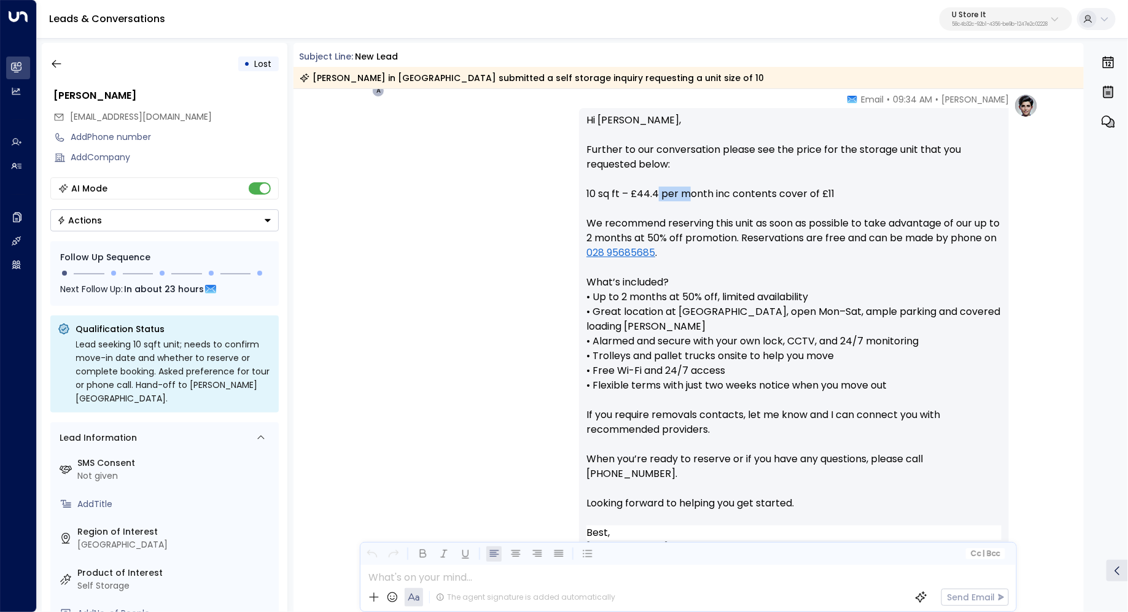
drag, startPoint x: 655, startPoint y: 188, endPoint x: 694, endPoint y: 188, distance: 39.3
click at [694, 188] on p "Hi Anastasia, Further to our conversation please see the price for the storage …" at bounding box center [793, 319] width 415 height 412
drag, startPoint x: 739, startPoint y: 192, endPoint x: 735, endPoint y: 220, distance: 27.9
click at [735, 220] on p "Hi Anastasia, Further to our conversation please see the price for the storage …" at bounding box center [793, 319] width 415 height 412
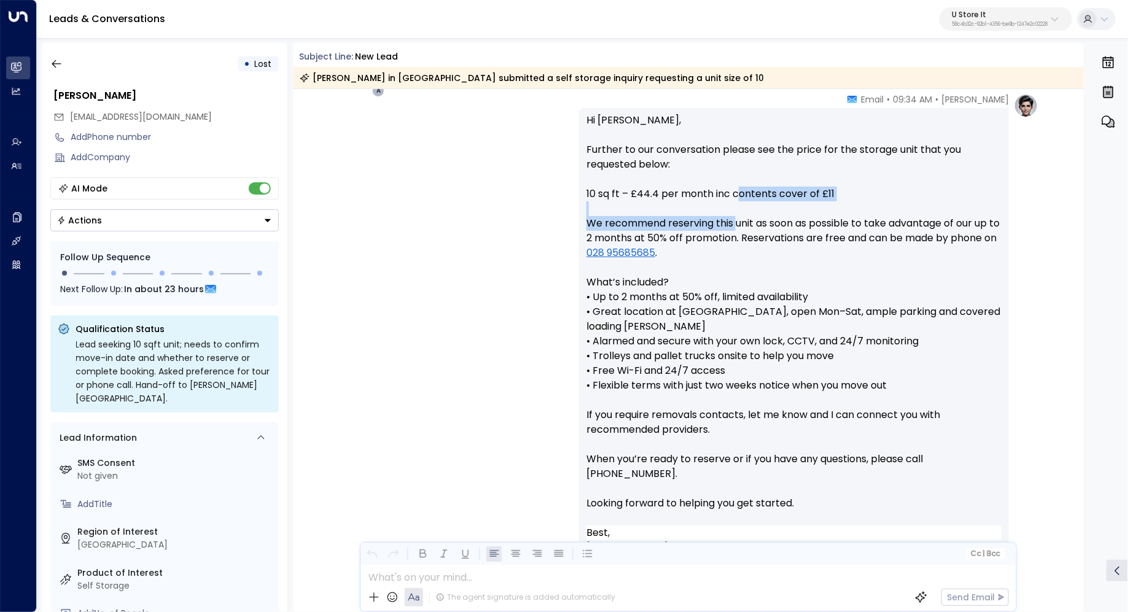
click at [735, 220] on p "Hi Anastasia, Further to our conversation please see the price for the storage …" at bounding box center [793, 319] width 415 height 412
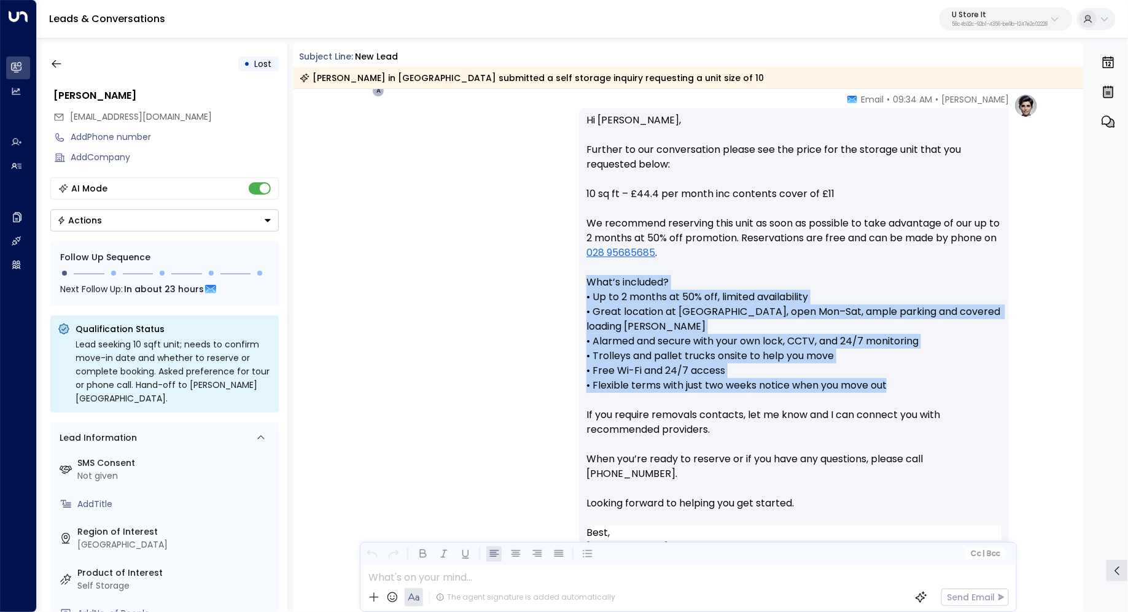
drag, startPoint x: 890, startPoint y: 388, endPoint x: 545, endPoint y: 279, distance: 361.7
click at [545, 279] on div "Ava Gallagher • 09:34 AM • Email Hi Anastasia, Further to our conversation plea…" at bounding box center [688, 368] width 700 height 550
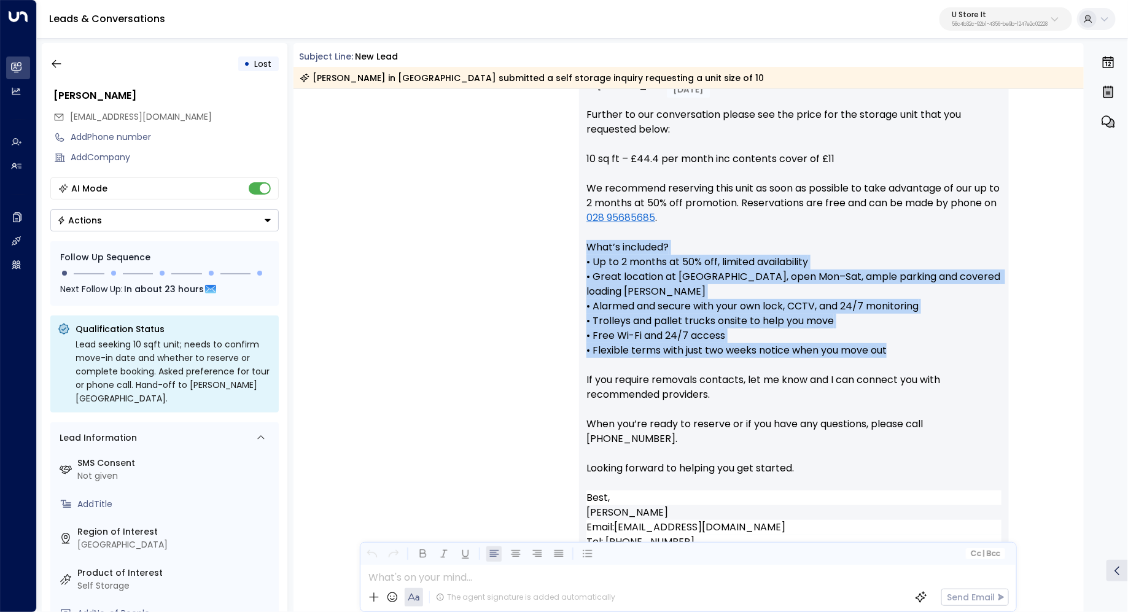
scroll to position [692, 0]
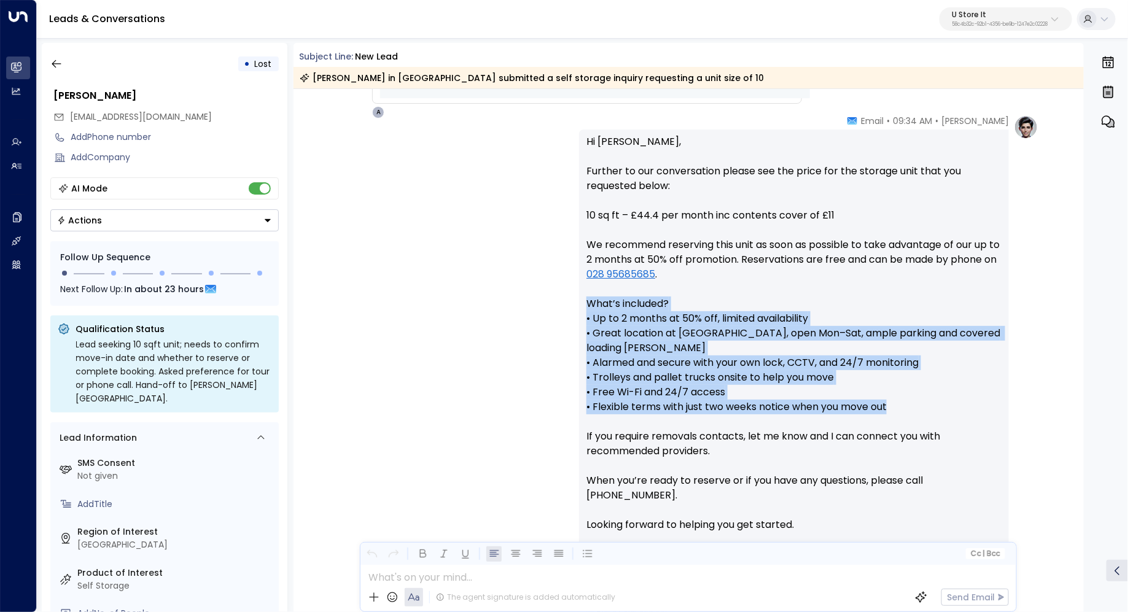
click at [513, 342] on div "Ava Gallagher • 09:34 AM • Email Hi Anastasia, Further to our conversation plea…" at bounding box center [688, 390] width 700 height 550
drag, startPoint x: 900, startPoint y: 406, endPoint x: 552, endPoint y: 307, distance: 362.0
click at [552, 307] on div "Ava Gallagher • 09:34 AM • Email Hi Anastasia, Further to our conversation plea…" at bounding box center [688, 390] width 700 height 550
click at [617, 331] on p "Hi Anastasia, Further to our conversation please see the price for the storage …" at bounding box center [793, 340] width 415 height 412
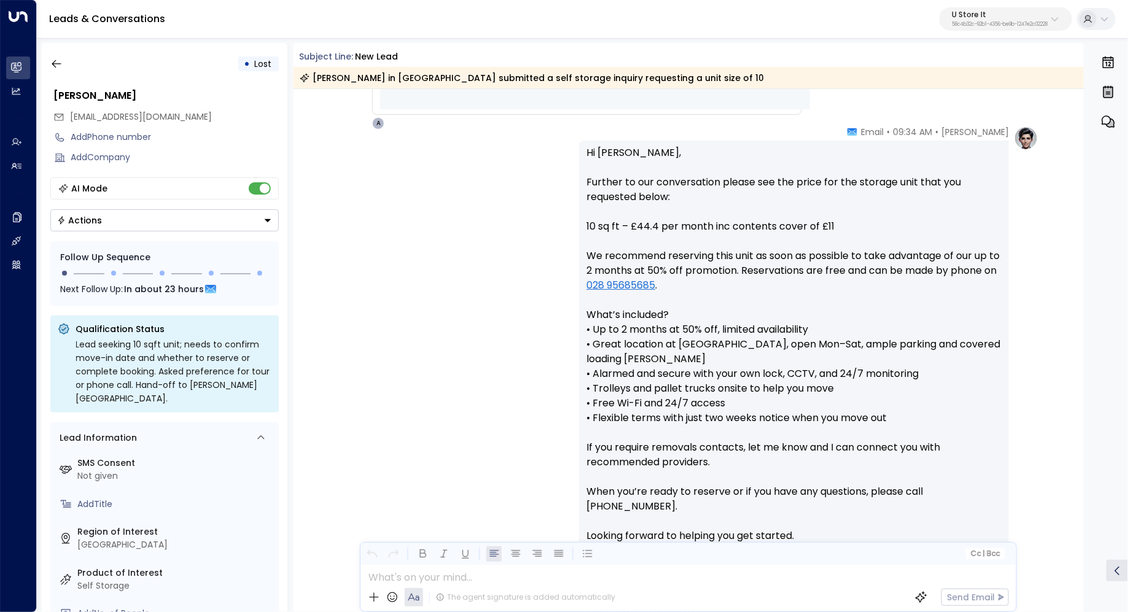
scroll to position [684, 0]
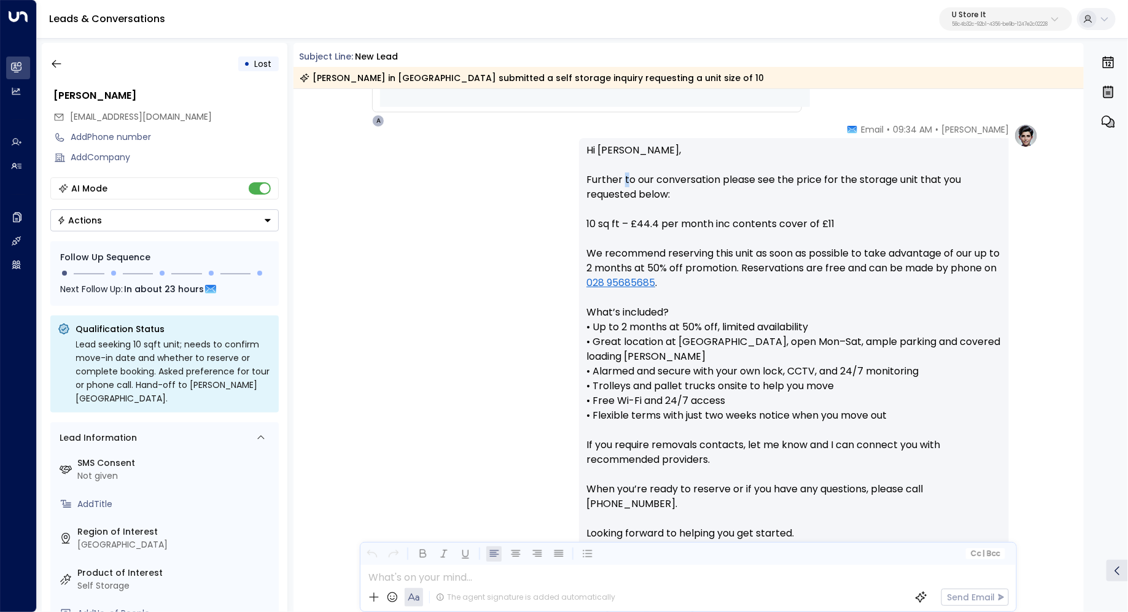
click at [628, 180] on p "Hi Anastasia, Further to our conversation please see the price for the storage …" at bounding box center [793, 349] width 415 height 412
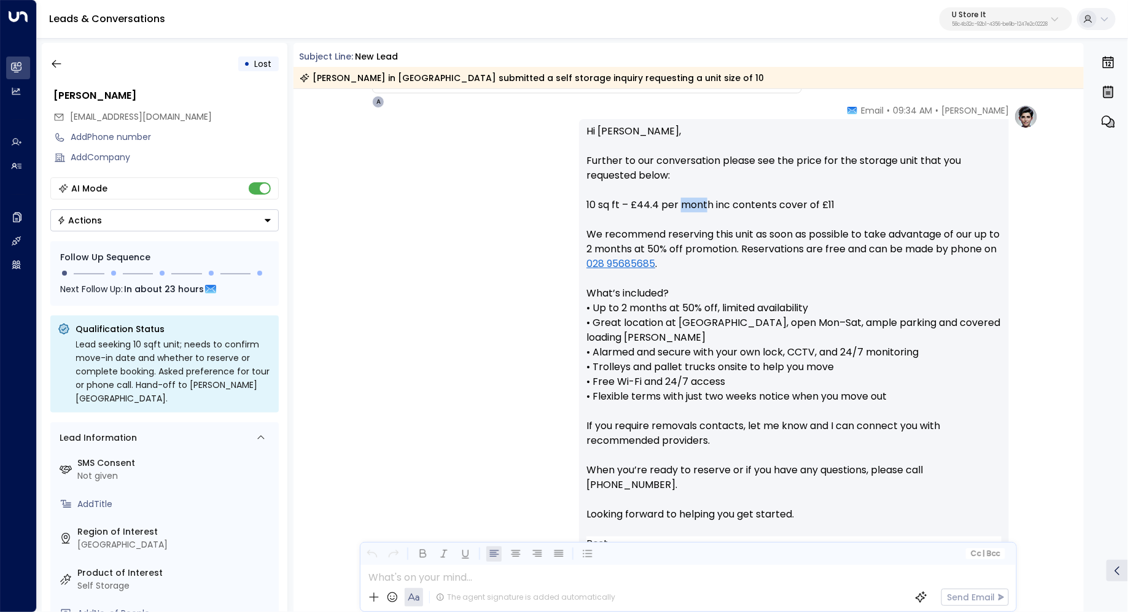
drag, startPoint x: 681, startPoint y: 210, endPoint x: 705, endPoint y: 210, distance: 23.9
click at [705, 210] on p "Hi Anastasia, Further to our conversation please see the price for the storage …" at bounding box center [793, 330] width 415 height 412
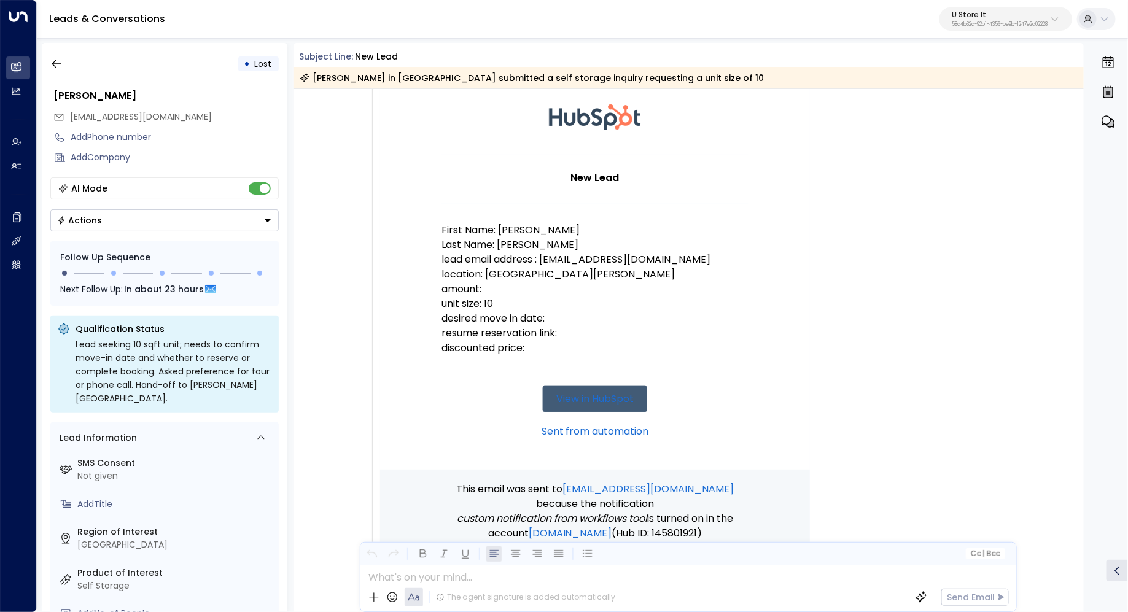
scroll to position [80, 0]
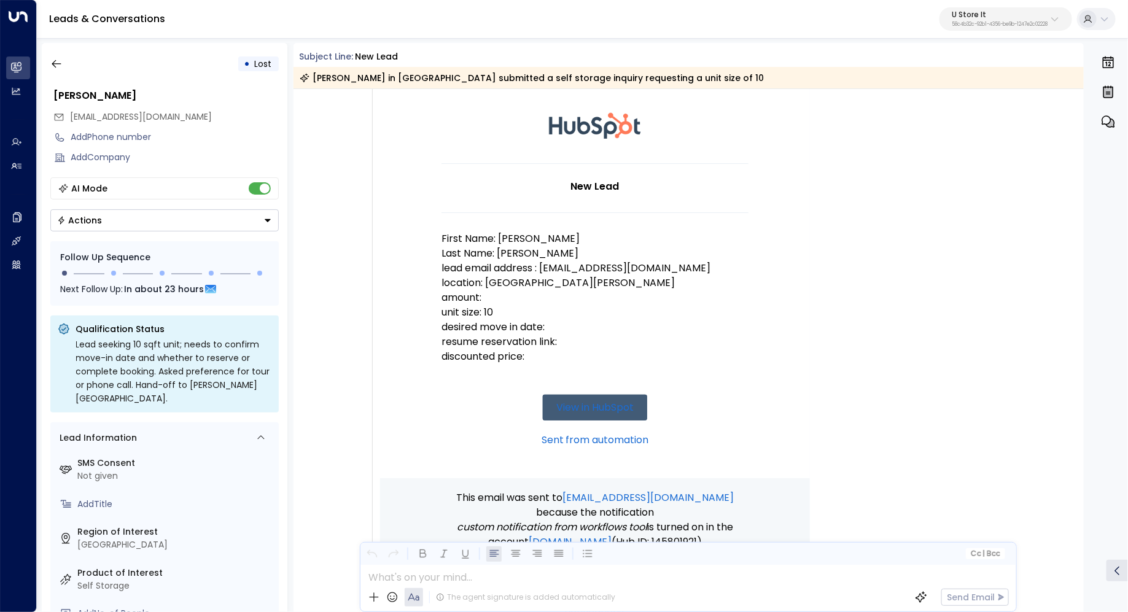
click at [486, 315] on p "unit size: 10" at bounding box center [594, 312] width 307 height 15
drag, startPoint x: 503, startPoint y: 315, endPoint x: 471, endPoint y: 315, distance: 31.9
click at [471, 315] on p "unit size: 10" at bounding box center [594, 312] width 307 height 15
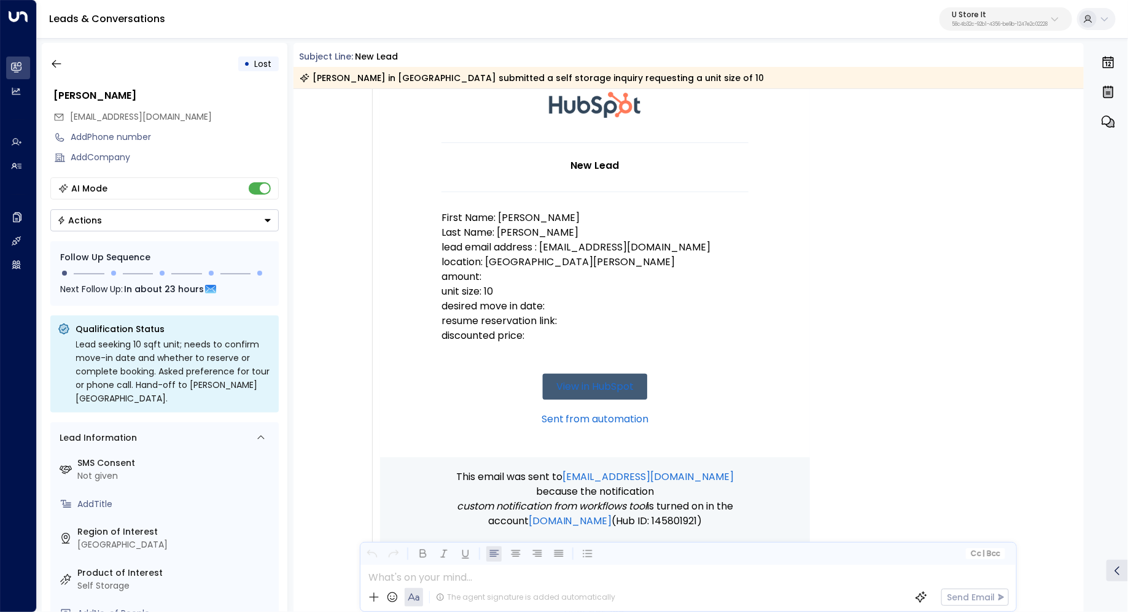
scroll to position [153, 0]
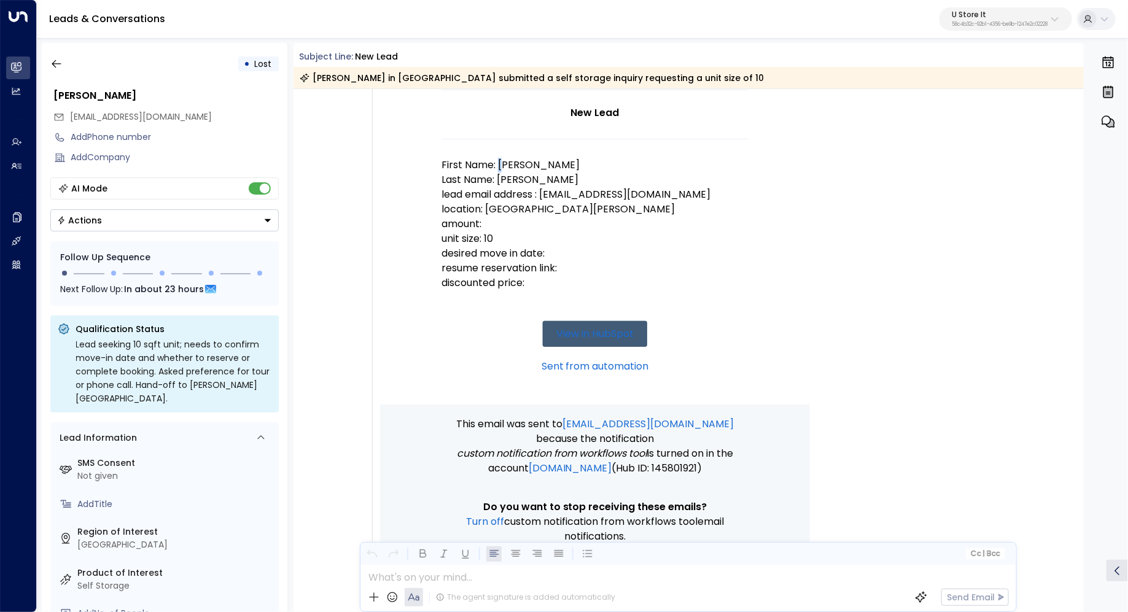
click at [500, 165] on p "First Name: Anastasia" at bounding box center [594, 165] width 307 height 15
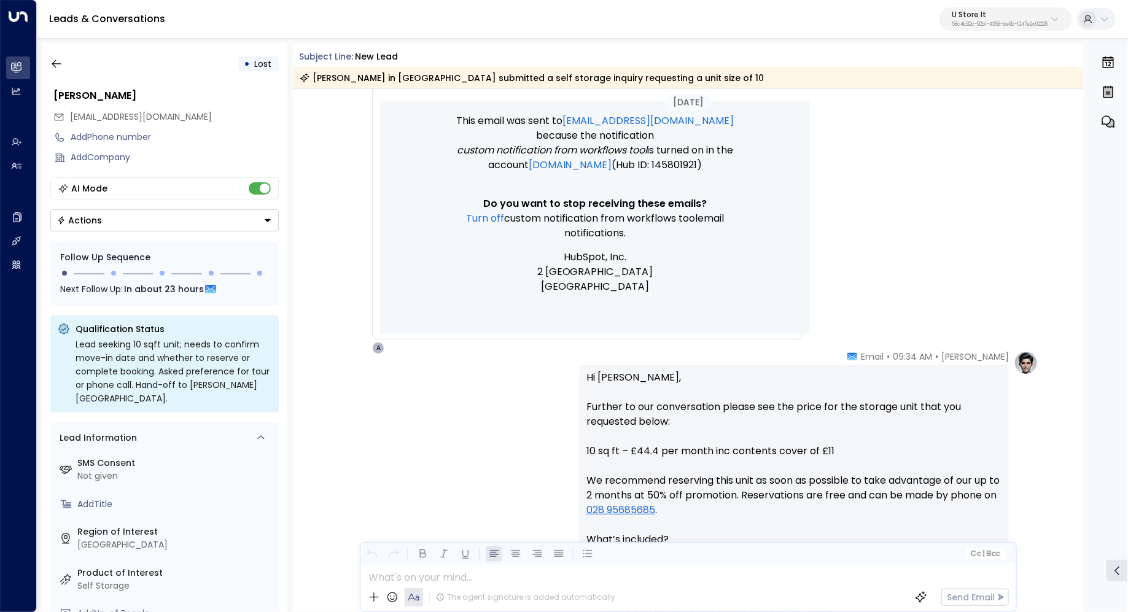
scroll to position [541, 0]
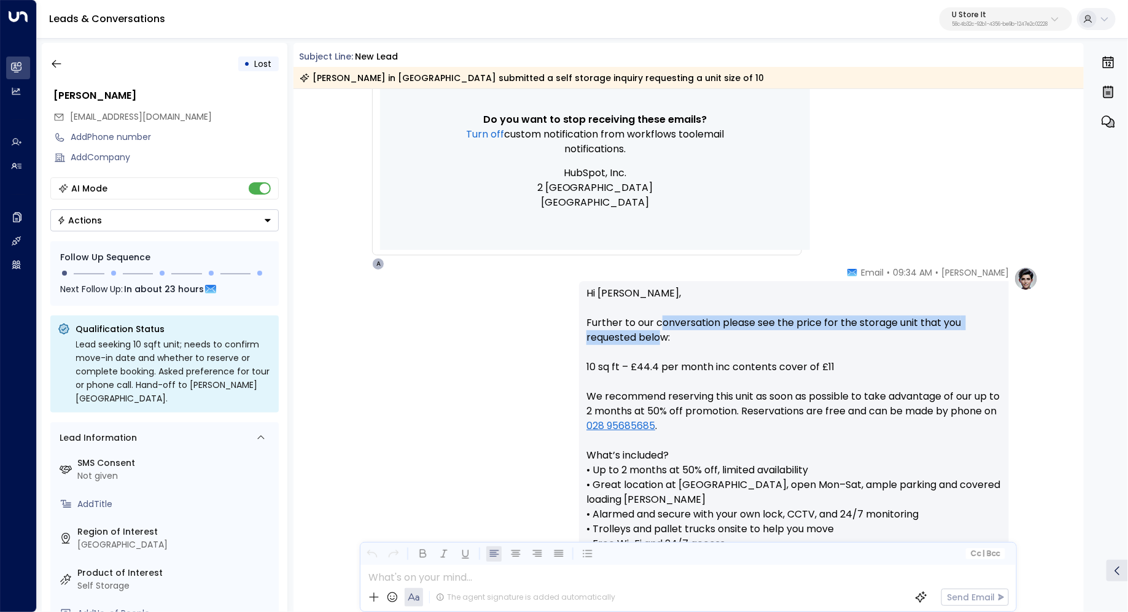
drag, startPoint x: 657, startPoint y: 322, endPoint x: 657, endPoint y: 330, distance: 8.0
click at [657, 330] on p "Hi Anastasia, Further to our conversation please see the price for the storage …" at bounding box center [793, 492] width 415 height 412
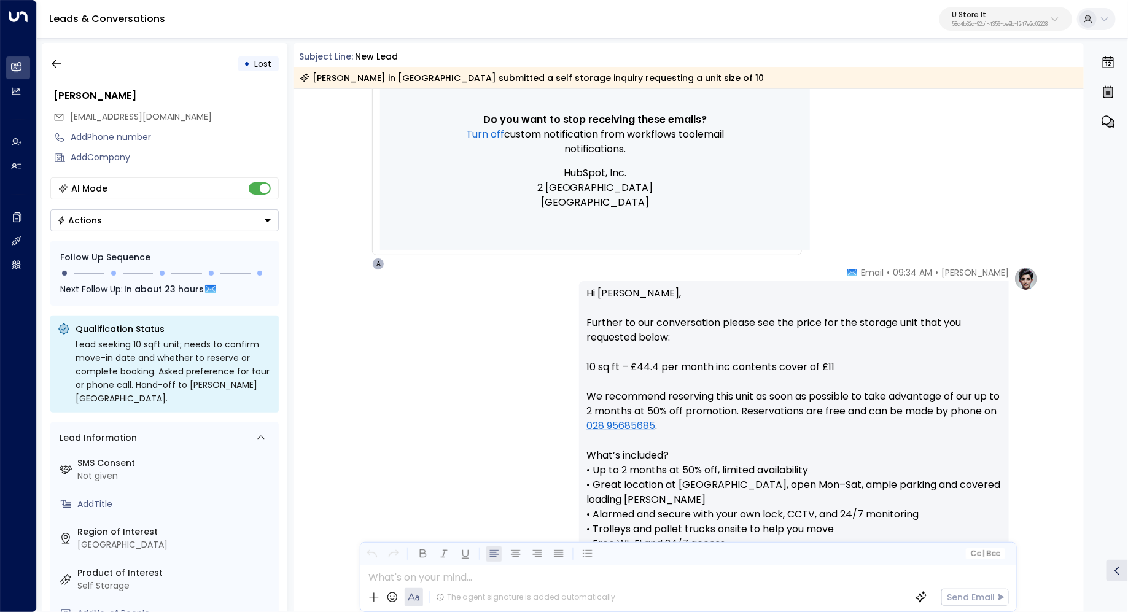
click at [652, 331] on p "Hi Anastasia, Further to our conversation please see the price for the storage …" at bounding box center [793, 492] width 415 height 412
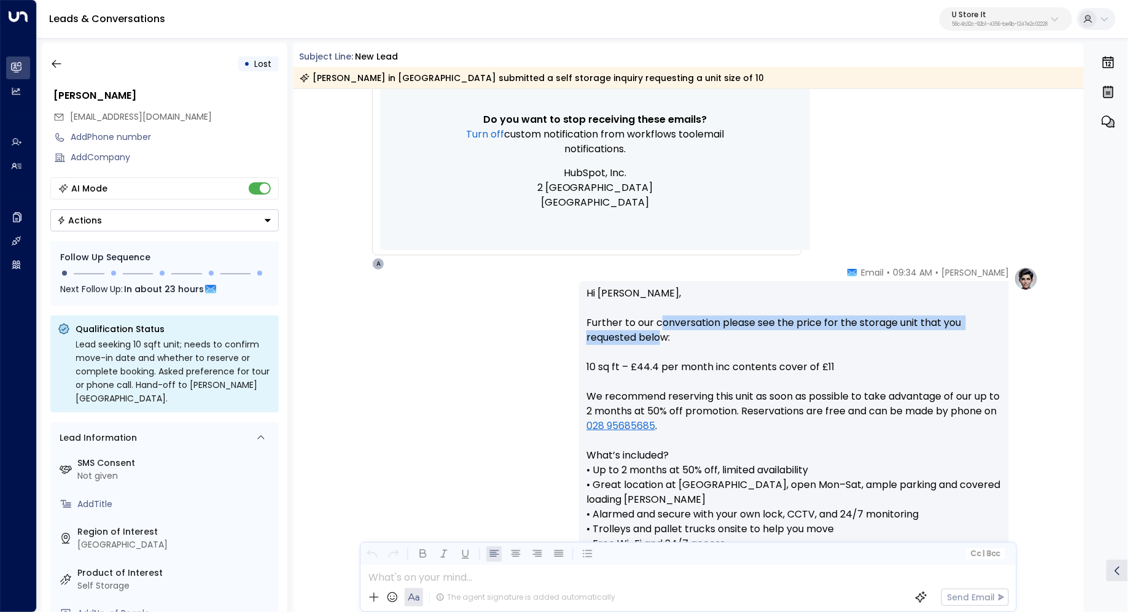
drag, startPoint x: 659, startPoint y: 323, endPoint x: 659, endPoint y: 338, distance: 15.3
click at [659, 338] on p "Hi Anastasia, Further to our conversation please see the price for the storage …" at bounding box center [793, 492] width 415 height 412
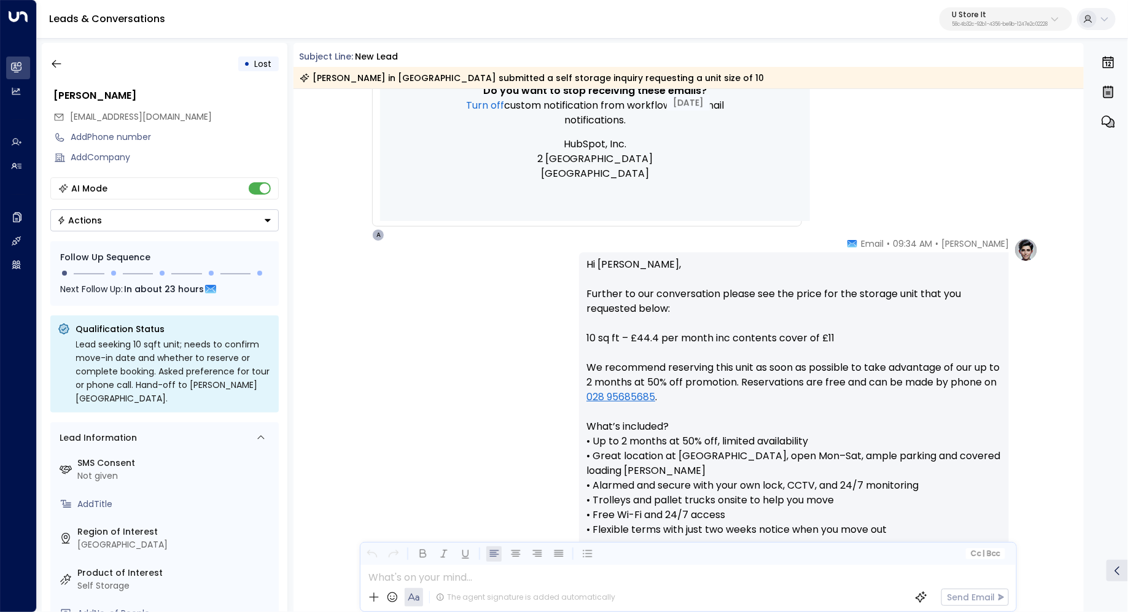
scroll to position [579, 0]
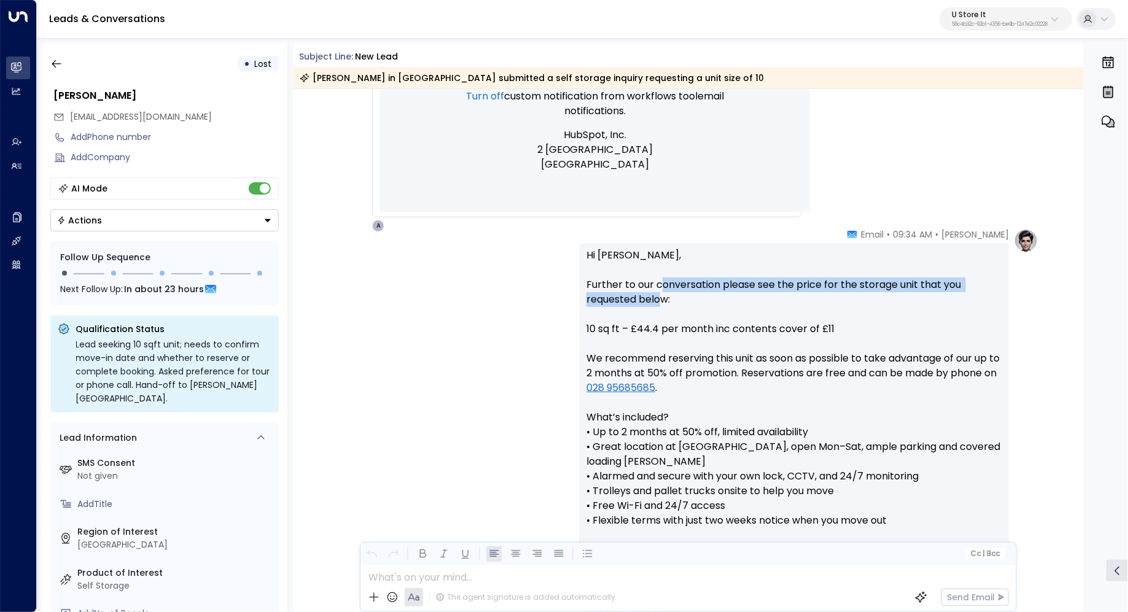
click at [661, 295] on p "Hi Anastasia, Further to our conversation please see the price for the storage …" at bounding box center [793, 454] width 415 height 412
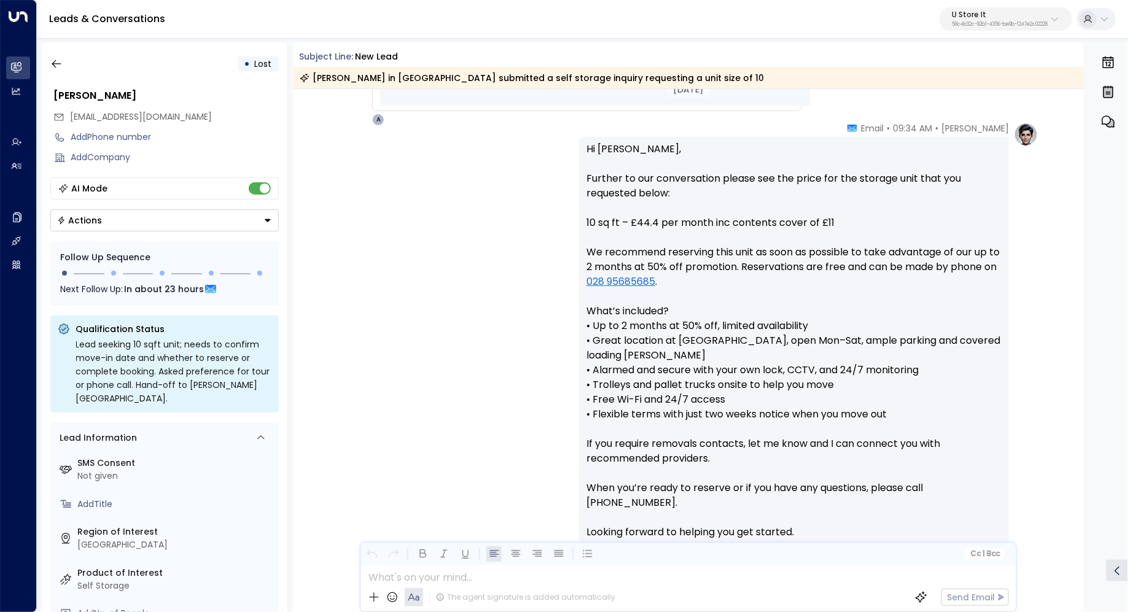
scroll to position [695, 0]
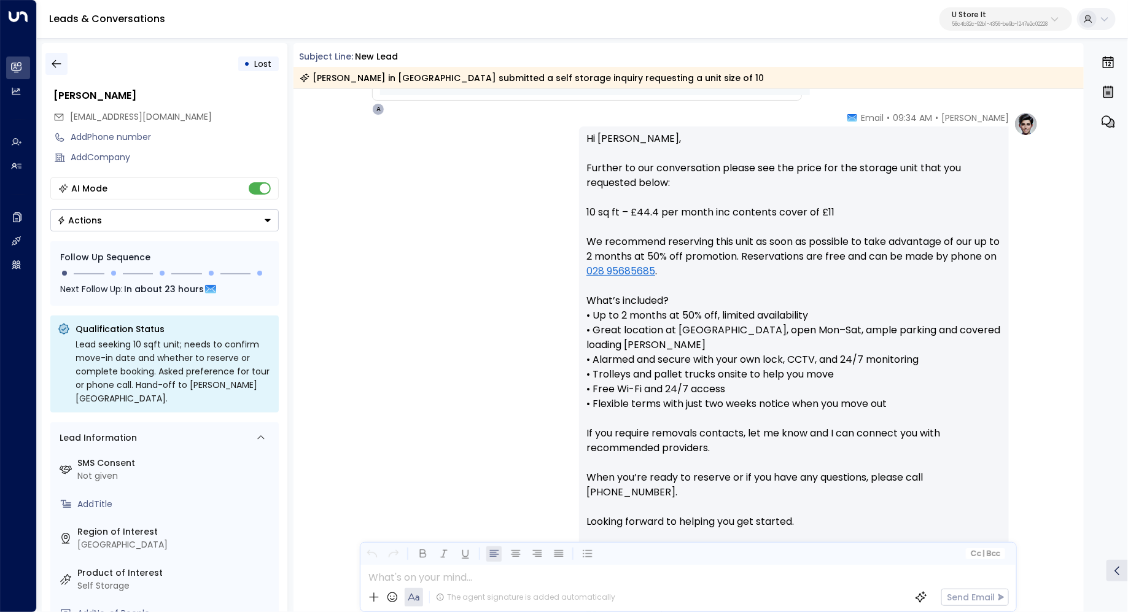
click at [56, 59] on icon "button" at bounding box center [56, 64] width 12 height 12
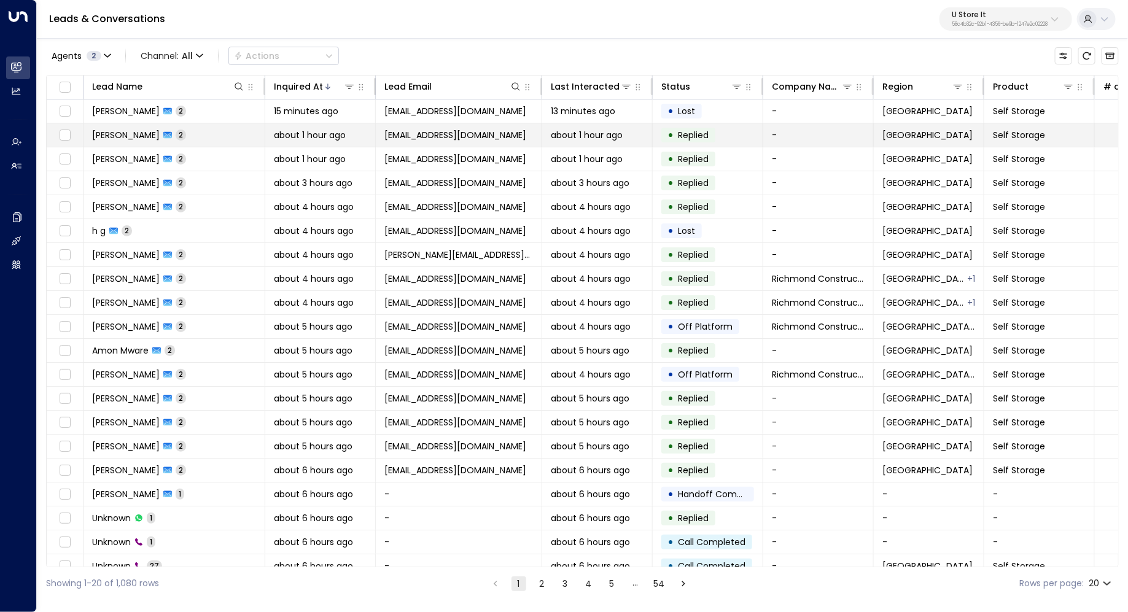
click at [211, 140] on td "Patrick Courtney 2" at bounding box center [174, 134] width 182 height 23
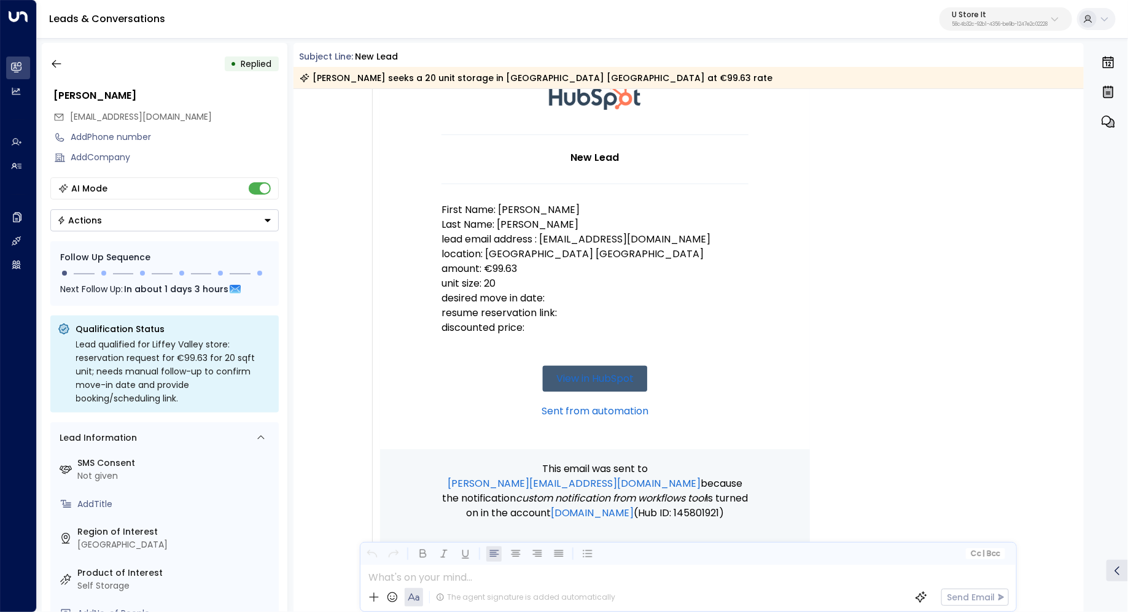
scroll to position [125, 0]
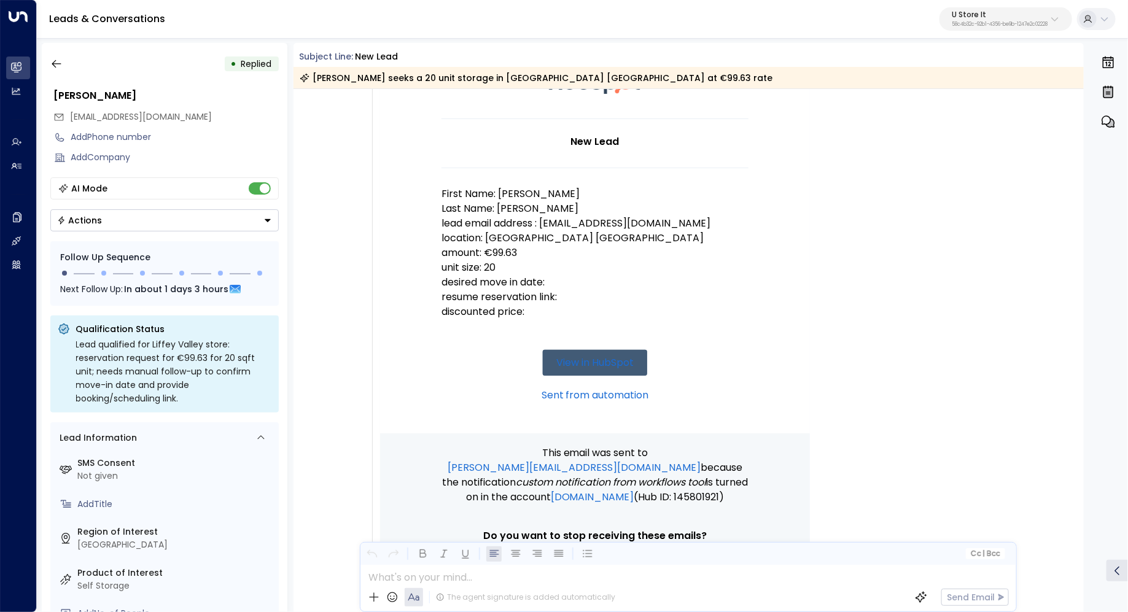
click at [541, 315] on p "discounted price:" at bounding box center [594, 311] width 307 height 15
click at [50, 64] on icon "button" at bounding box center [56, 64] width 12 height 12
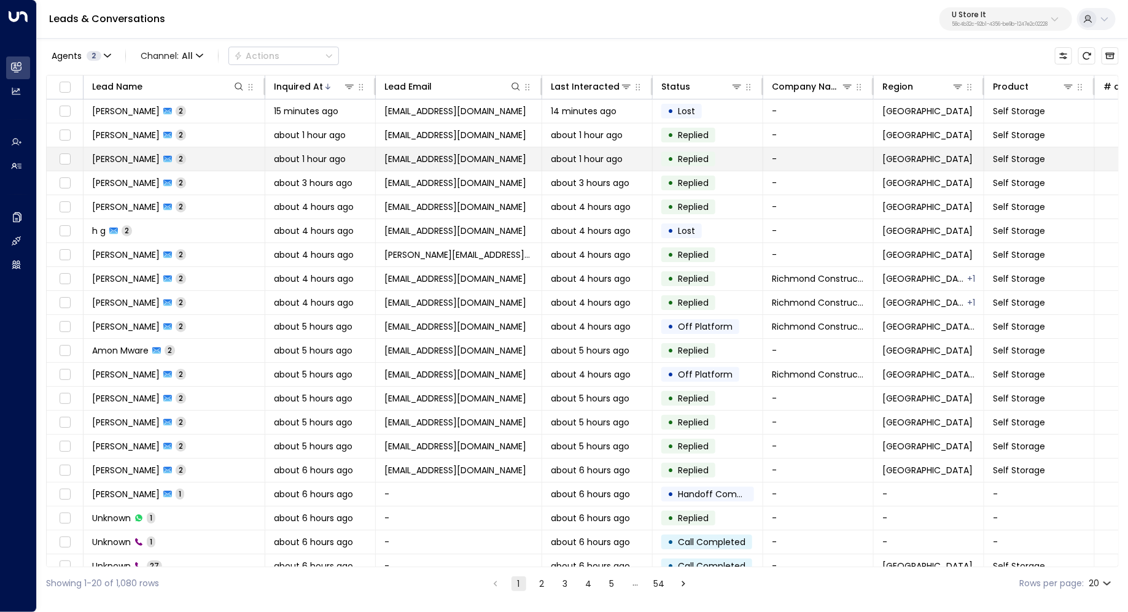
click at [226, 158] on td "Richard French 2" at bounding box center [174, 158] width 182 height 23
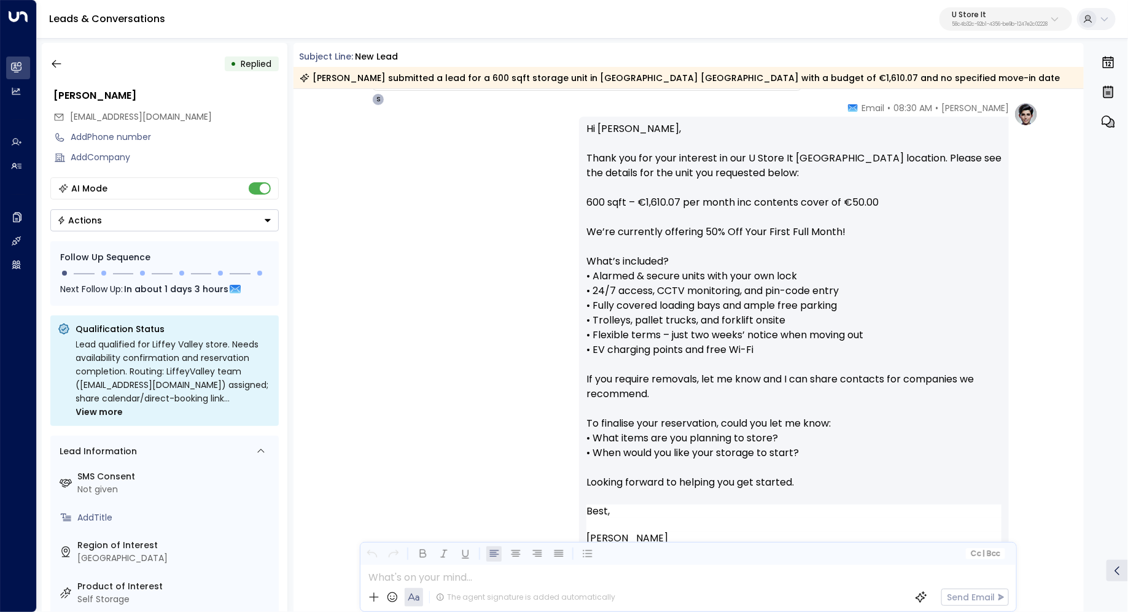
scroll to position [697, 0]
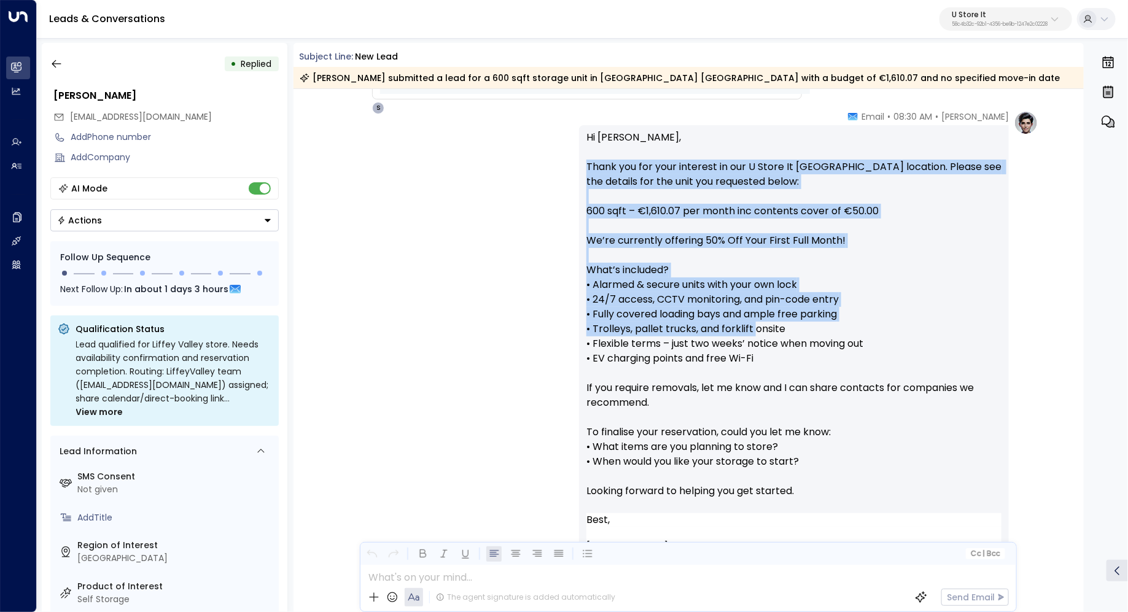
drag, startPoint x: 575, startPoint y: 173, endPoint x: 751, endPoint y: 328, distance: 234.9
click at [751, 328] on div "Sonny Maguire • 08:30 AM • Email Hi Richard, Thank you for your interest in our…" at bounding box center [688, 376] width 700 height 533
click at [751, 328] on p "Hi Richard, Thank you for your interest in our U Store It Liffey Valley locatio…" at bounding box center [793, 321] width 415 height 383
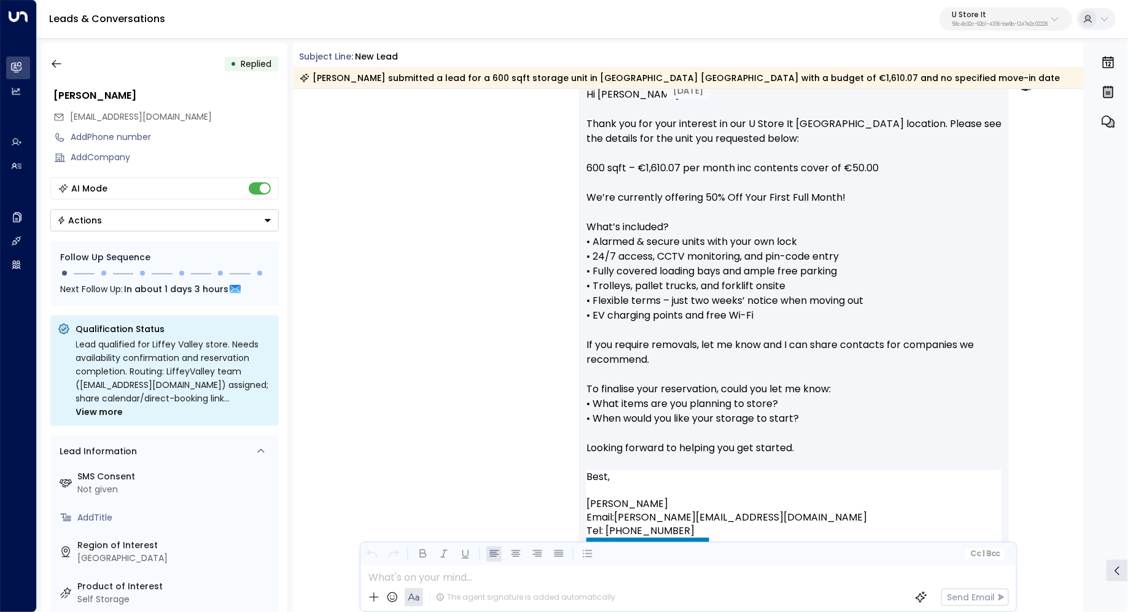
scroll to position [721, 0]
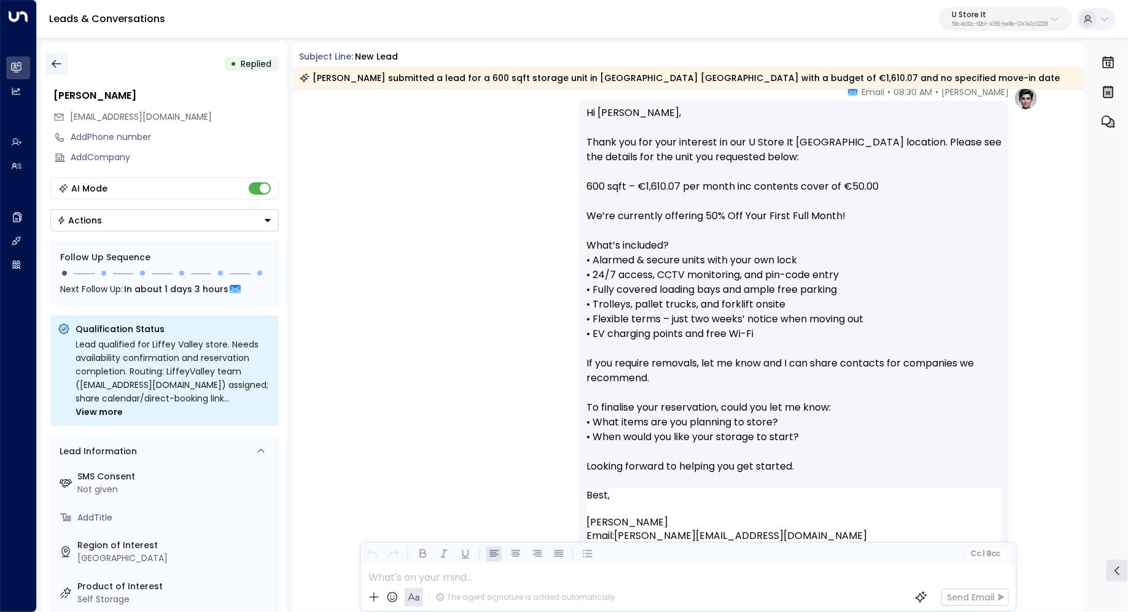
click at [60, 59] on icon "button" at bounding box center [56, 64] width 12 height 12
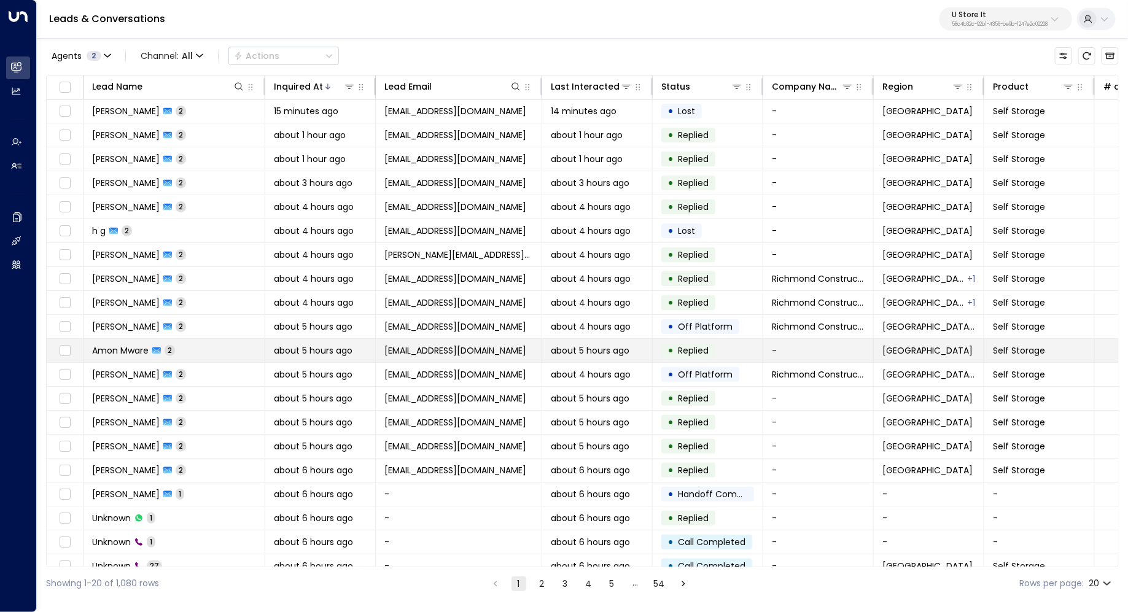
scroll to position [9, 0]
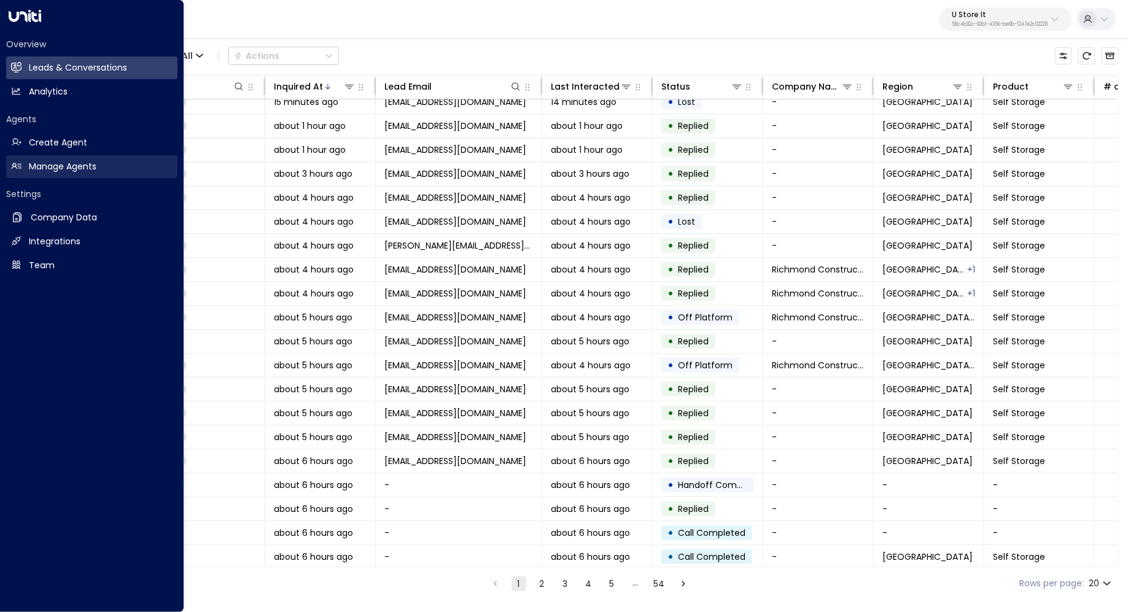
click at [80, 167] on h2 "Manage Agents" at bounding box center [63, 166] width 68 height 13
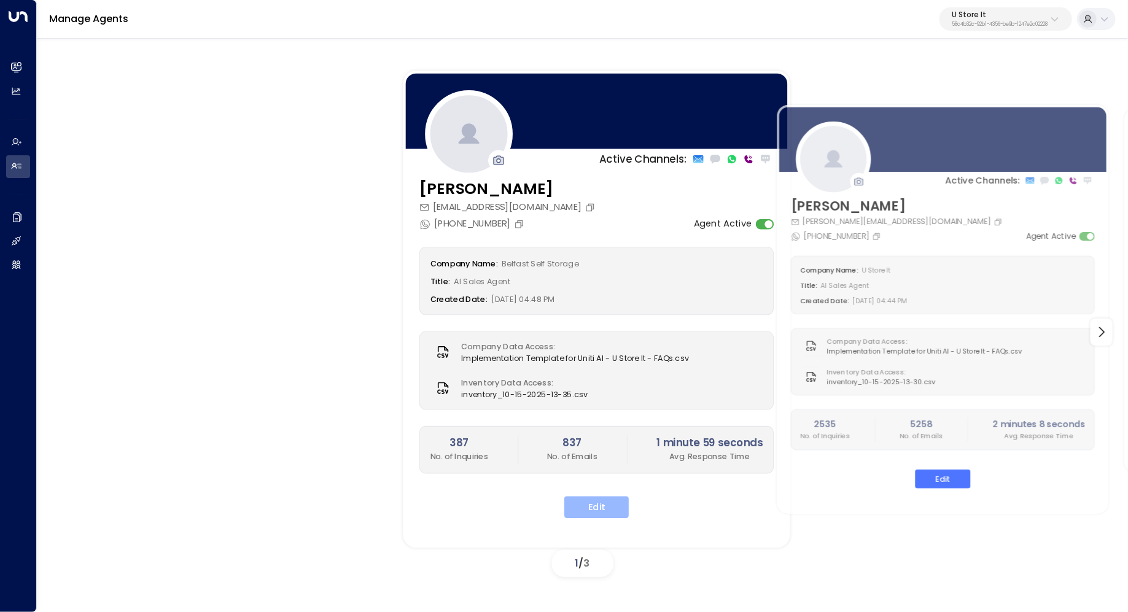
click at [610, 509] on button "Edit" at bounding box center [596, 508] width 64 height 22
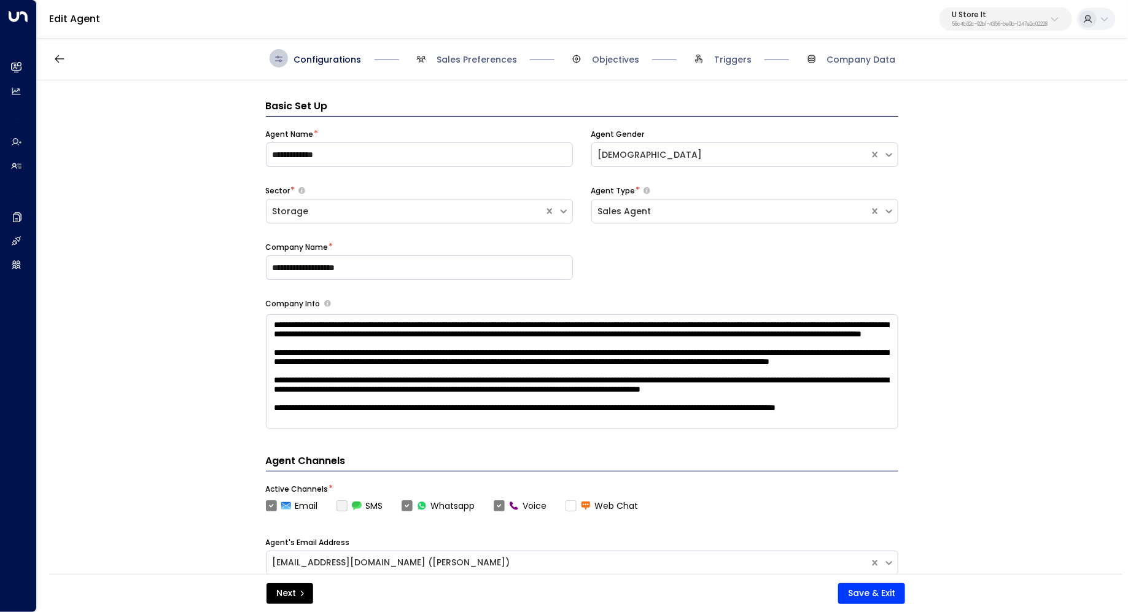
scroll to position [18, 0]
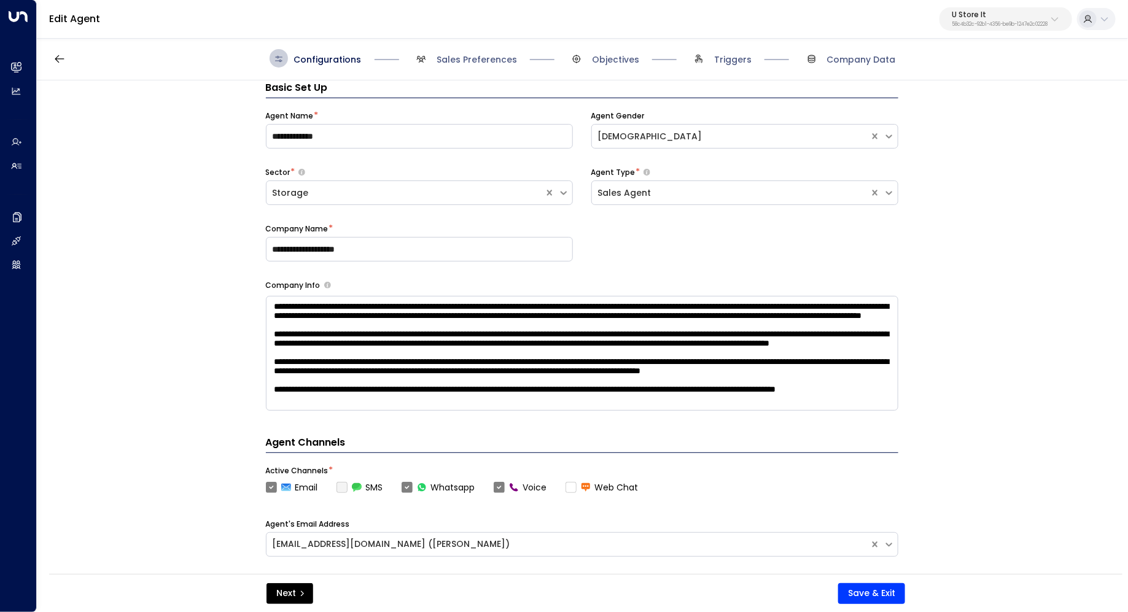
click at [478, 41] on div "Configurations Sales Preferences Objectives Triggers Company Data" at bounding box center [582, 59] width 1091 height 44
click at [477, 69] on div "Configurations Sales Preferences Objectives Triggers Company Data" at bounding box center [582, 59] width 1091 height 44
click at [476, 66] on span "Sales Preferences" at bounding box center [464, 58] width 105 height 18
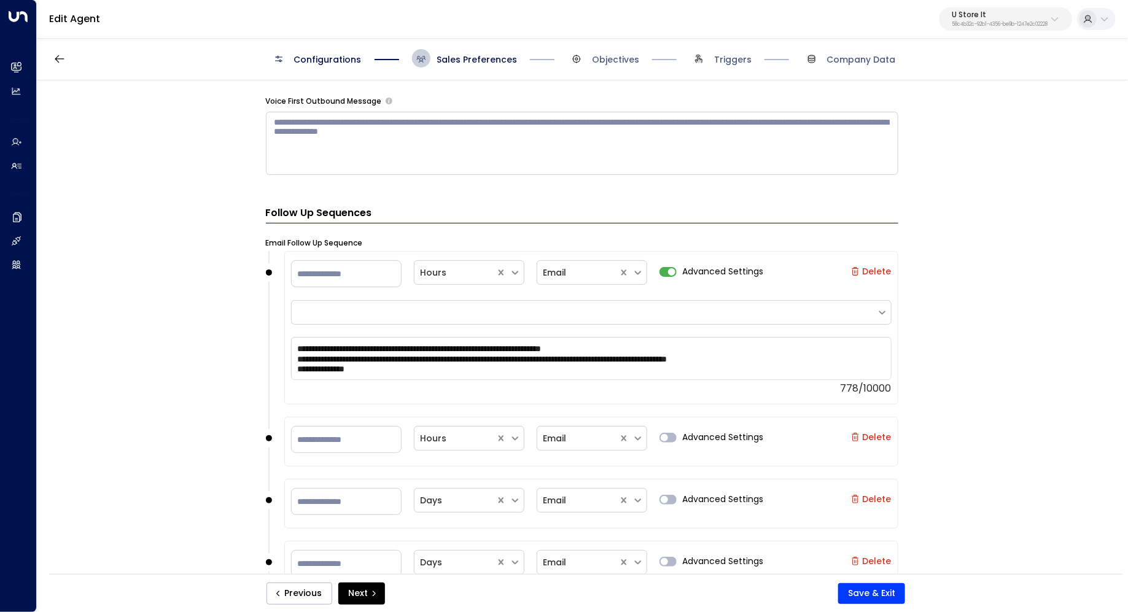
scroll to position [1309, 0]
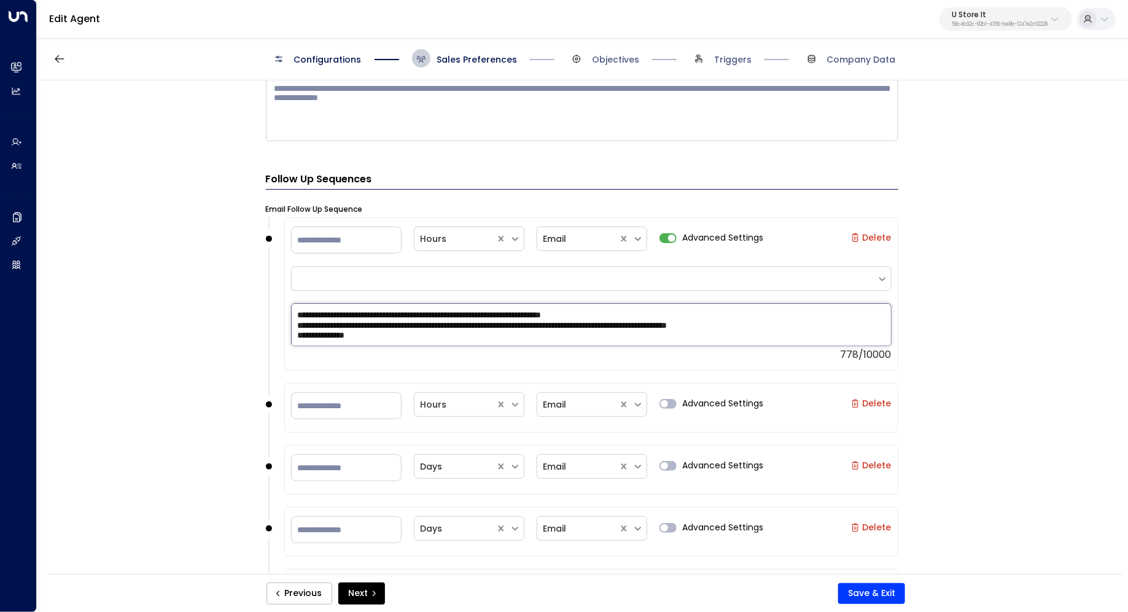
click at [420, 327] on textarea "**********" at bounding box center [591, 324] width 601 height 43
click at [475, 338] on textarea "**********" at bounding box center [591, 324] width 601 height 43
click at [500, 338] on textarea "**********" at bounding box center [591, 324] width 601 height 43
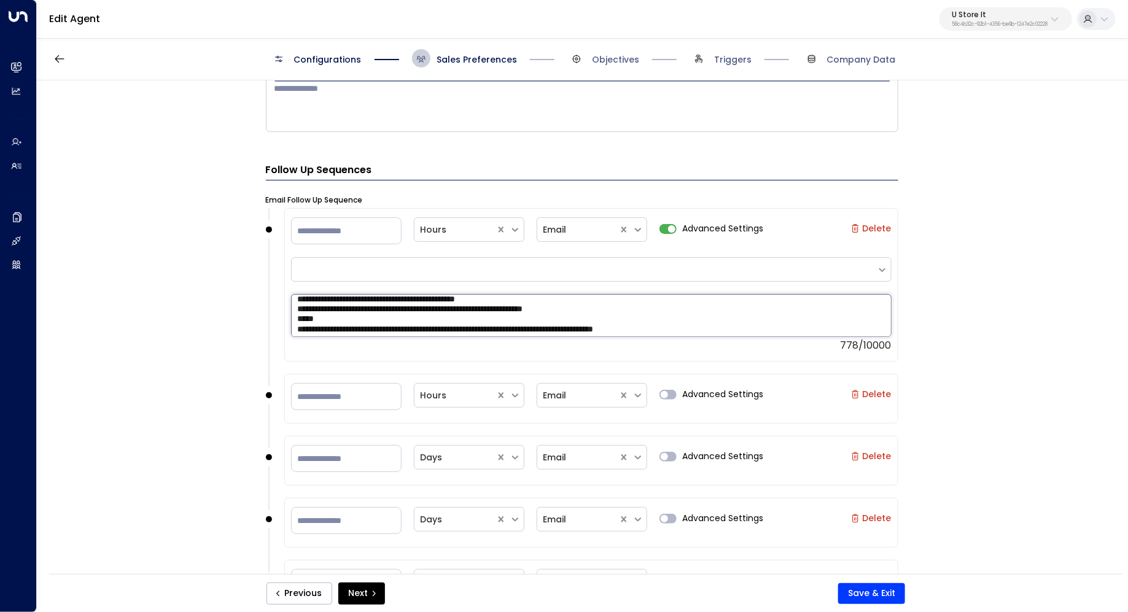
scroll to position [109, 0]
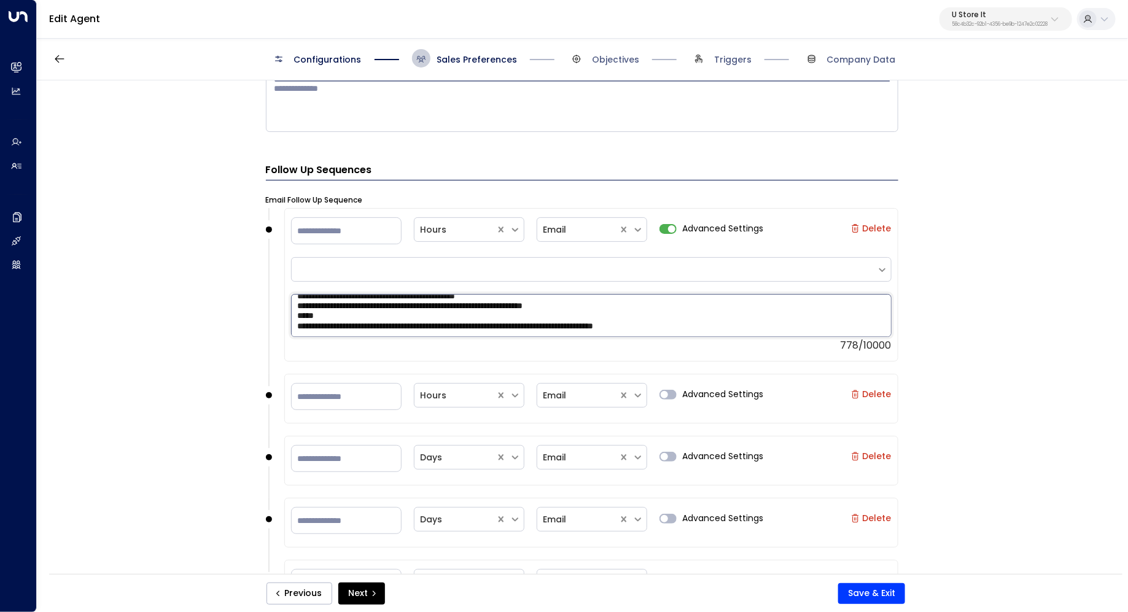
click at [796, 312] on textarea "**********" at bounding box center [591, 315] width 601 height 43
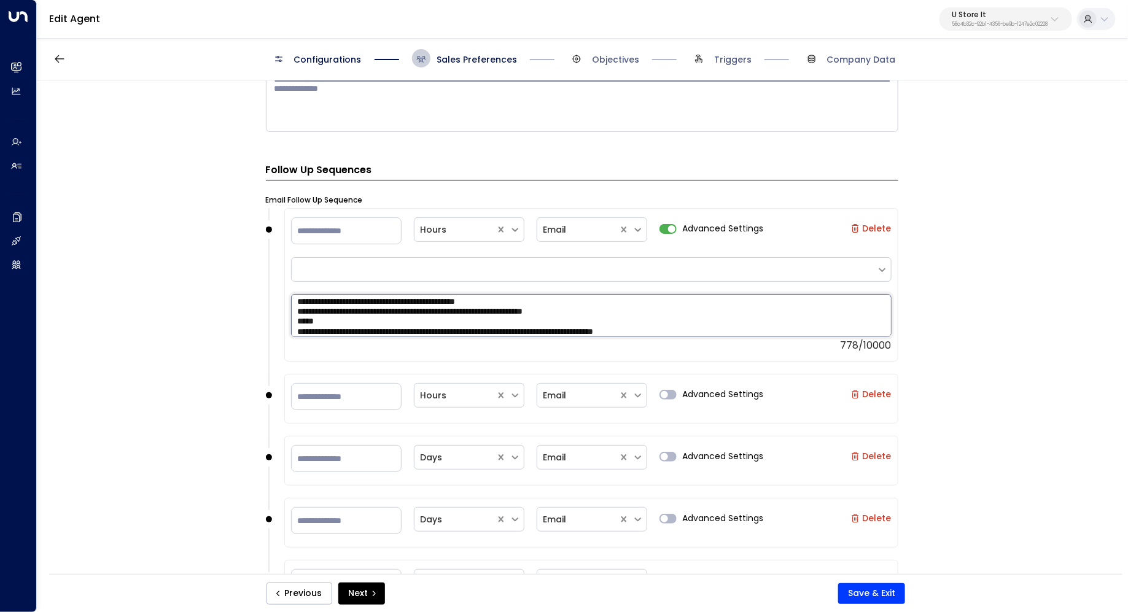
scroll to position [103, 0]
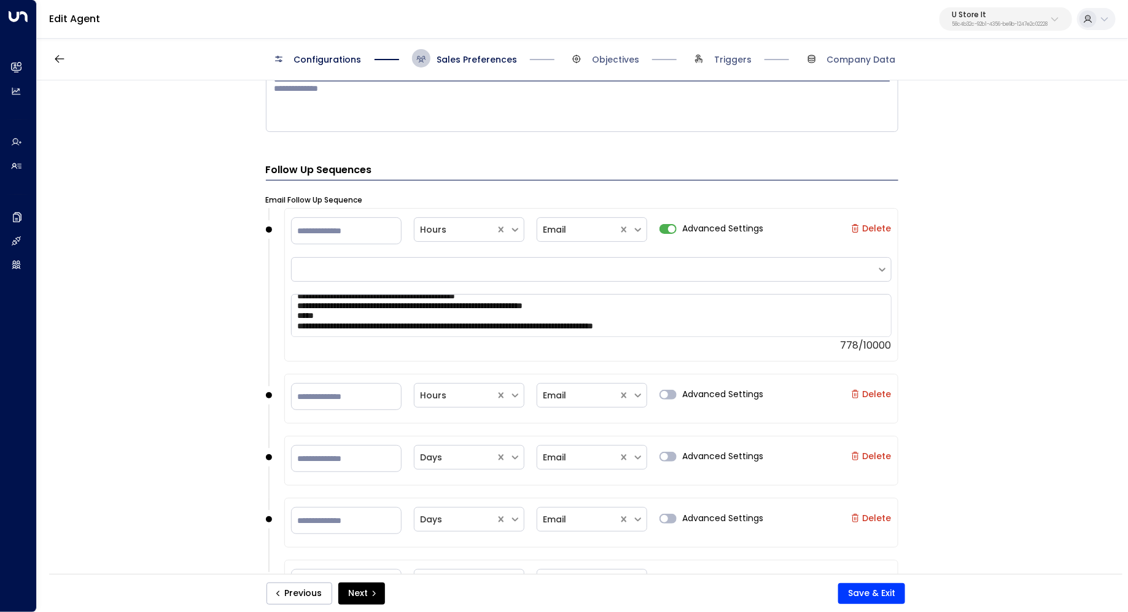
click at [327, 60] on span "Configurations" at bounding box center [328, 59] width 68 height 12
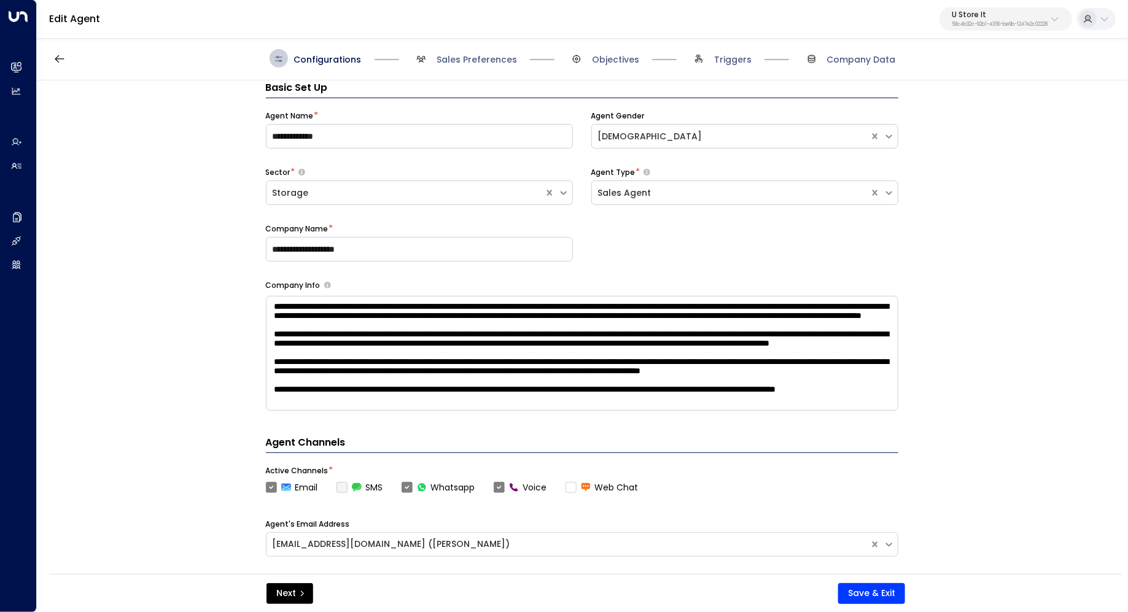
scroll to position [426, 0]
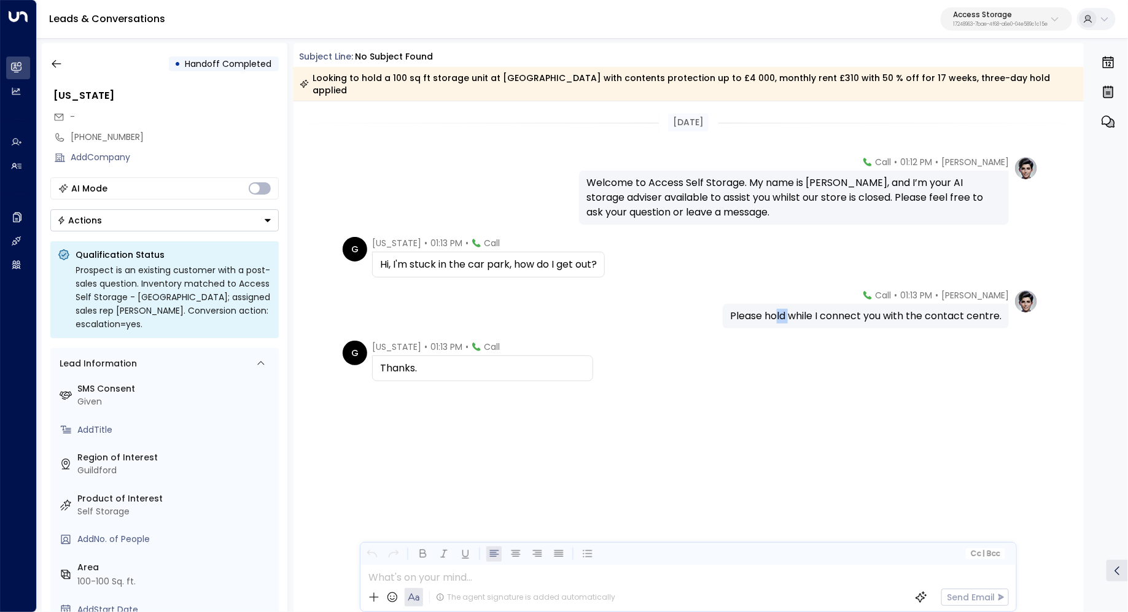
drag, startPoint x: 775, startPoint y: 304, endPoint x: 790, endPoint y: 304, distance: 15.3
click at [790, 309] on div "Please hold while I connect you with the contact centre." at bounding box center [865, 316] width 271 height 15
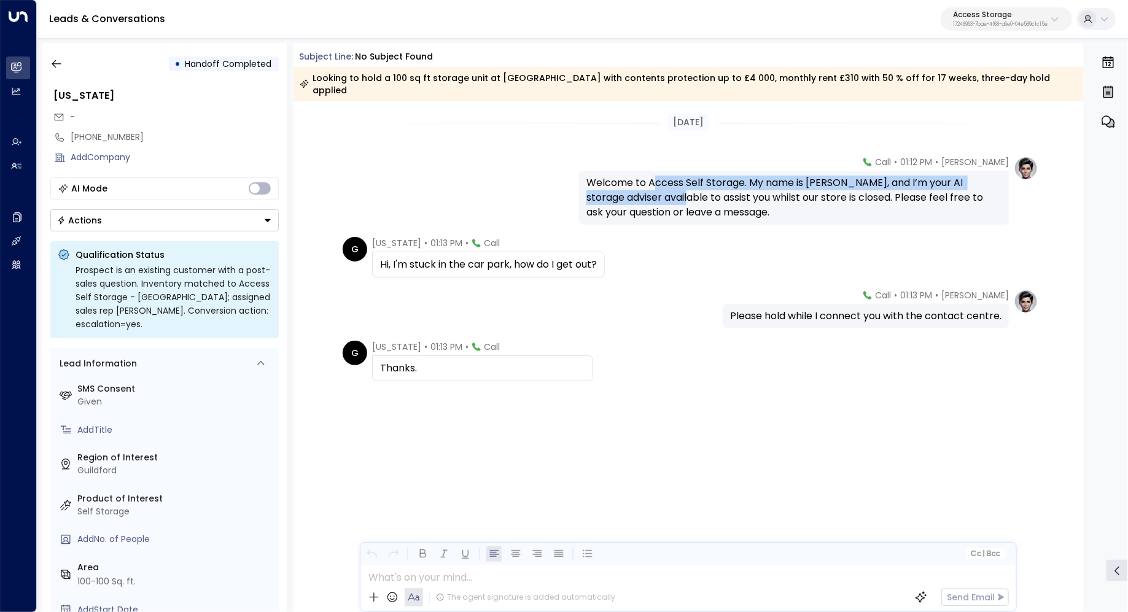
drag, startPoint x: 652, startPoint y: 171, endPoint x: 648, endPoint y: 180, distance: 9.9
click at [648, 180] on div "Welcome to Access Self Storage. My name is Laura, and I’m your AI storage advis…" at bounding box center [793, 198] width 415 height 44
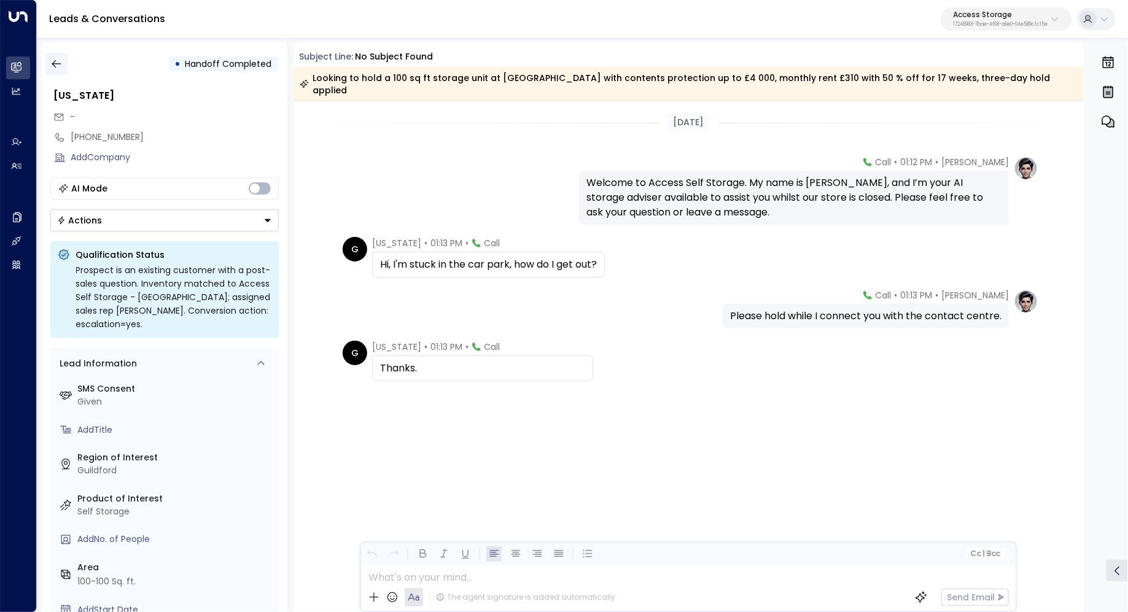
click at [62, 57] on button "button" at bounding box center [56, 64] width 22 height 22
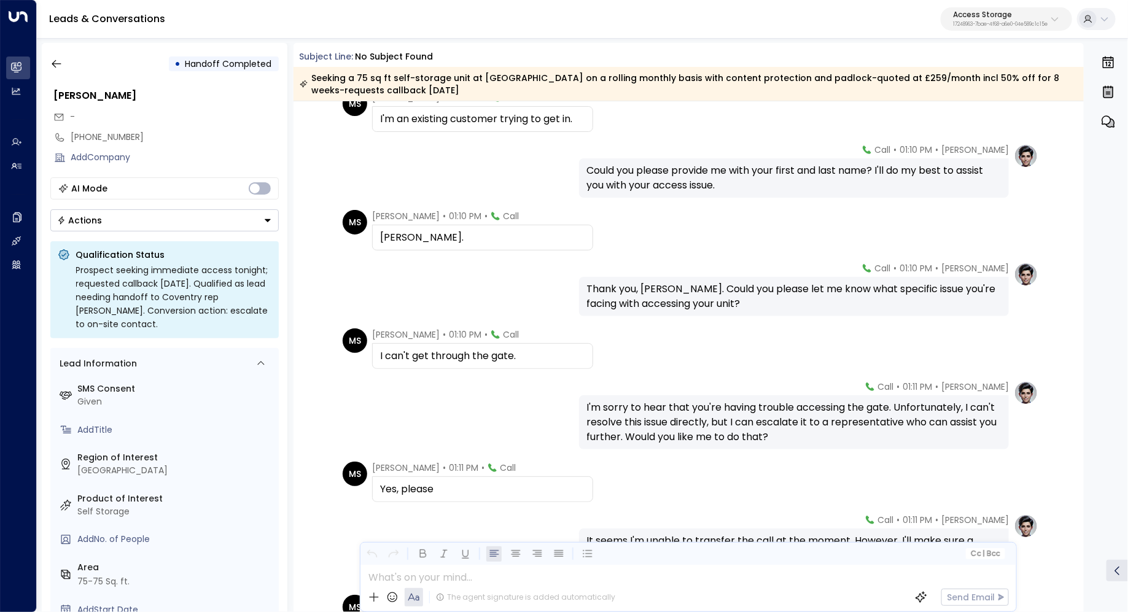
scroll to position [173, 0]
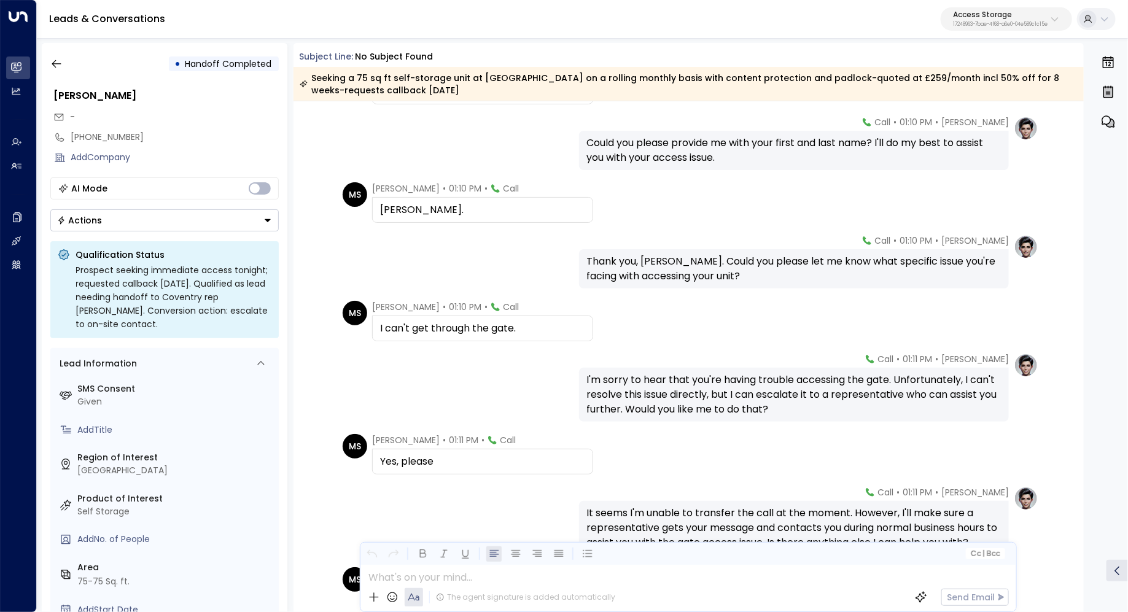
drag, startPoint x: 686, startPoint y: 261, endPoint x: 684, endPoint y: 271, distance: 9.4
click at [684, 270] on div "Thank you, Richard. Could you please let me know what specific issue you're fac…" at bounding box center [793, 268] width 415 height 29
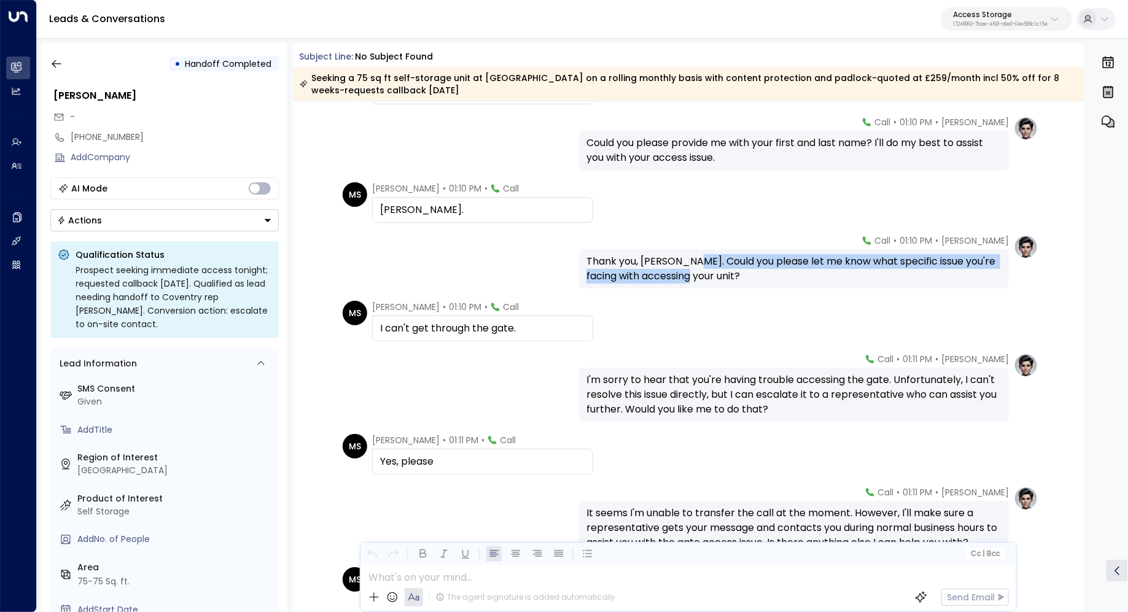
click at [684, 271] on div "Thank you, Richard. Could you please let me know what specific issue you're fac…" at bounding box center [793, 268] width 415 height 29
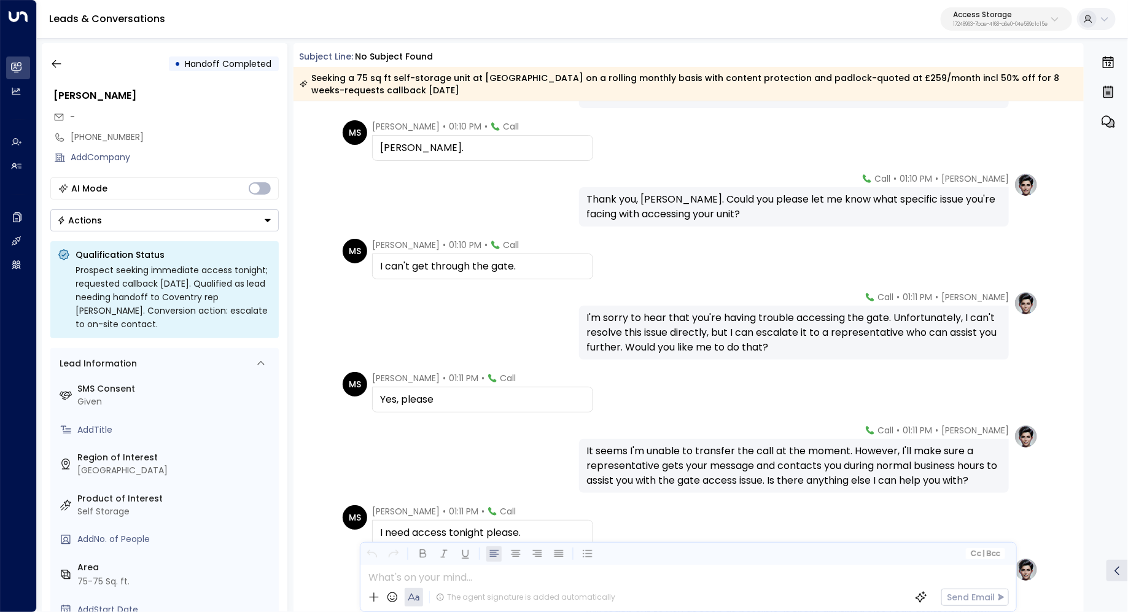
scroll to position [275, 0]
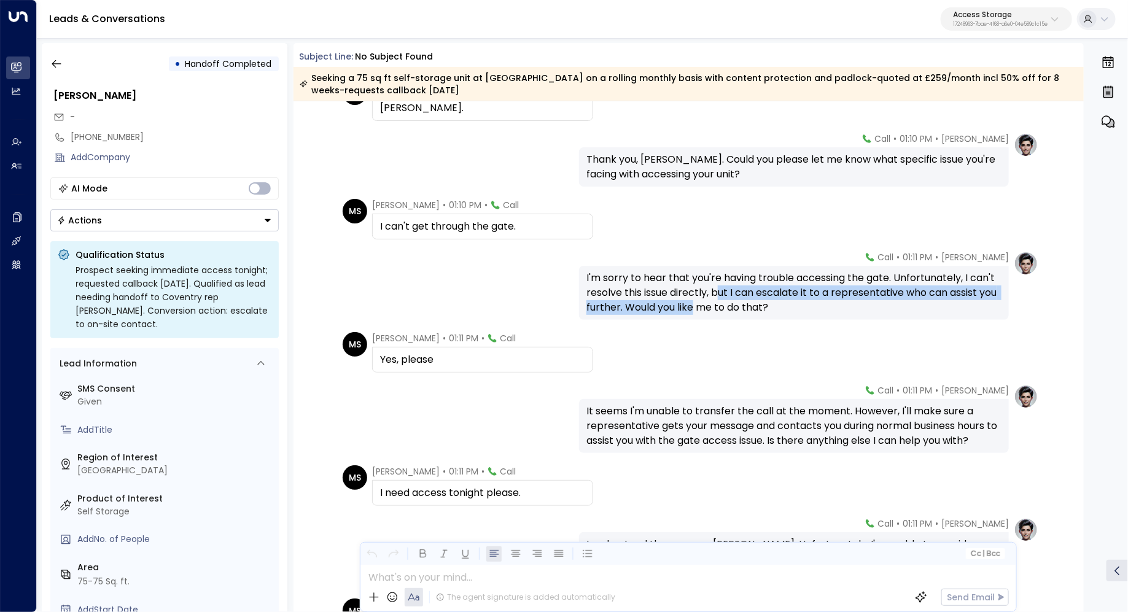
drag, startPoint x: 715, startPoint y: 287, endPoint x: 713, endPoint y: 303, distance: 16.8
click at [713, 303] on div "I'm sorry to hear that you're having trouble accessing the gate. Unfortunately,…" at bounding box center [793, 293] width 415 height 44
drag, startPoint x: 722, startPoint y: 277, endPoint x: 721, endPoint y: 284, distance: 6.3
click at [721, 284] on div "I'm sorry to hear that you're having trouble accessing the gate. Unfortunately,…" at bounding box center [793, 293] width 415 height 44
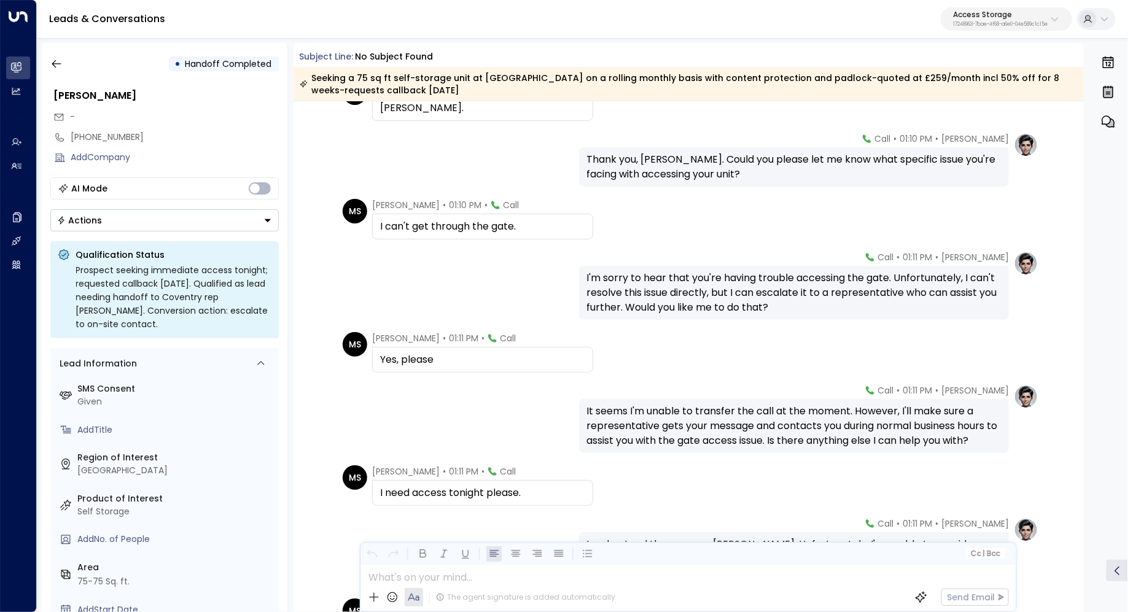
click at [721, 284] on div "I'm sorry to hear that you're having trouble accessing the gate. Unfortunately,…" at bounding box center [793, 293] width 415 height 44
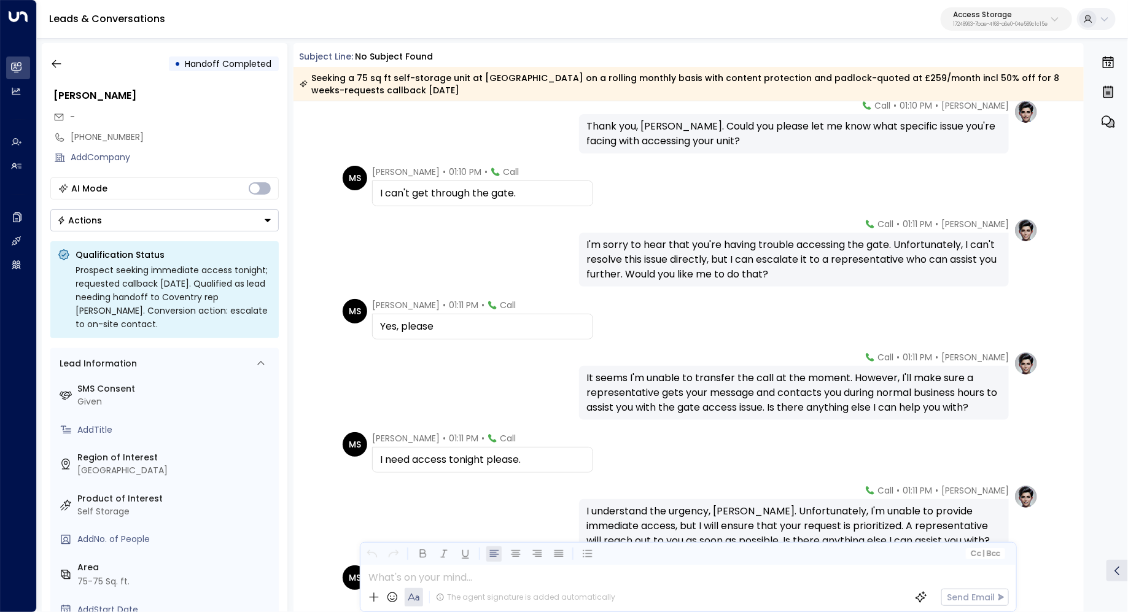
click at [679, 273] on div "I'm sorry to hear that you're having trouble accessing the gate. Unfortunately,…" at bounding box center [793, 260] width 415 height 44
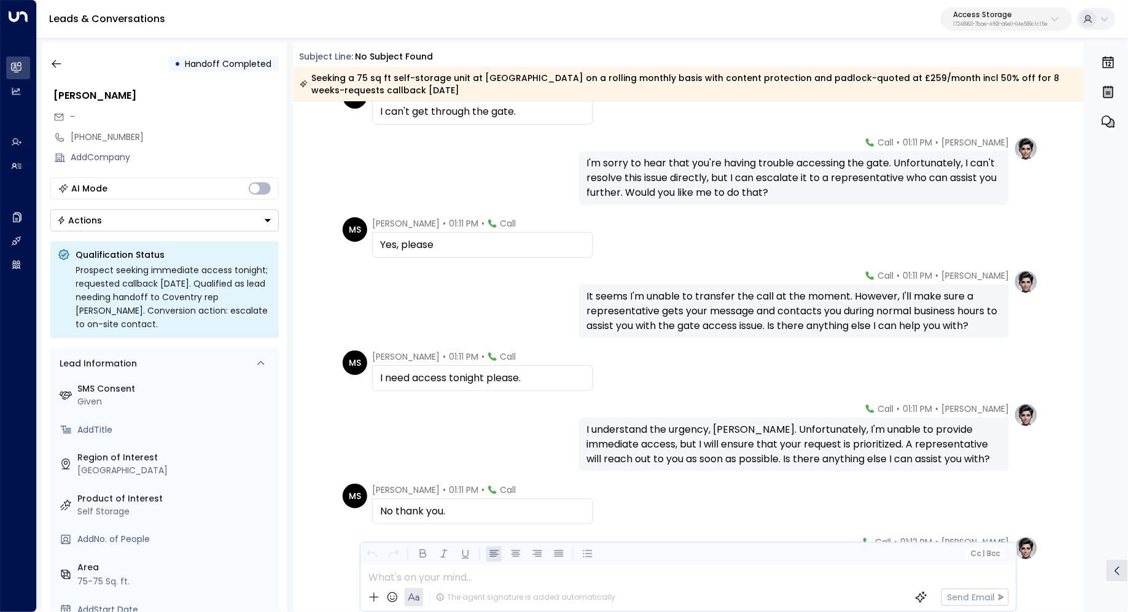
scroll to position [403, 0]
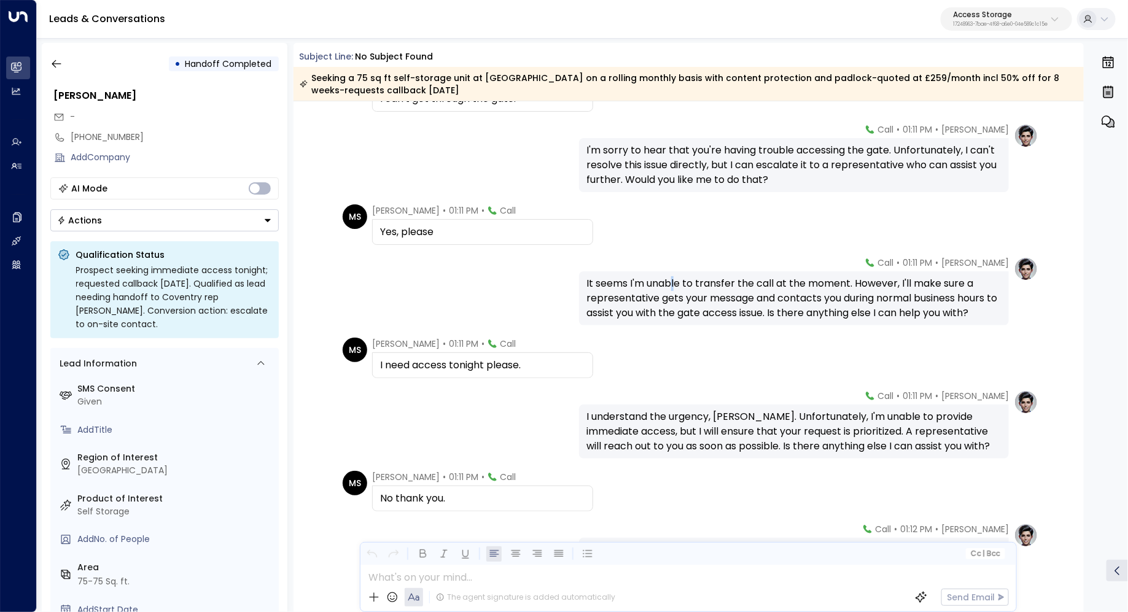
drag, startPoint x: 668, startPoint y: 288, endPoint x: 679, endPoint y: 288, distance: 10.4
click at [679, 288] on div "It seems I'm unable to transfer the call at the moment. However, I'll make sure…" at bounding box center [793, 298] width 415 height 44
click at [699, 289] on div "It seems I'm unable to transfer the call at the moment. However, I'll make sure…" at bounding box center [793, 298] width 415 height 44
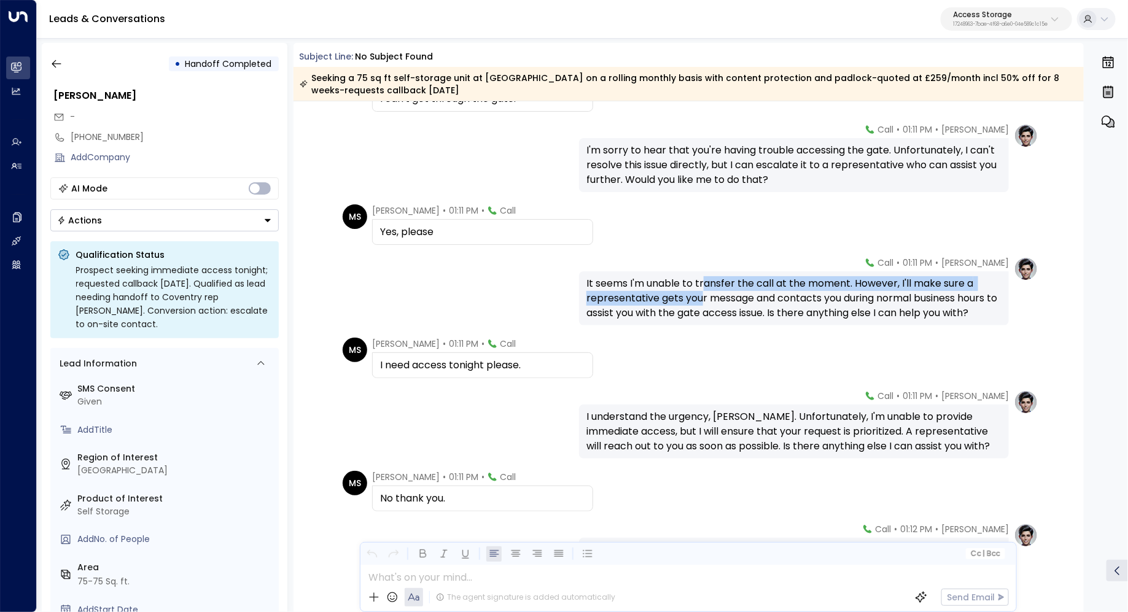
drag, startPoint x: 705, startPoint y: 282, endPoint x: 699, endPoint y: 292, distance: 11.9
click at [699, 292] on div "It seems I'm unable to transfer the call at the moment. However, I'll make sure…" at bounding box center [793, 298] width 415 height 44
click at [713, 290] on div "It seems I'm unable to transfer the call at the moment. However, I'll make sure…" at bounding box center [793, 298] width 415 height 44
